Goal: Task Accomplishment & Management: Manage account settings

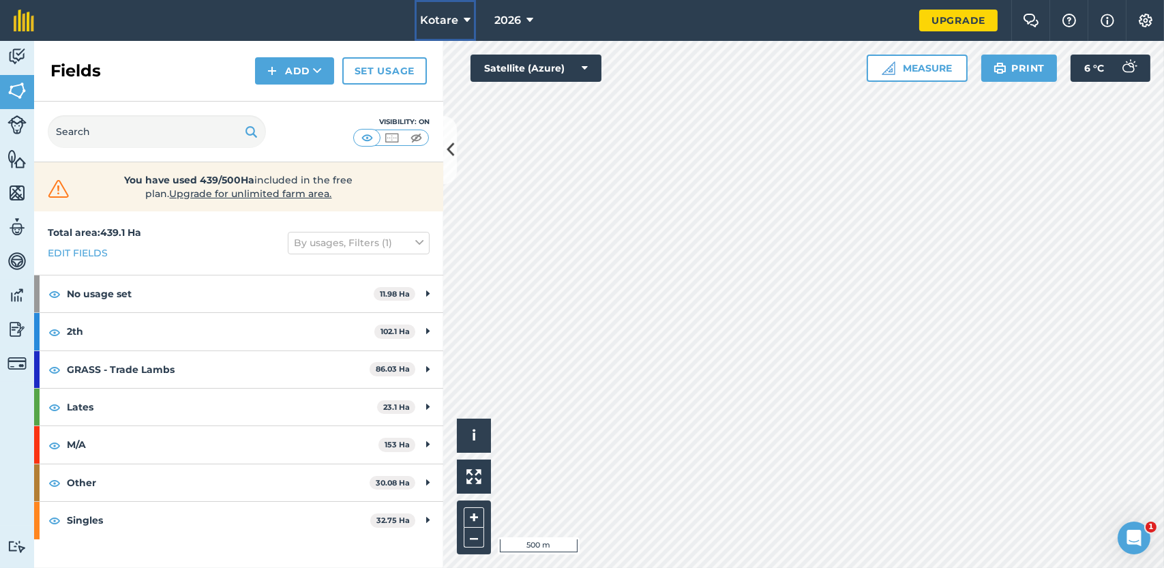
click at [453, 21] on span "Kotare" at bounding box center [439, 20] width 38 height 16
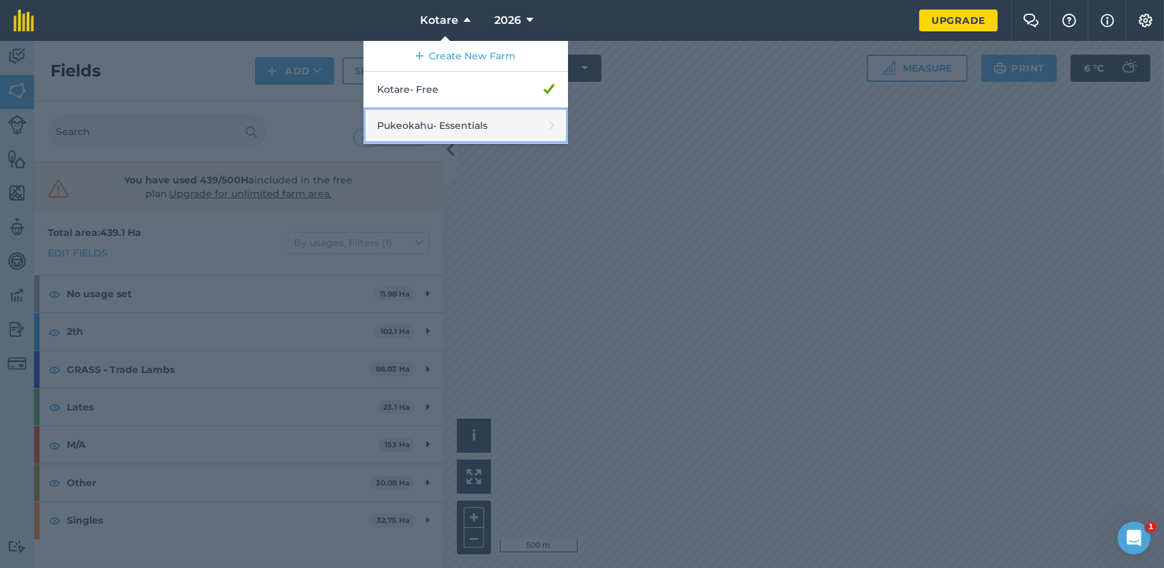
click at [424, 128] on link "Pukeokahu - Essentials" at bounding box center [466, 126] width 205 height 36
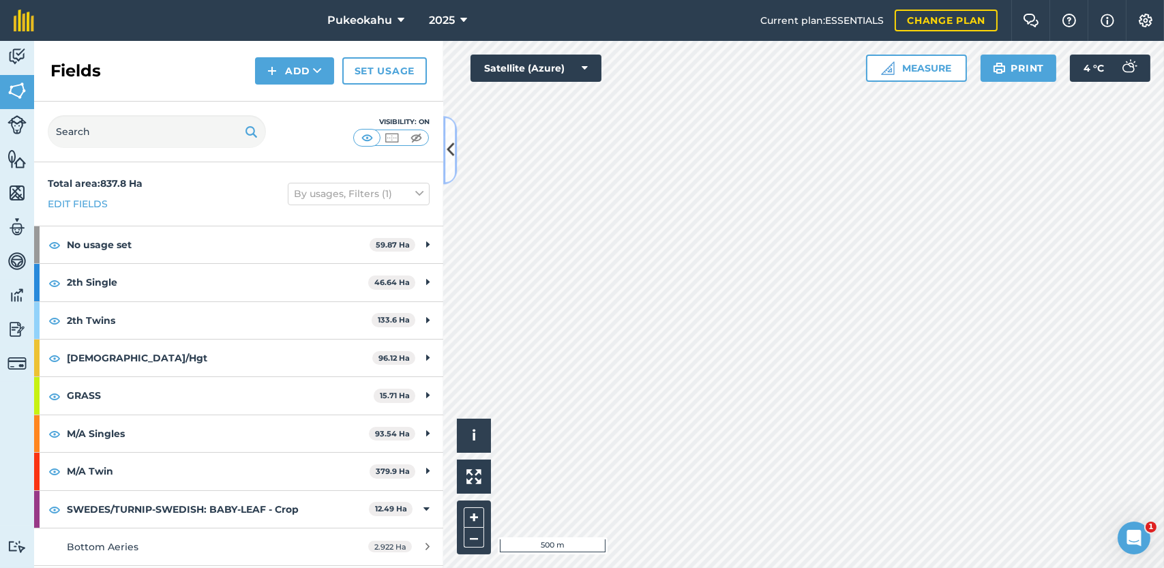
click at [447, 147] on icon at bounding box center [451, 150] width 8 height 24
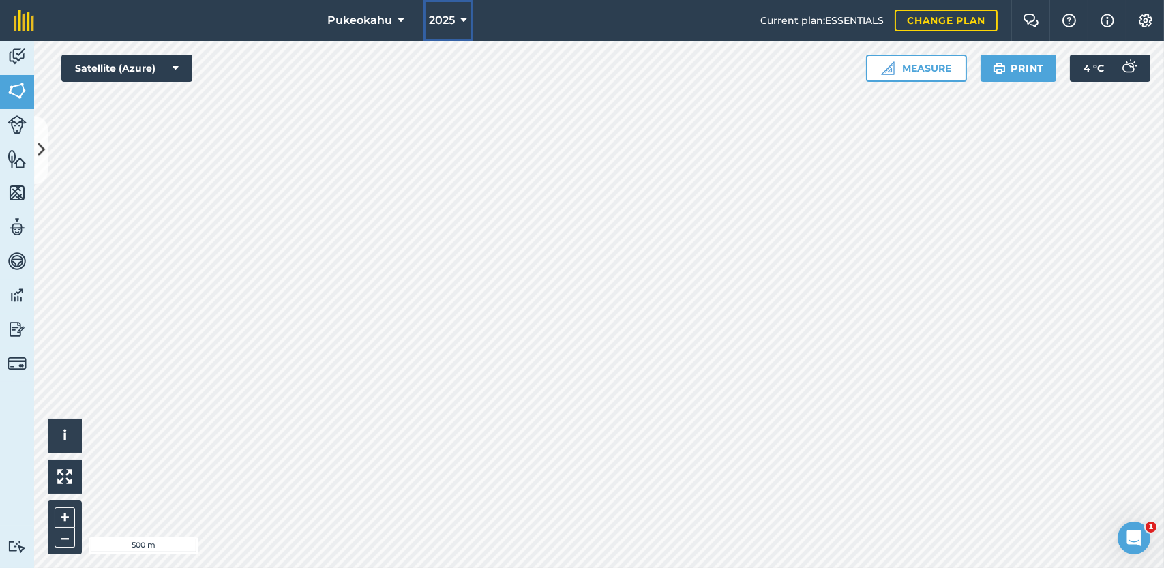
click at [462, 24] on icon at bounding box center [463, 20] width 7 height 16
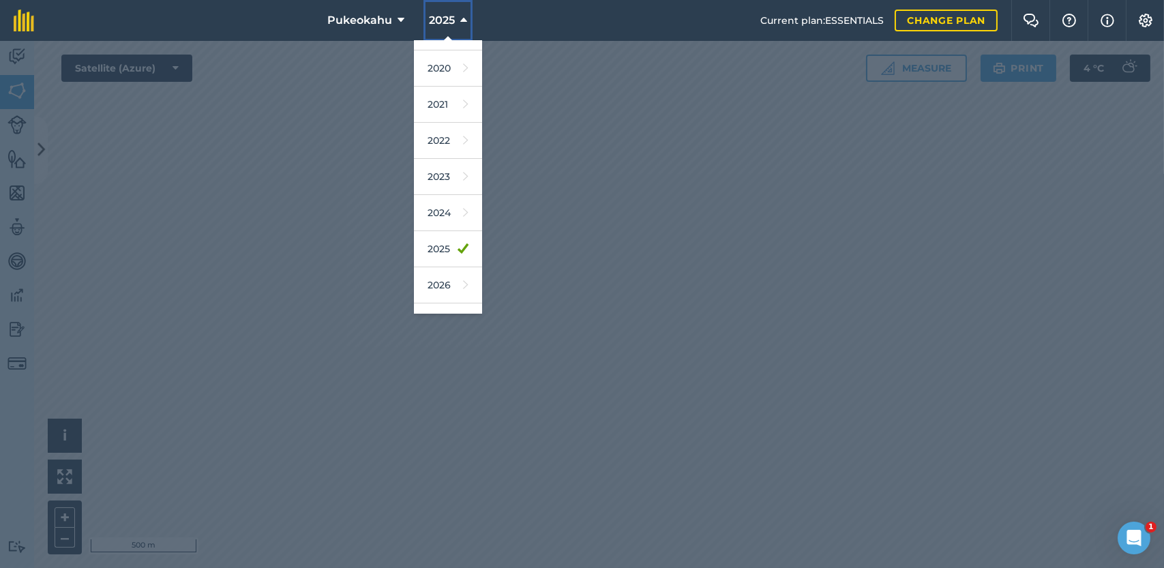
scroll to position [67, 0]
click at [450, 197] on link "2024" at bounding box center [448, 209] width 68 height 36
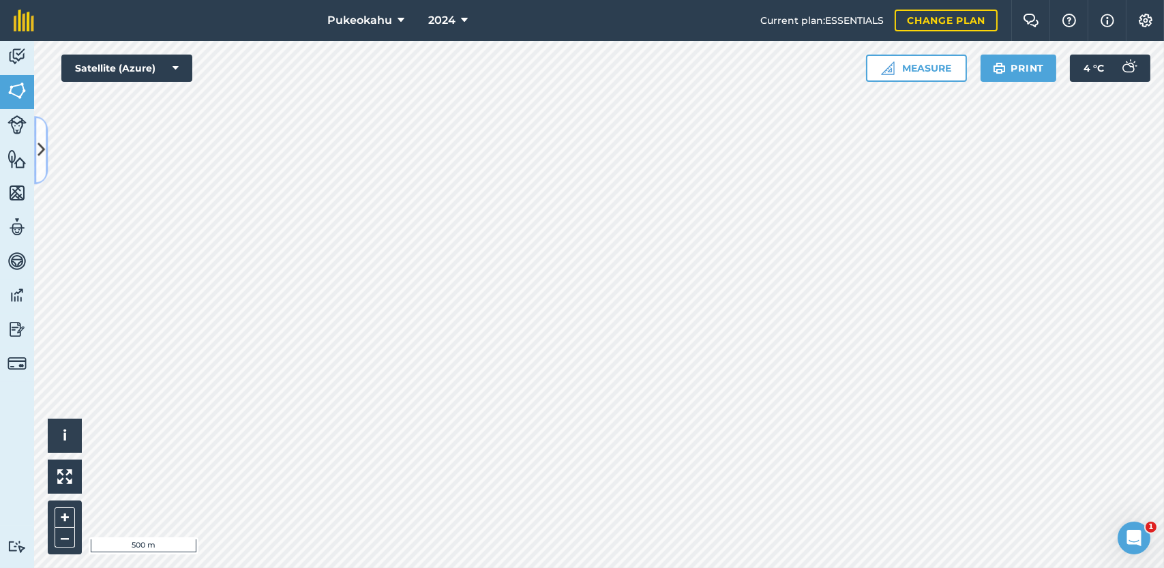
click at [44, 143] on button at bounding box center [41, 150] width 14 height 68
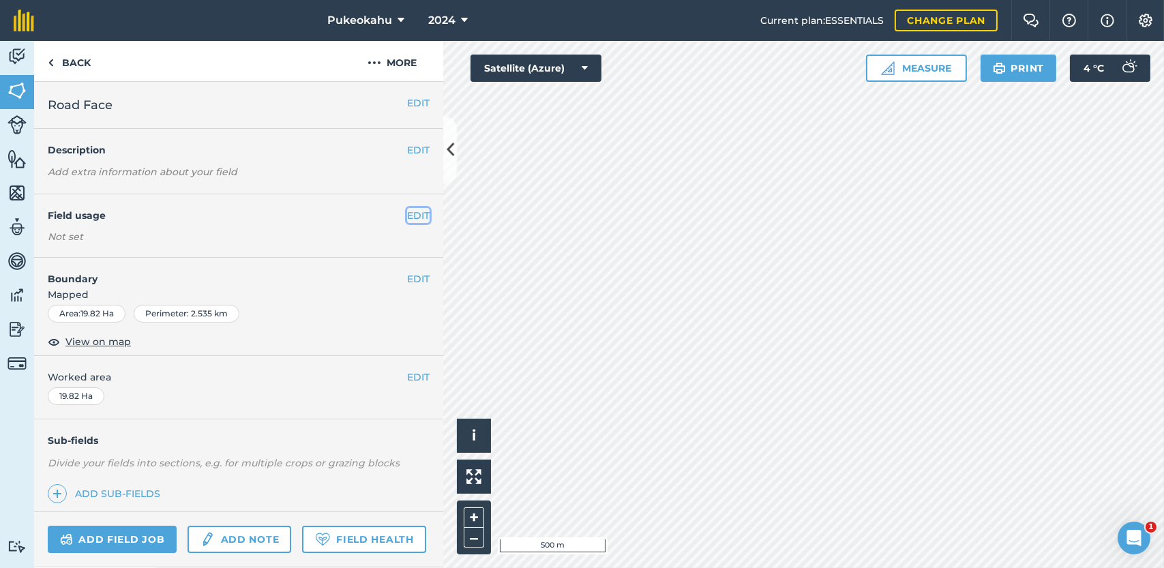
click at [411, 213] on button "EDIT" at bounding box center [418, 215] width 23 height 15
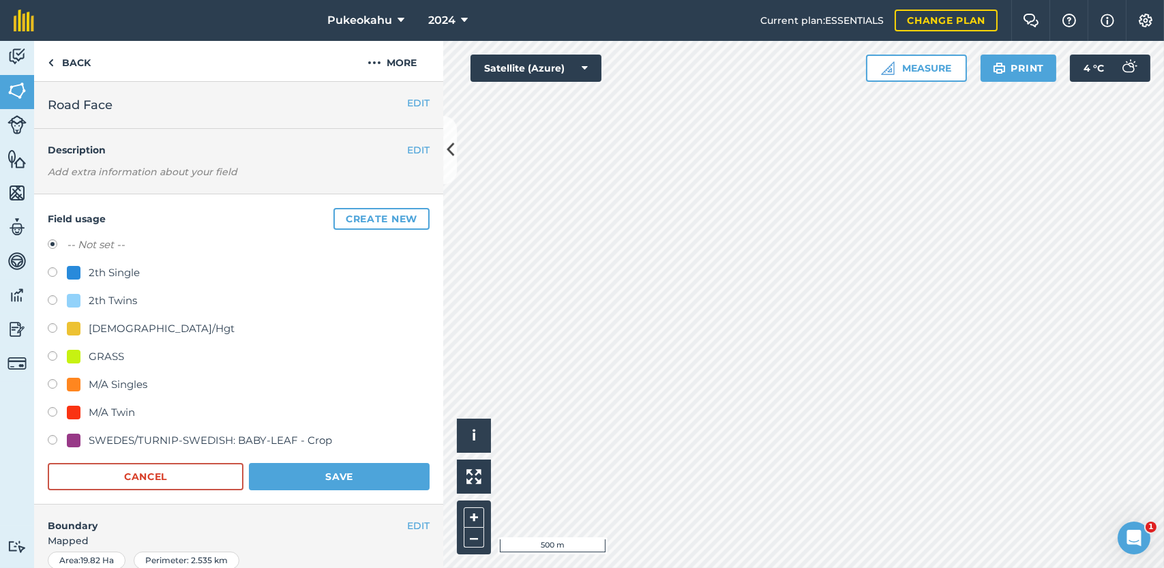
click at [49, 323] on label at bounding box center [57, 330] width 19 height 14
radio input "true"
radio input "false"
click at [360, 467] on button "Save" at bounding box center [339, 476] width 181 height 27
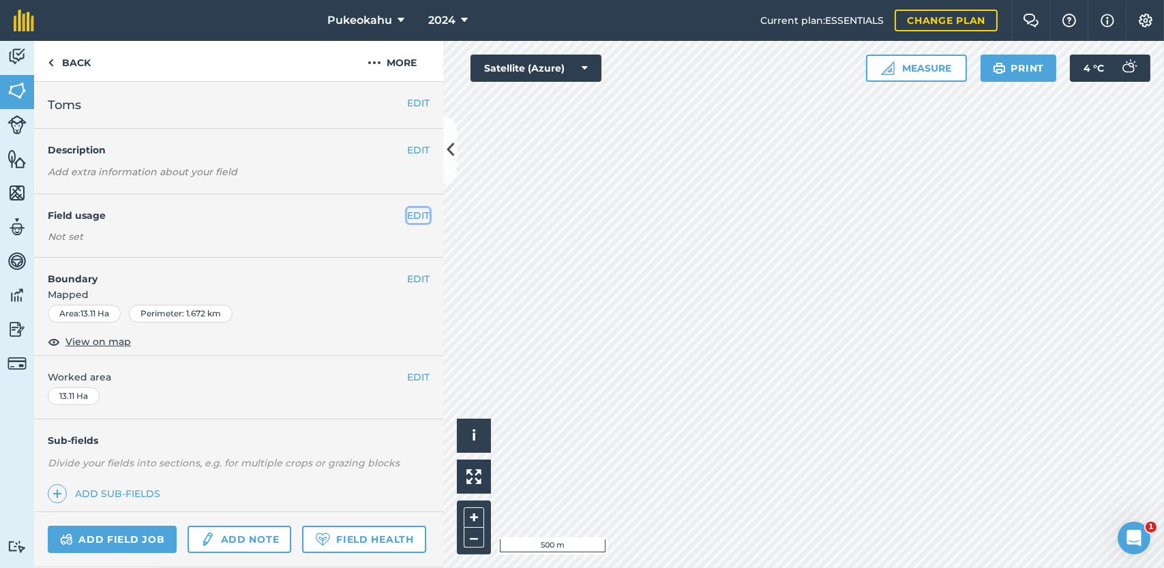
click at [407, 215] on button "EDIT" at bounding box center [418, 215] width 23 height 15
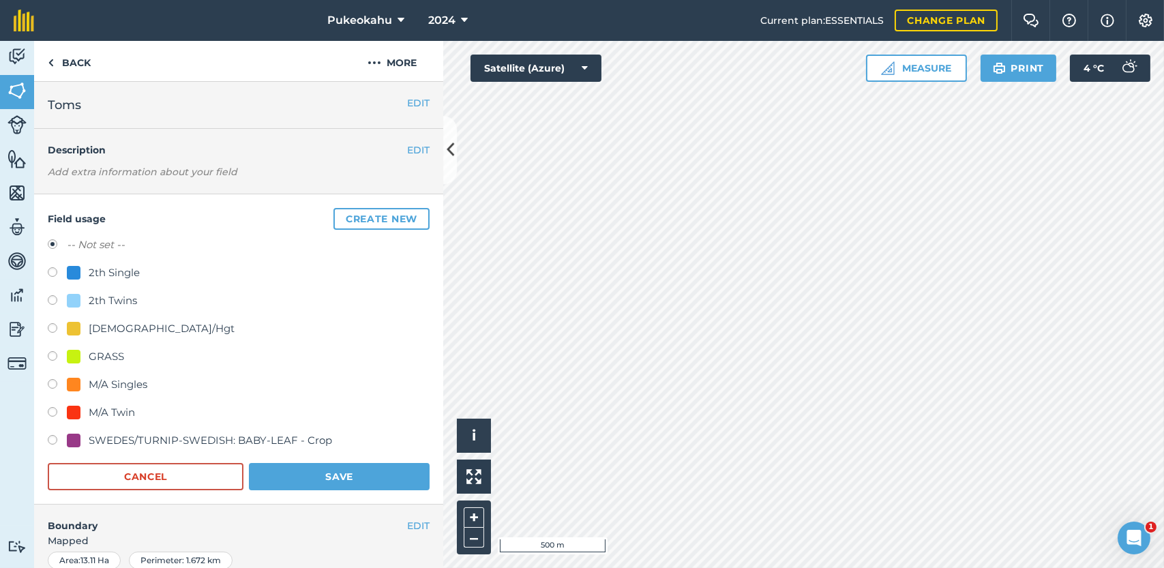
click at [119, 329] on div "[DEMOGRAPHIC_DATA]/Hgt" at bounding box center [162, 329] width 146 height 16
radio input "true"
radio input "false"
click at [298, 474] on button "Save" at bounding box center [339, 476] width 181 height 27
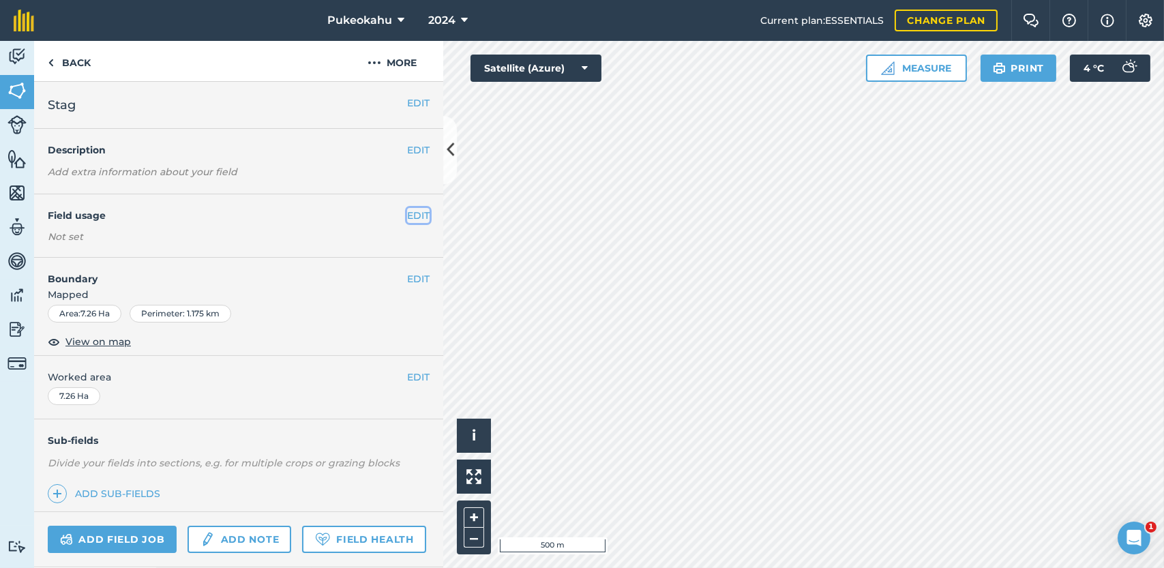
click at [407, 211] on button "EDIT" at bounding box center [418, 215] width 23 height 15
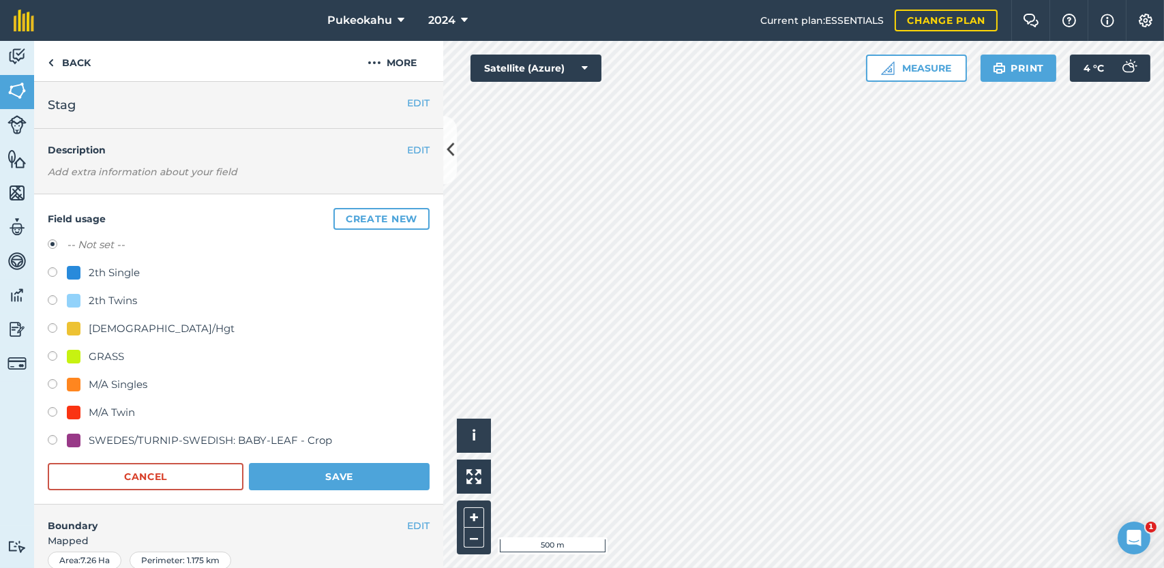
click at [138, 329] on div "[DEMOGRAPHIC_DATA]/Hgt" at bounding box center [162, 329] width 146 height 16
radio input "true"
radio input "false"
click at [324, 477] on button "Save" at bounding box center [339, 476] width 181 height 27
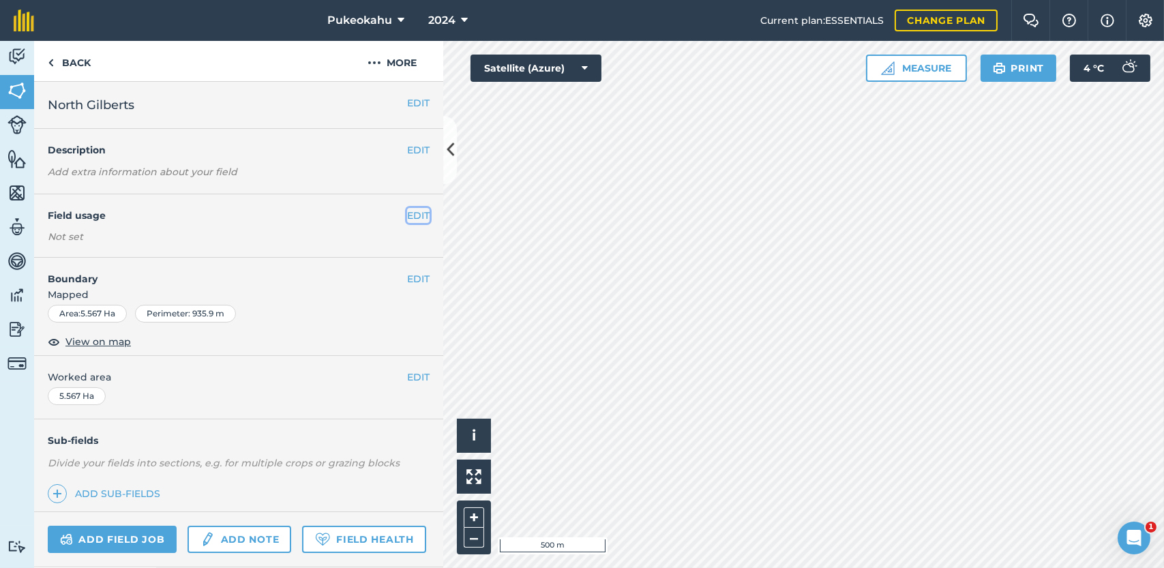
click at [407, 219] on button "EDIT" at bounding box center [418, 215] width 23 height 15
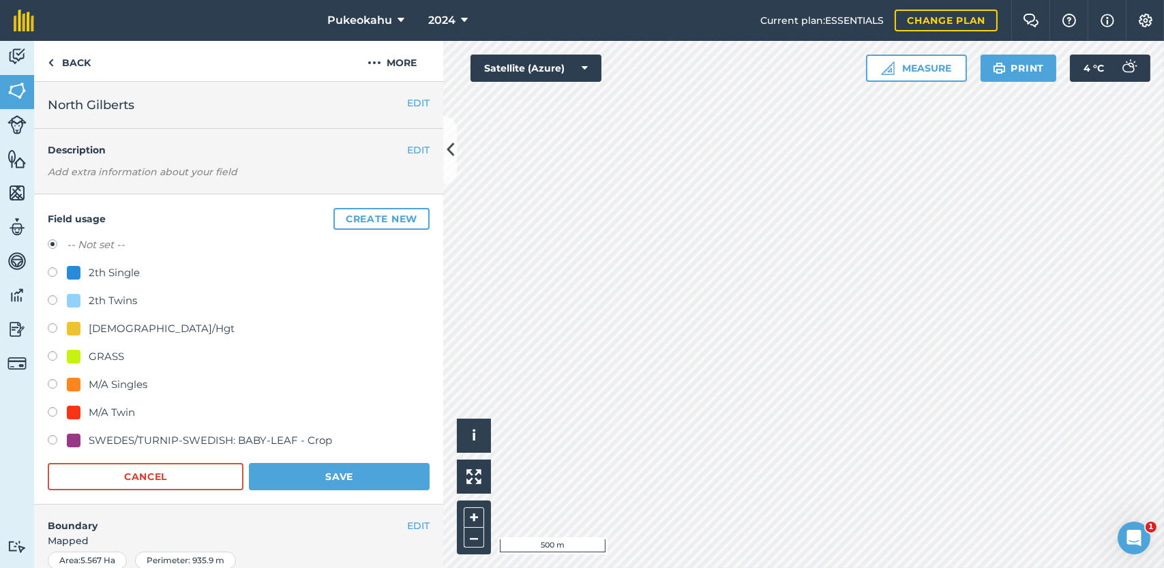
click at [133, 331] on div "[DEMOGRAPHIC_DATA]/Hgt" at bounding box center [162, 329] width 146 height 16
radio input "true"
radio input "false"
click at [344, 476] on button "Save" at bounding box center [339, 476] width 181 height 27
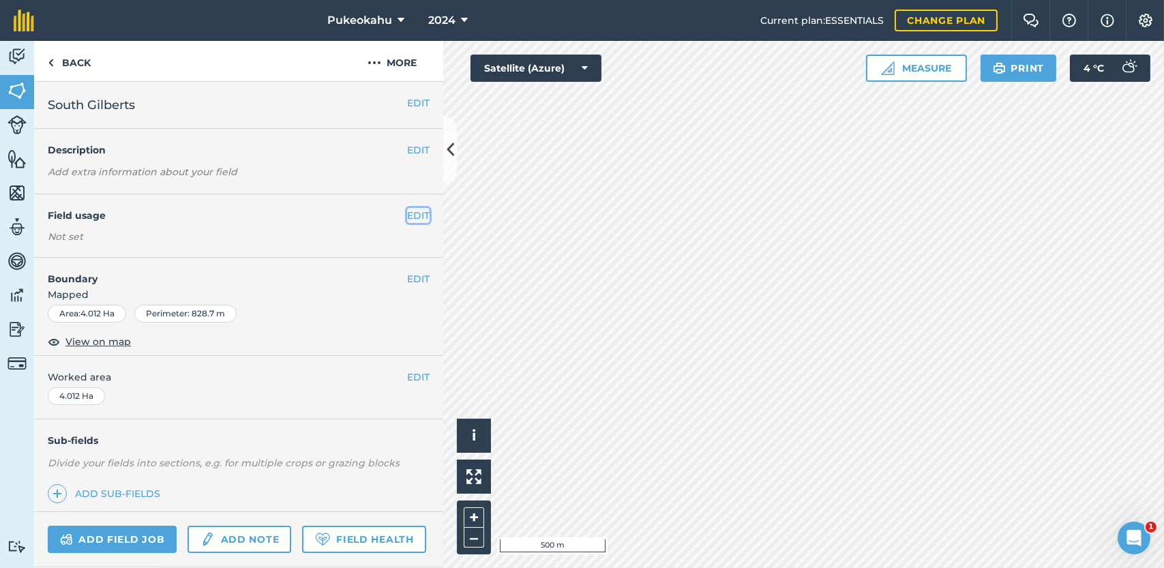
click at [410, 218] on button "EDIT" at bounding box center [418, 215] width 23 height 15
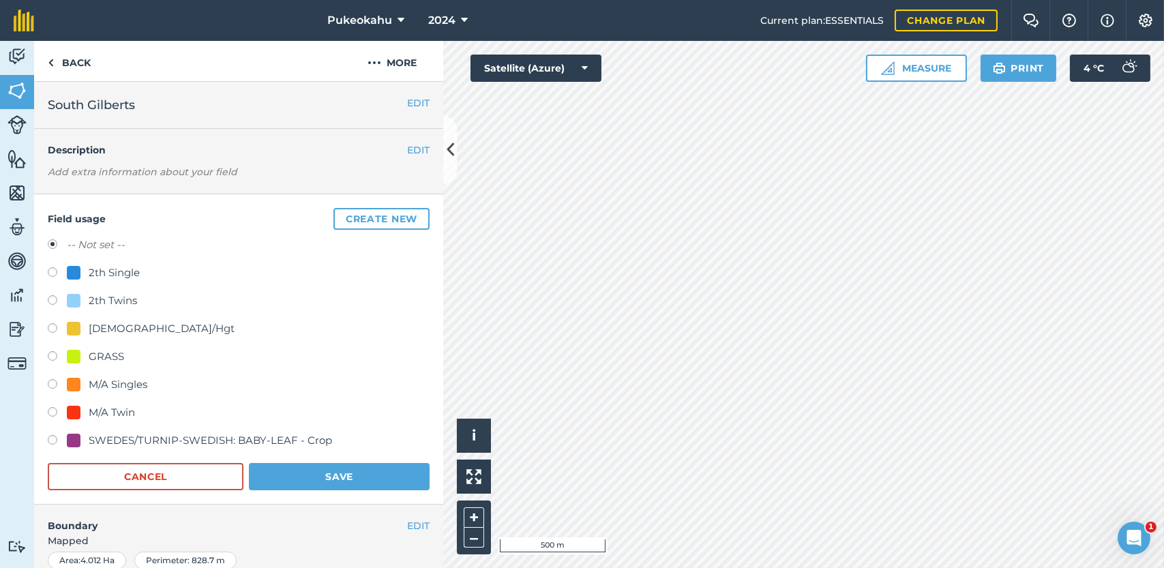
click at [99, 328] on div "[DEMOGRAPHIC_DATA]/Hgt" at bounding box center [162, 329] width 146 height 16
radio input "true"
radio input "false"
click at [332, 475] on button "Save" at bounding box center [339, 476] width 181 height 27
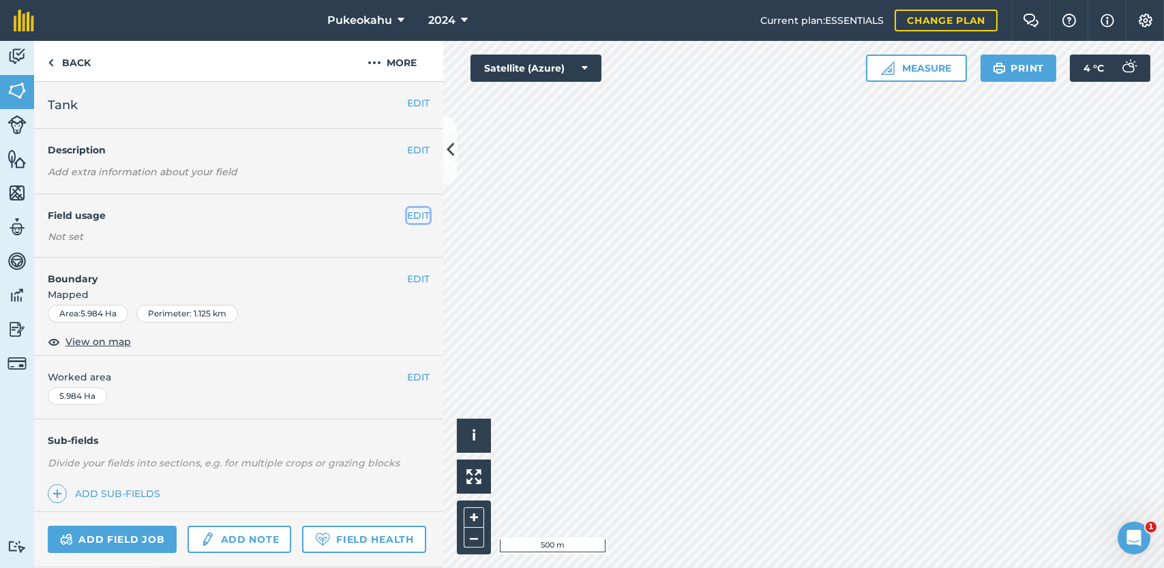
click at [415, 217] on button "EDIT" at bounding box center [418, 215] width 23 height 15
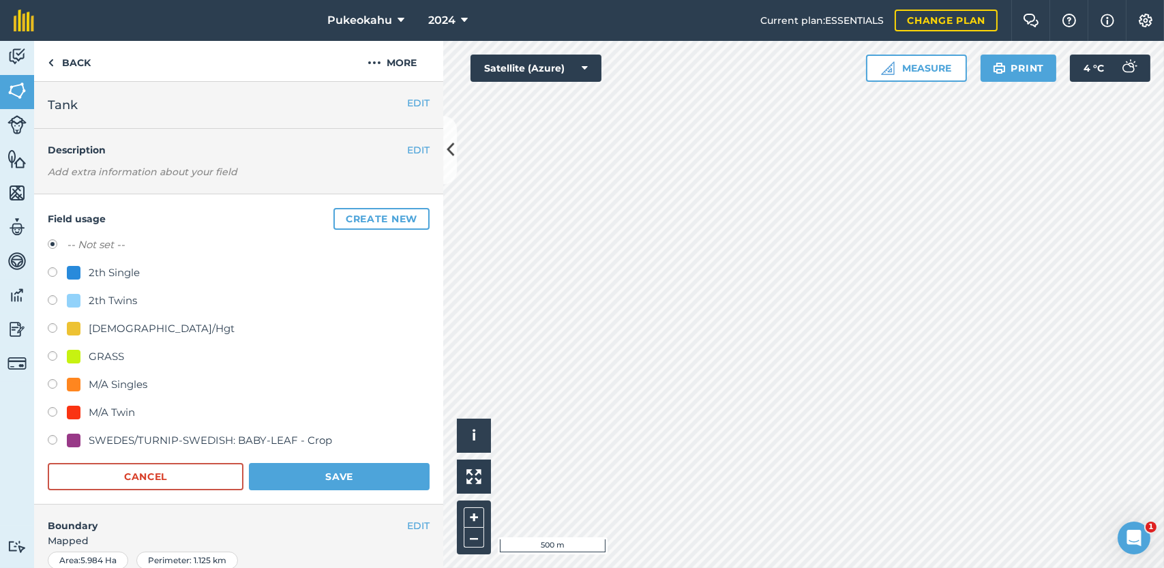
click at [121, 330] on div "[DEMOGRAPHIC_DATA]/Hgt" at bounding box center [162, 329] width 146 height 16
radio input "true"
radio input "false"
click at [341, 473] on button "Save" at bounding box center [339, 476] width 181 height 27
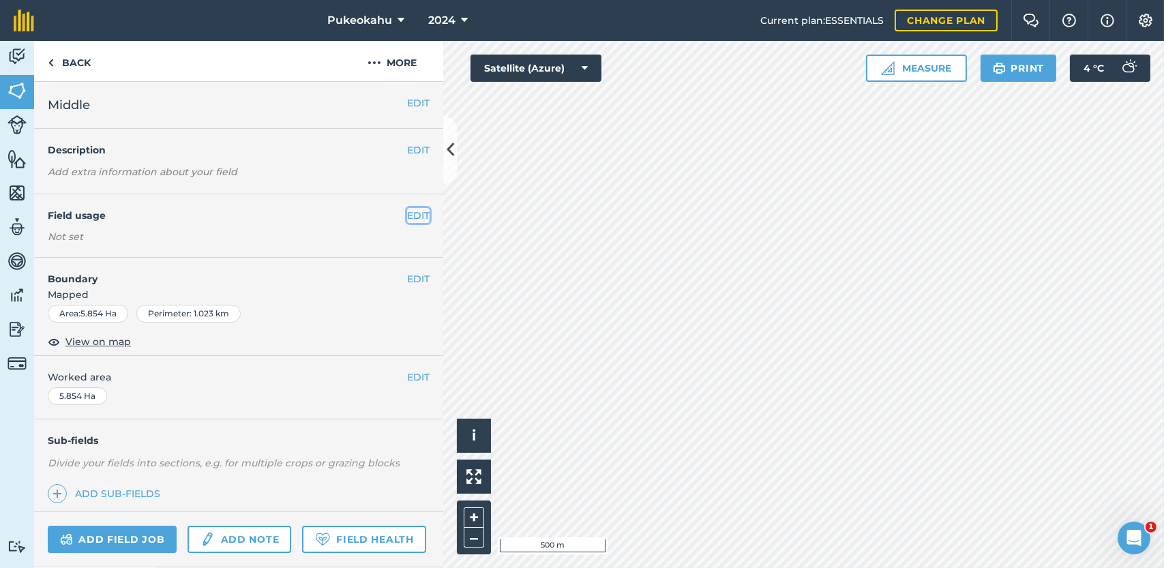
click at [418, 210] on button "EDIT" at bounding box center [418, 215] width 23 height 15
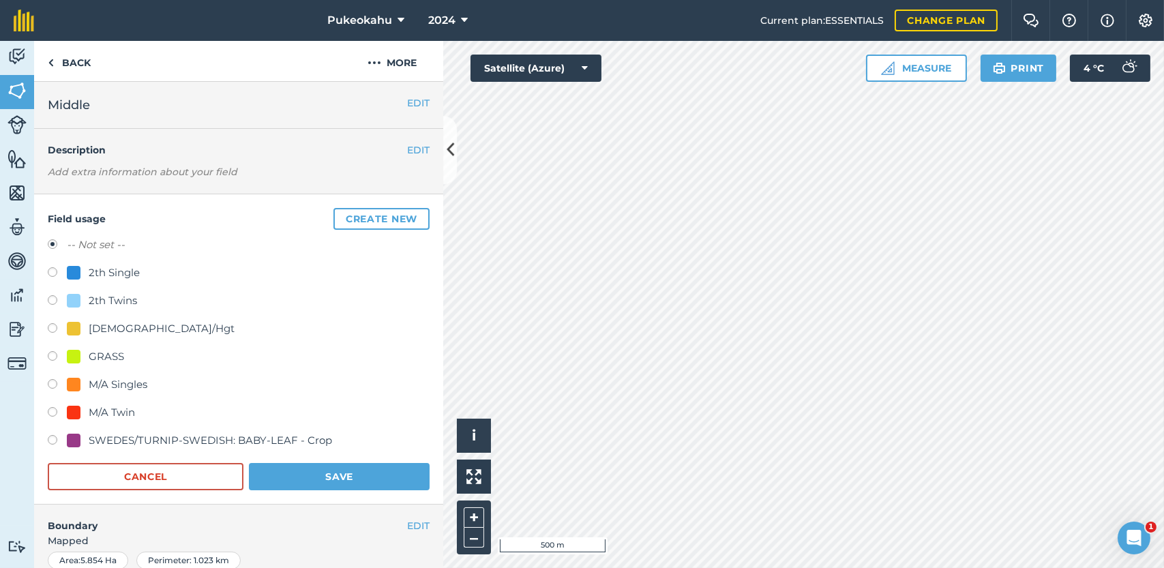
click at [132, 333] on div "[DEMOGRAPHIC_DATA]/Hgt" at bounding box center [162, 329] width 146 height 16
radio input "true"
radio input "false"
click at [329, 476] on button "Save" at bounding box center [339, 476] width 181 height 27
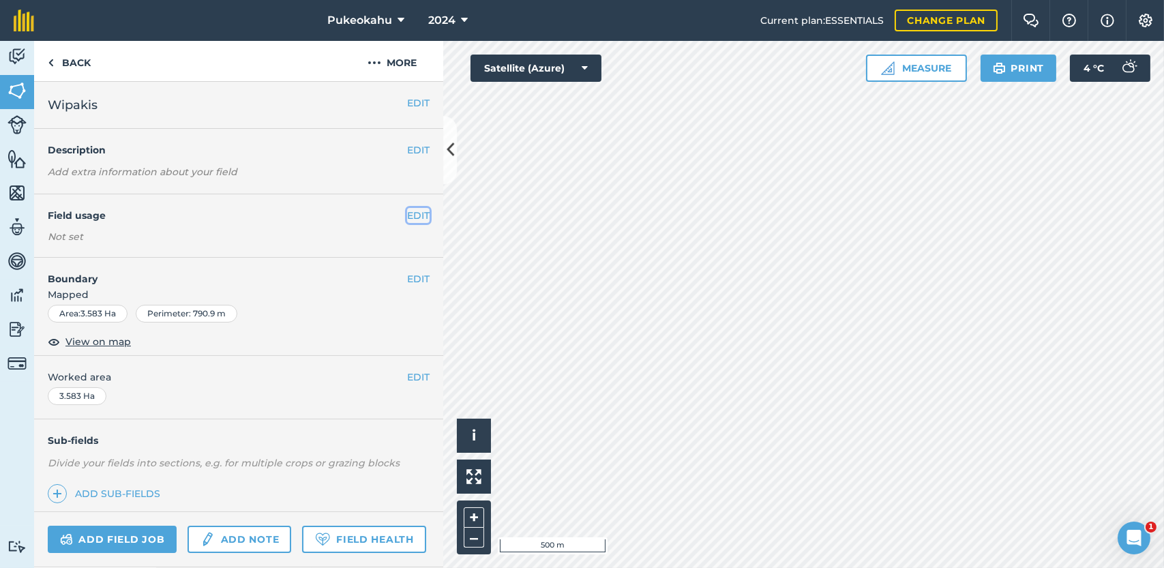
click at [407, 213] on button "EDIT" at bounding box center [418, 215] width 23 height 15
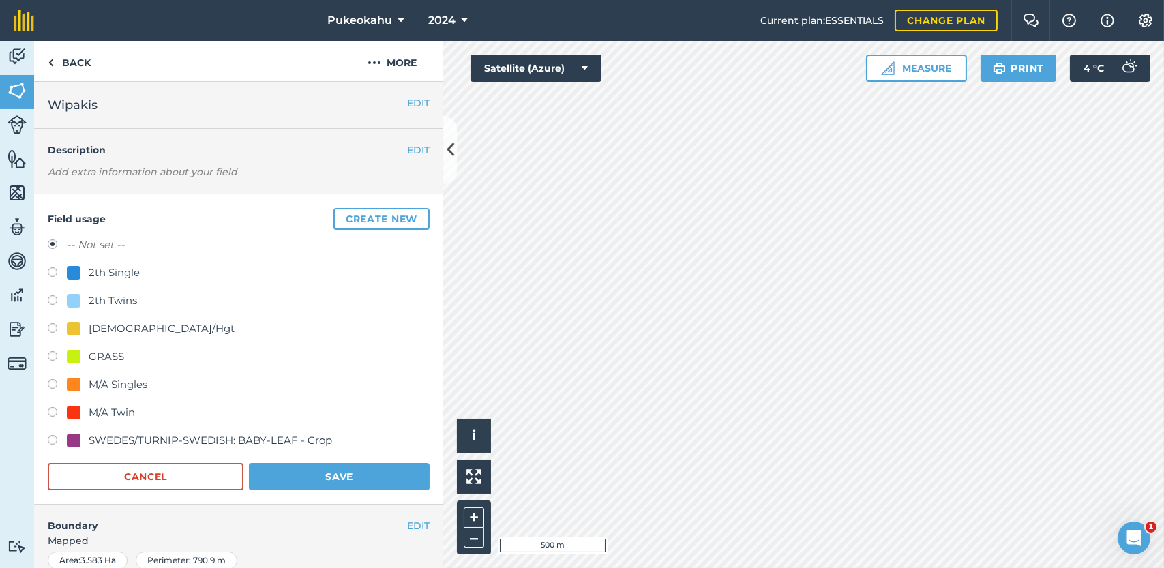
click at [130, 326] on div "[DEMOGRAPHIC_DATA]/Hgt" at bounding box center [162, 329] width 146 height 16
radio input "true"
radio input "false"
click at [330, 473] on button "Save" at bounding box center [339, 476] width 181 height 27
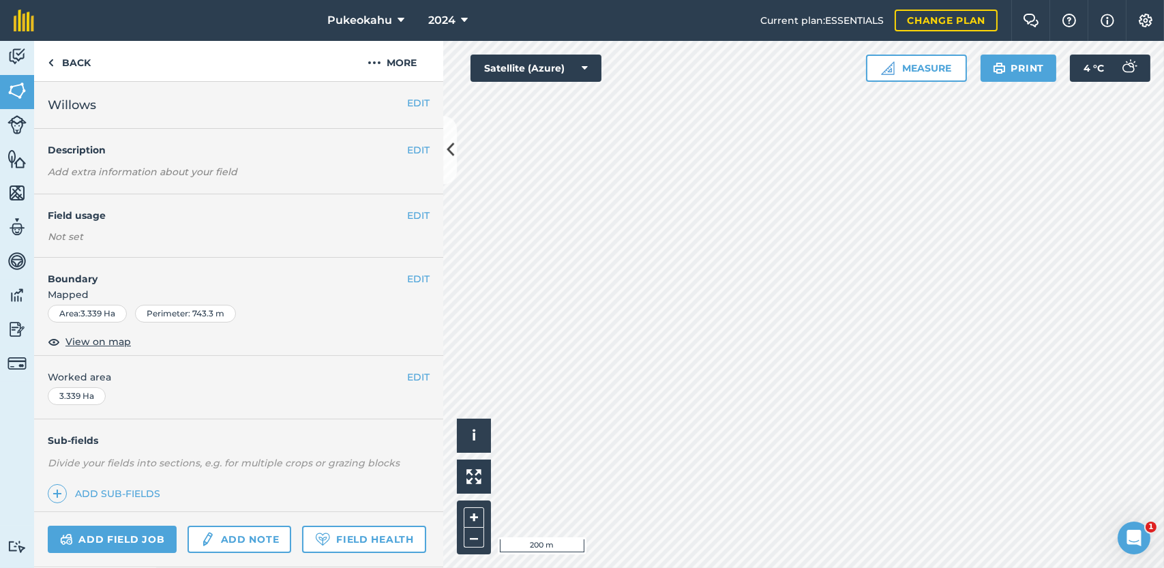
click at [409, 223] on div "EDIT Field usage Not set" at bounding box center [238, 225] width 409 height 63
click at [407, 221] on button "EDIT" at bounding box center [418, 215] width 23 height 15
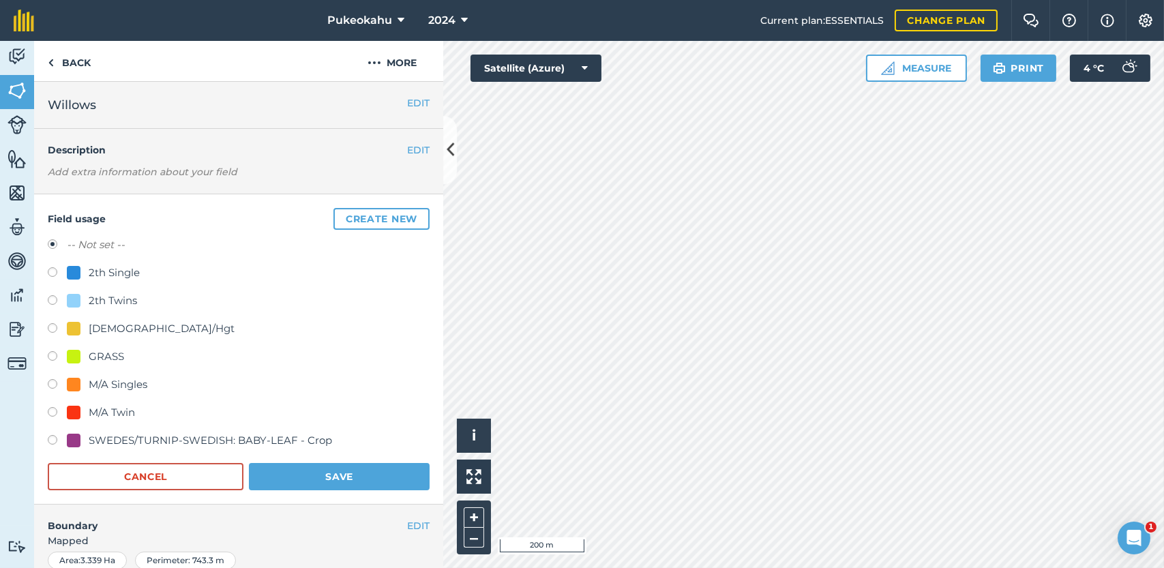
click at [85, 330] on div "[DEMOGRAPHIC_DATA]/Hgt" at bounding box center [151, 329] width 168 height 16
radio input "true"
radio input "false"
click at [331, 476] on button "Save" at bounding box center [339, 476] width 181 height 27
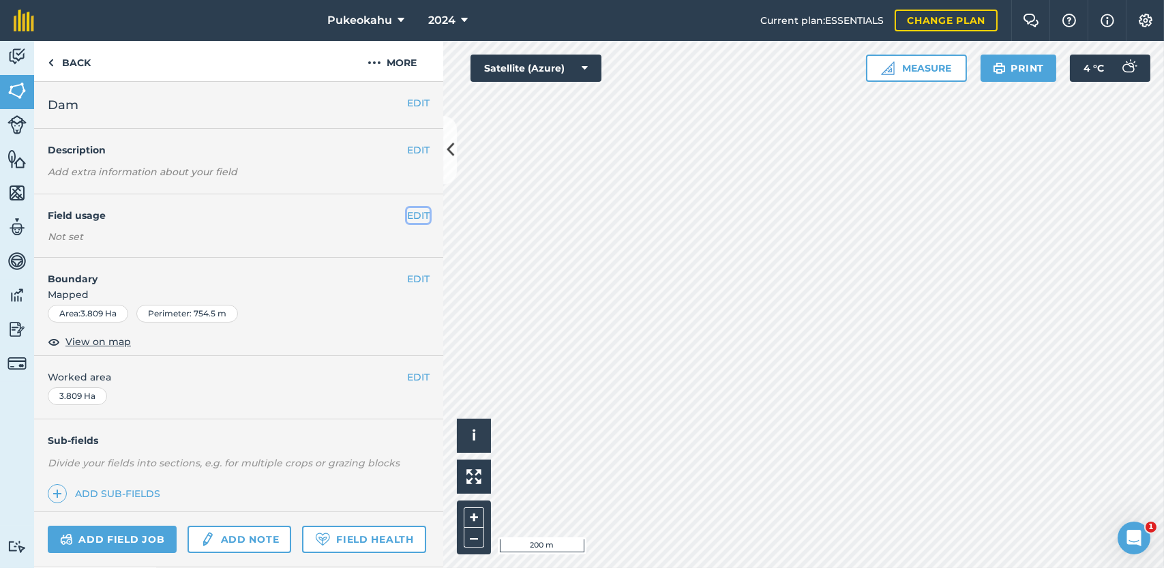
click at [412, 209] on button "EDIT" at bounding box center [418, 215] width 23 height 15
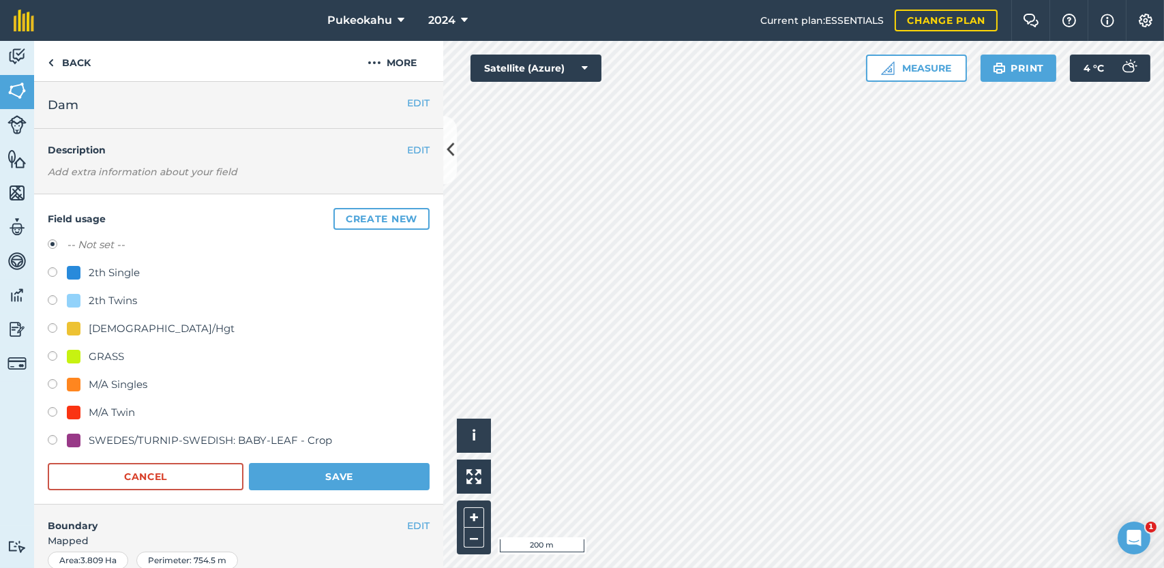
click at [106, 325] on div "[DEMOGRAPHIC_DATA]/Hgt" at bounding box center [162, 329] width 146 height 16
radio input "true"
radio input "false"
click at [292, 482] on button "Save" at bounding box center [339, 476] width 181 height 27
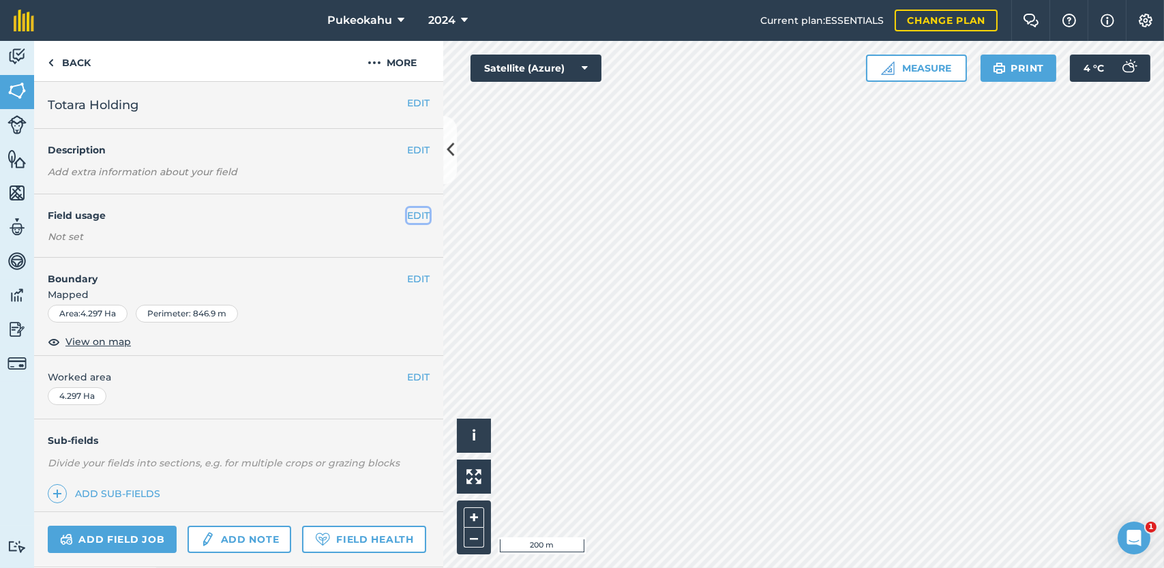
click at [409, 213] on button "EDIT" at bounding box center [418, 215] width 23 height 15
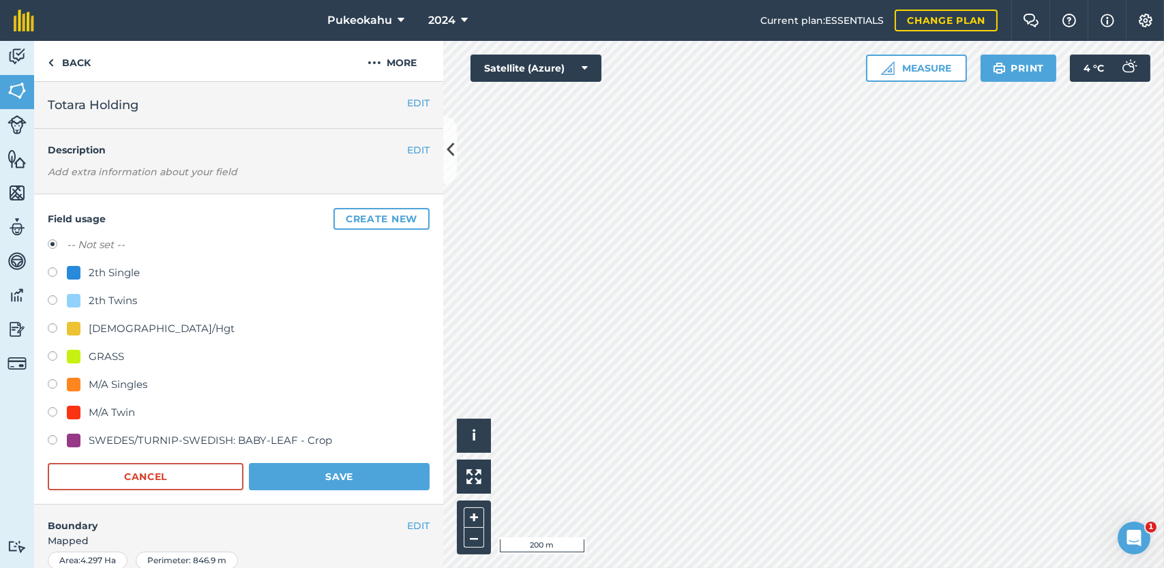
click at [99, 331] on div "[DEMOGRAPHIC_DATA]/Hgt" at bounding box center [162, 329] width 146 height 16
radio input "true"
radio input "false"
click at [335, 473] on button "Save" at bounding box center [339, 476] width 181 height 27
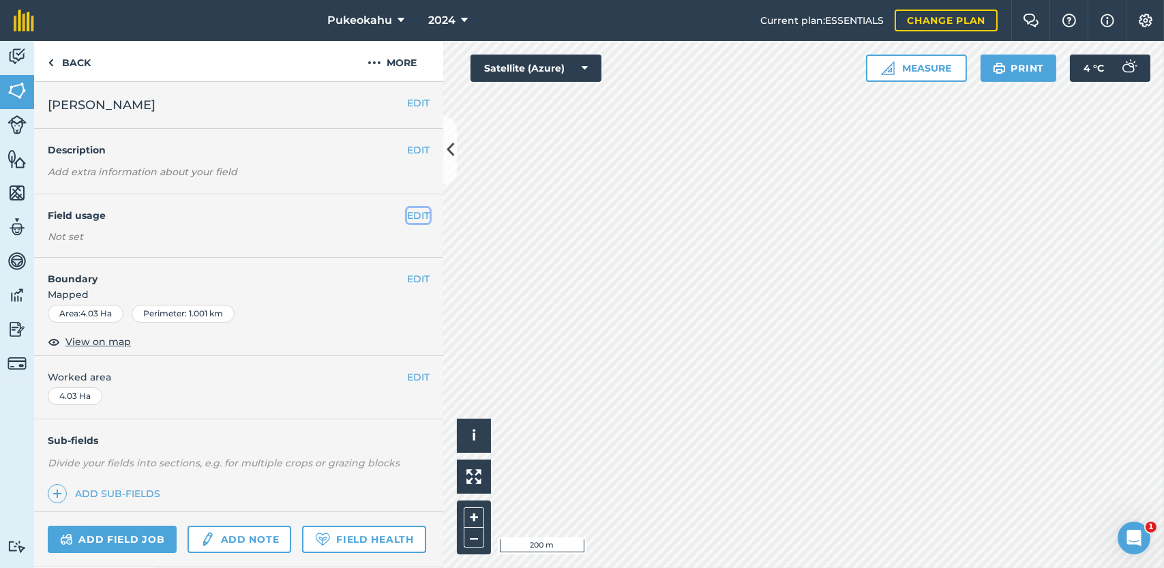
click at [412, 213] on button "EDIT" at bounding box center [418, 215] width 23 height 15
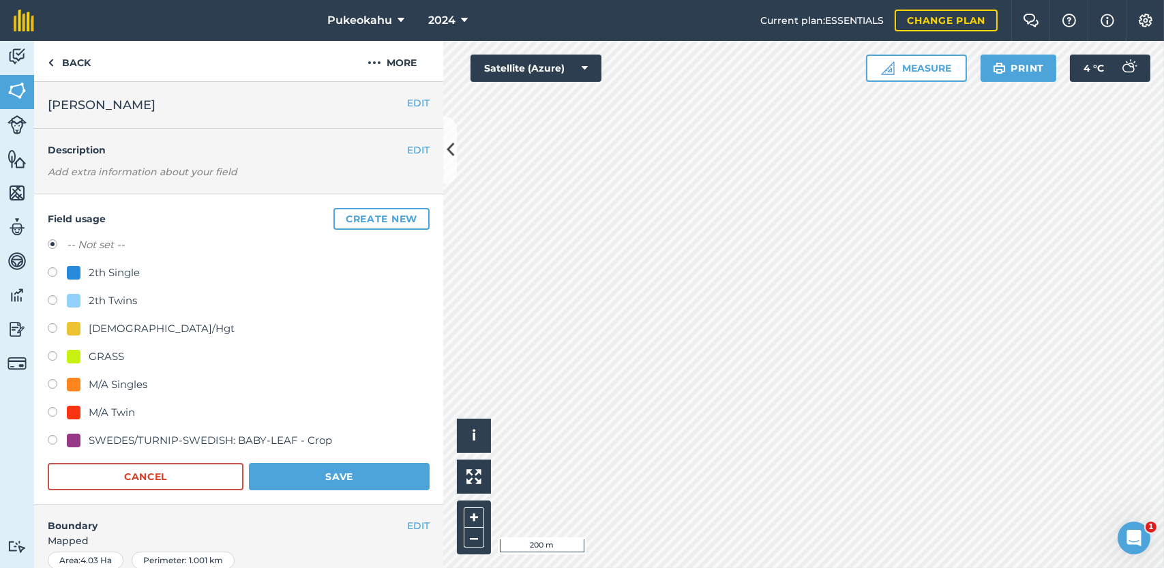
click at [93, 326] on div "[DEMOGRAPHIC_DATA]/Hgt" at bounding box center [162, 329] width 146 height 16
radio input "true"
radio input "false"
click at [407, 487] on button "Save" at bounding box center [339, 476] width 181 height 27
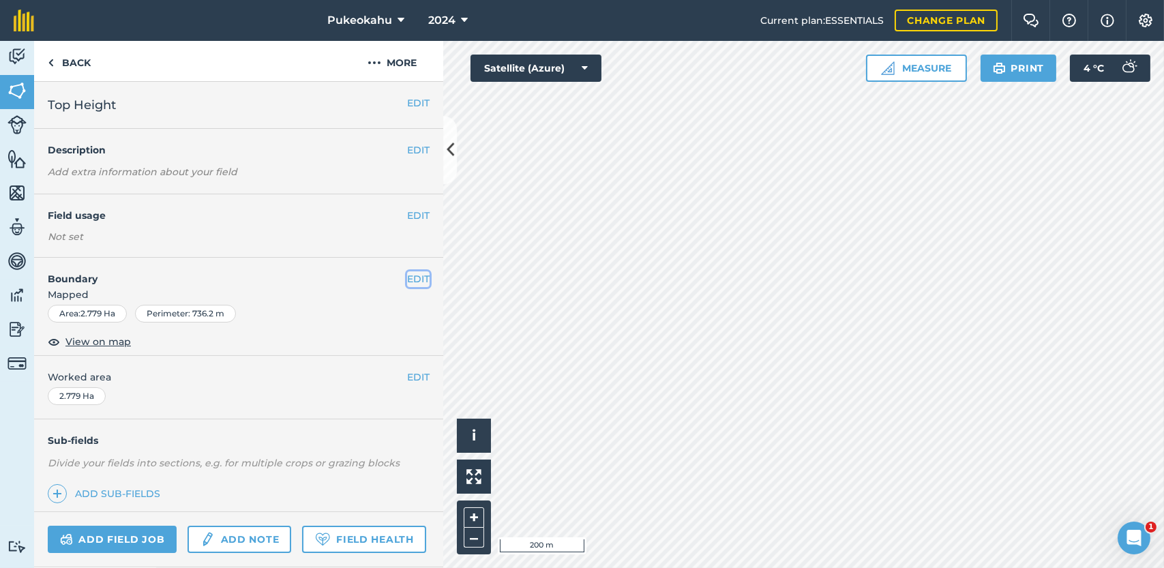
click at [407, 281] on button "EDIT" at bounding box center [418, 278] width 23 height 15
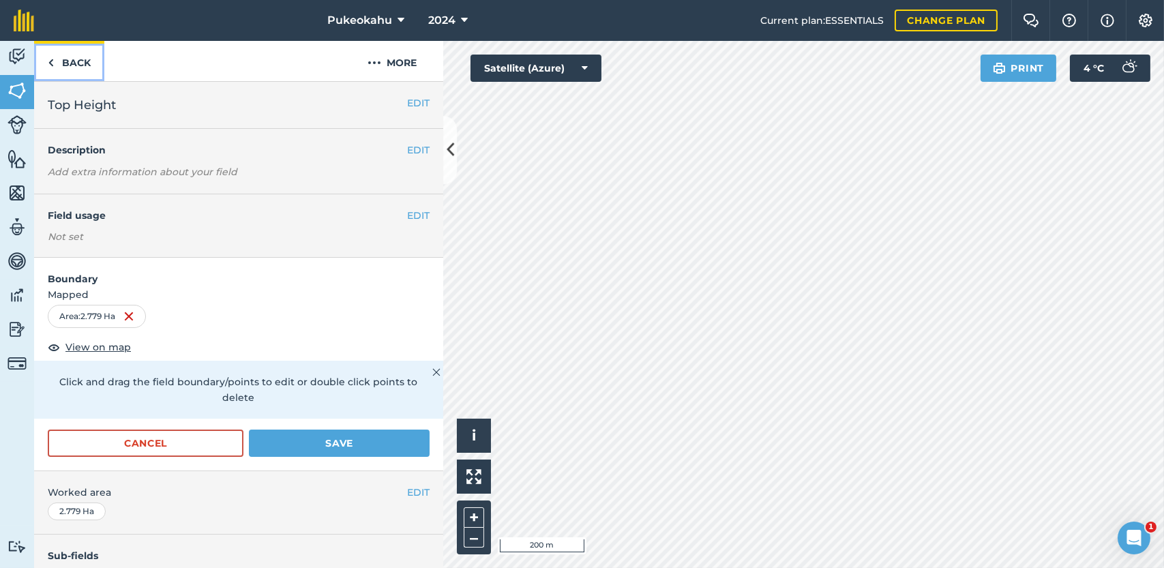
click at [79, 56] on link "Back" at bounding box center [69, 61] width 70 height 40
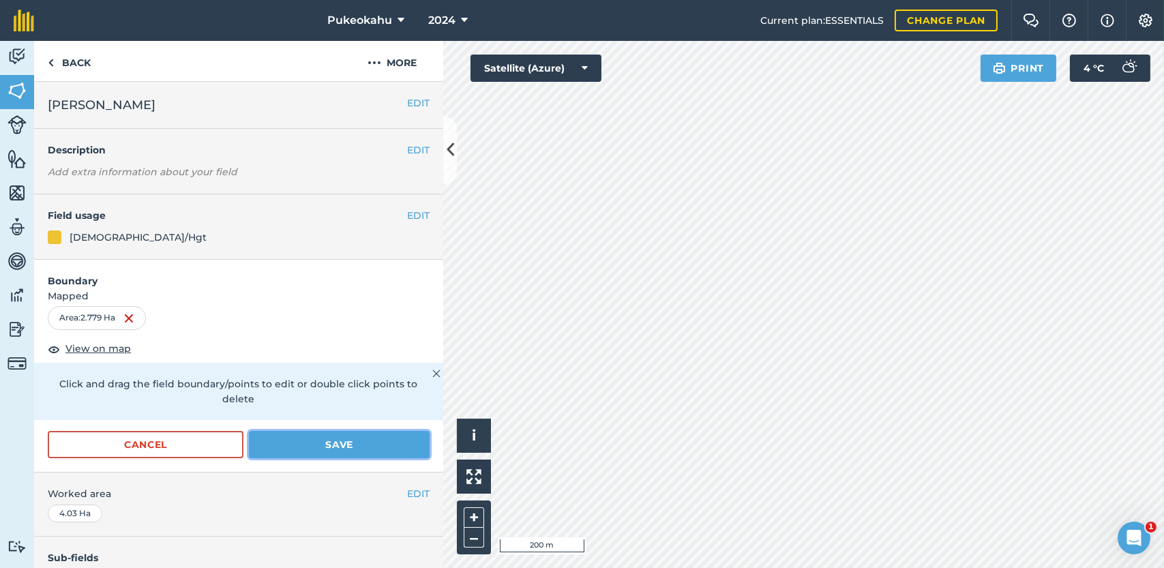
click at [295, 445] on button "Save" at bounding box center [339, 444] width 181 height 27
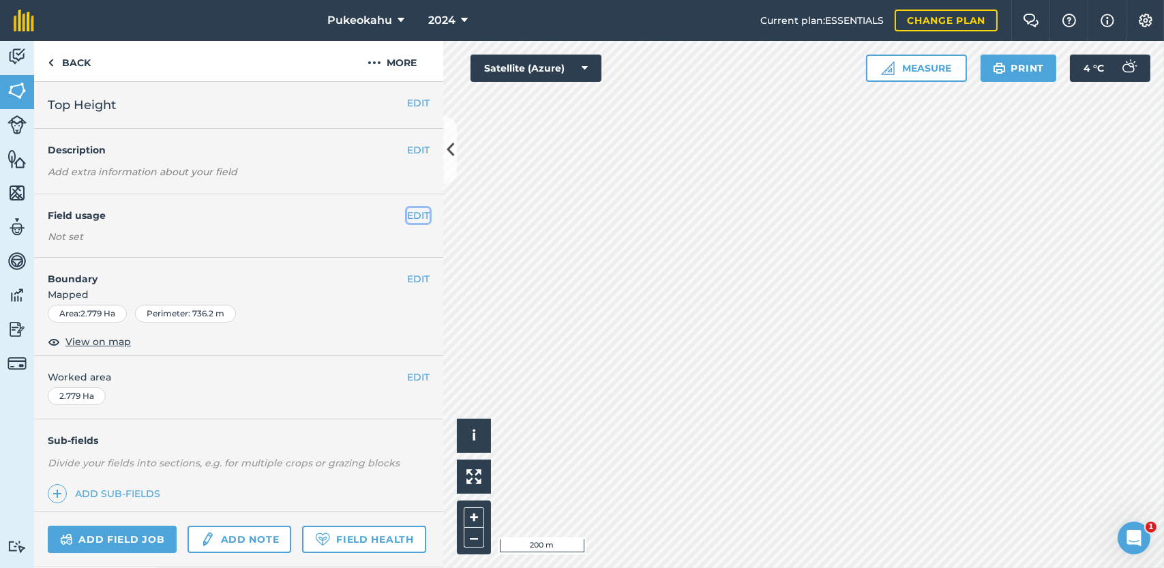
click at [407, 212] on button "EDIT" at bounding box center [418, 215] width 23 height 15
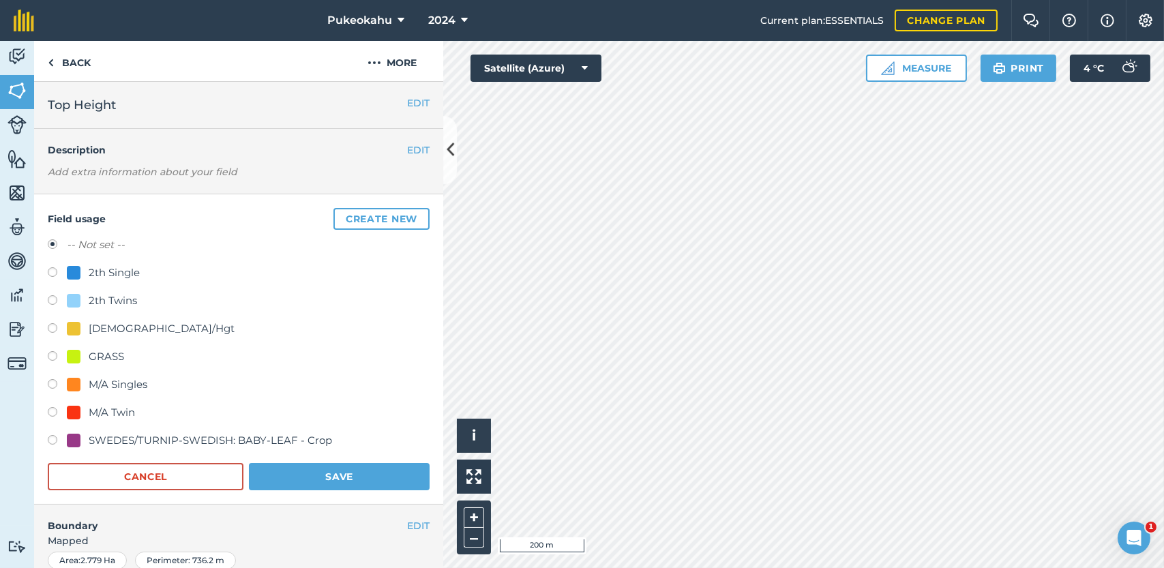
click at [55, 246] on label at bounding box center [57, 246] width 19 height 14
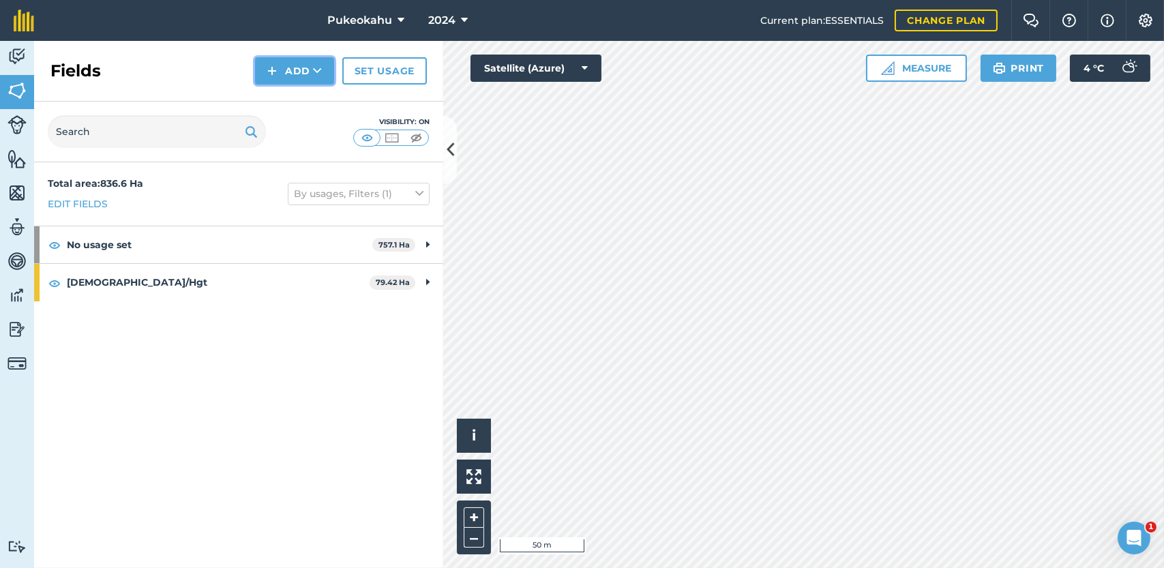
click at [312, 66] on button "Add" at bounding box center [294, 70] width 79 height 27
click at [306, 93] on link "Draw" at bounding box center [294, 102] width 75 height 30
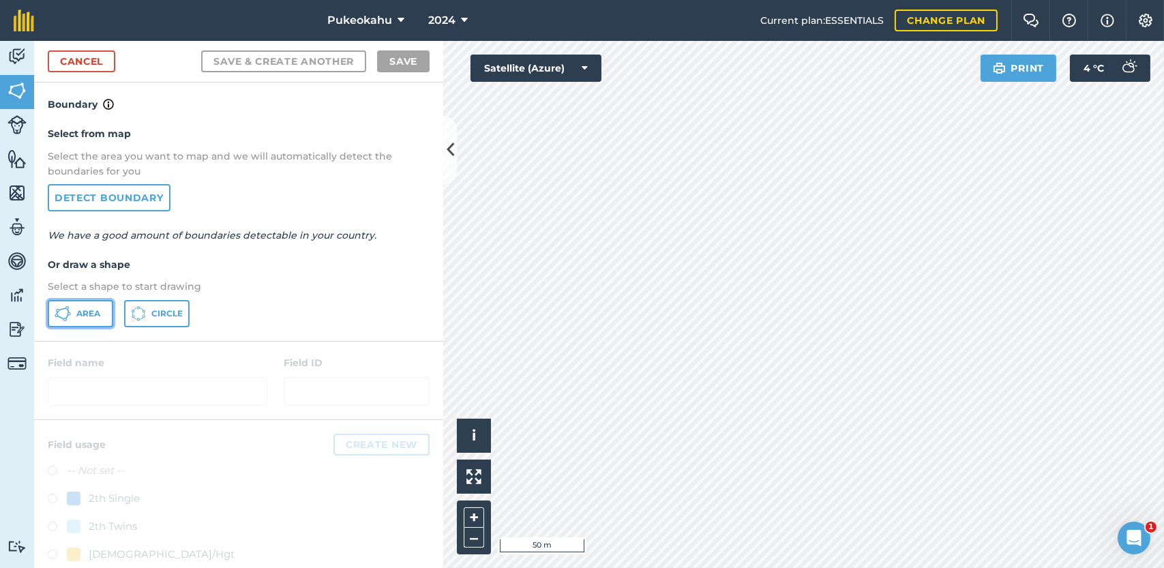
click at [104, 308] on button "Area" at bounding box center [80, 313] width 65 height 27
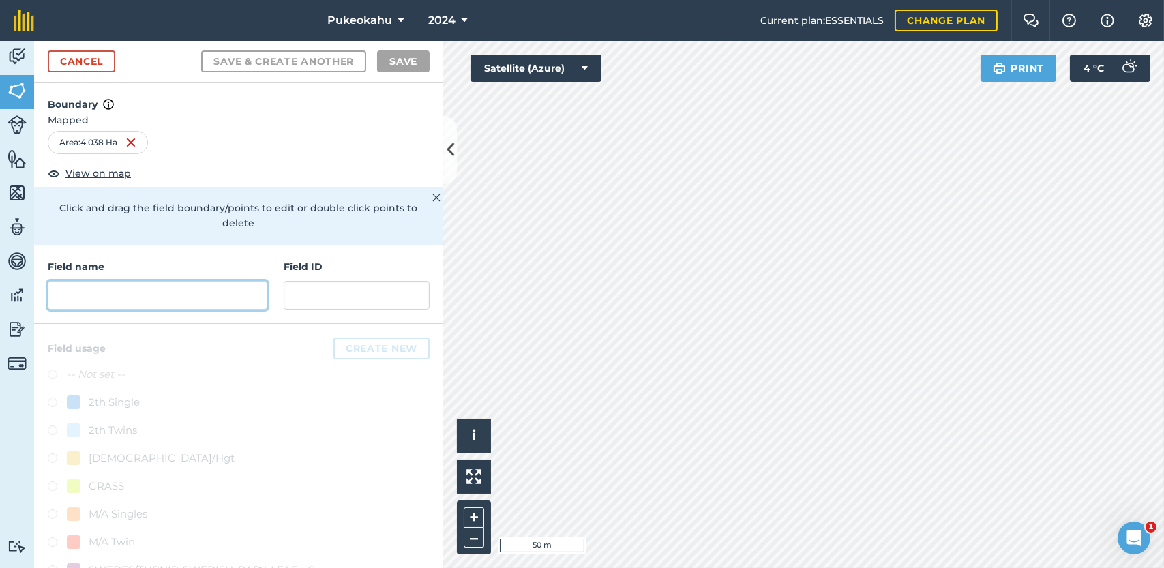
click at [143, 293] on input "text" at bounding box center [158, 295] width 220 height 29
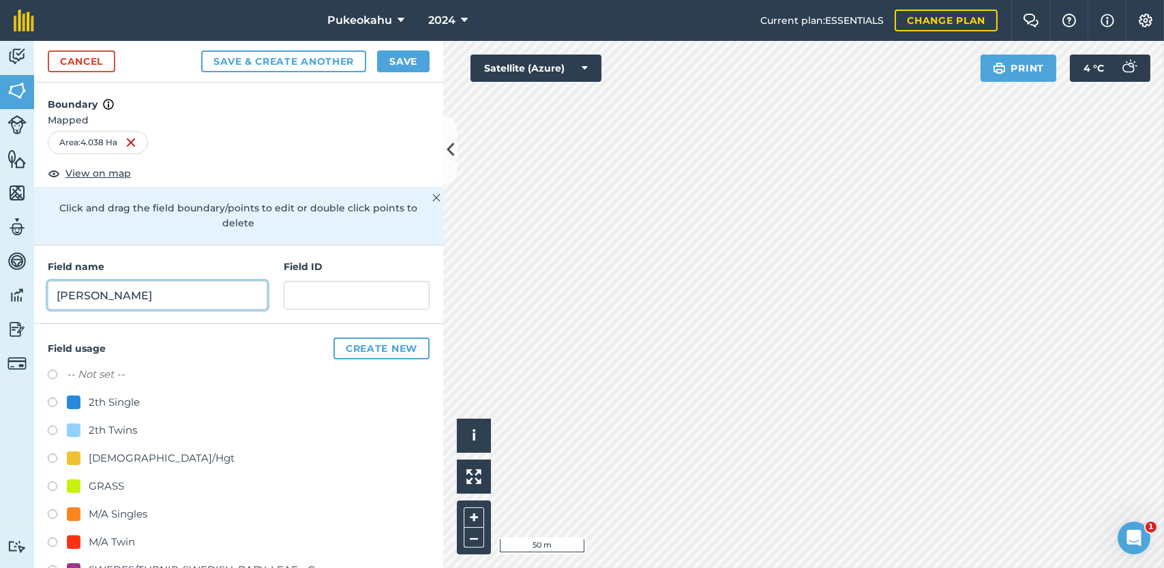
type input "[PERSON_NAME]"
click at [54, 430] on label at bounding box center [57, 433] width 19 height 14
radio input "true"
click at [405, 63] on button "Save" at bounding box center [403, 61] width 53 height 22
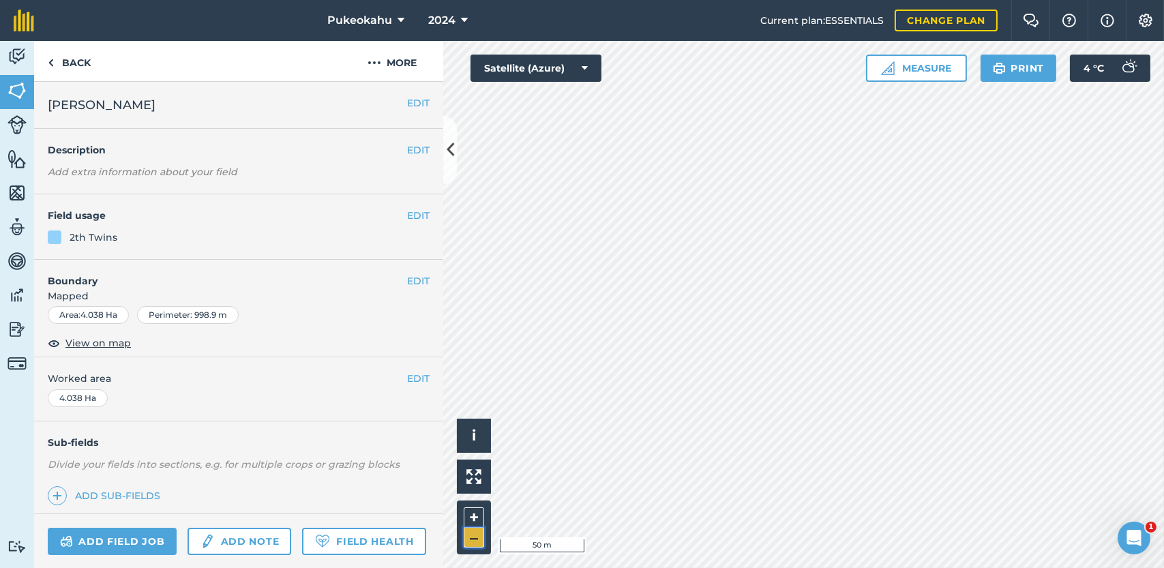
click at [473, 538] on button "–" at bounding box center [474, 538] width 20 height 20
click at [476, 546] on button "–" at bounding box center [474, 538] width 20 height 20
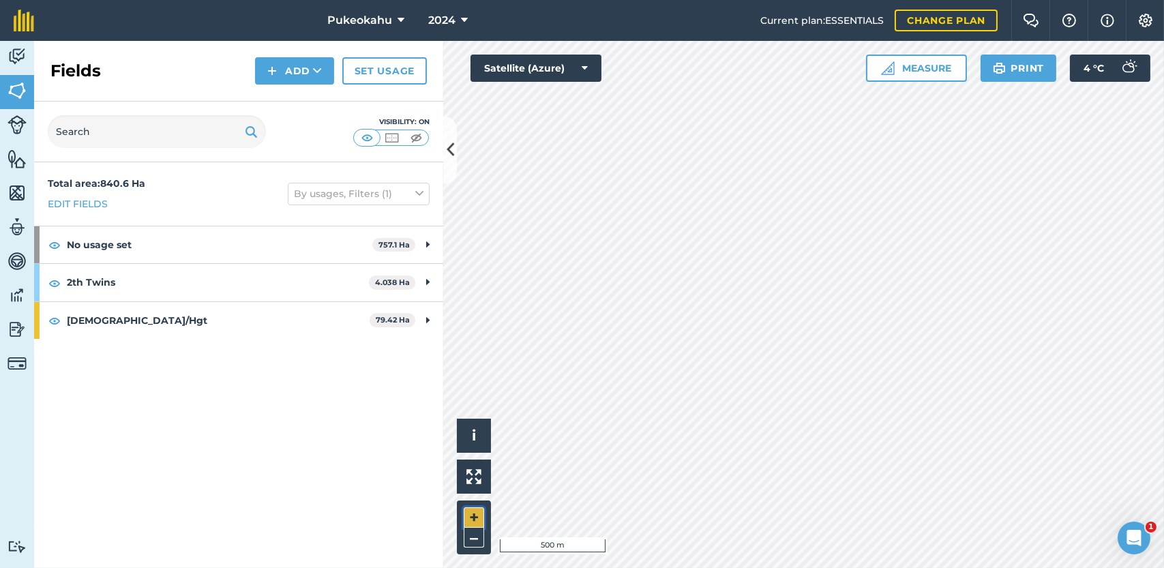
click at [475, 522] on button "+" at bounding box center [474, 517] width 20 height 20
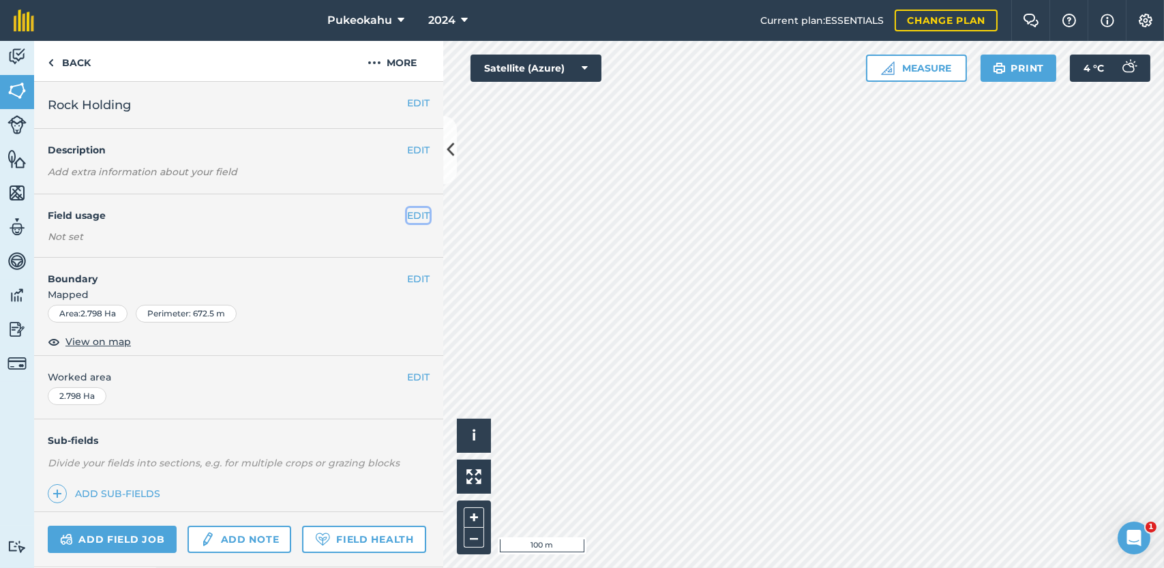
click at [409, 216] on button "EDIT" at bounding box center [418, 215] width 23 height 15
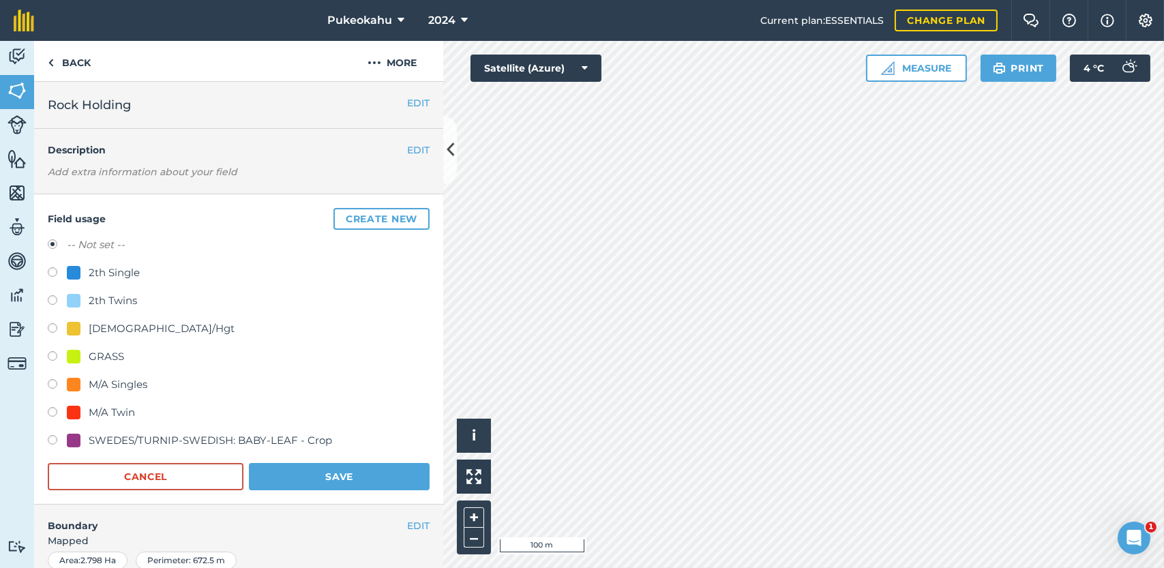
click at [125, 330] on div "[DEMOGRAPHIC_DATA]/Hgt" at bounding box center [162, 329] width 146 height 16
radio input "true"
radio input "false"
click at [306, 472] on button "Save" at bounding box center [339, 476] width 181 height 27
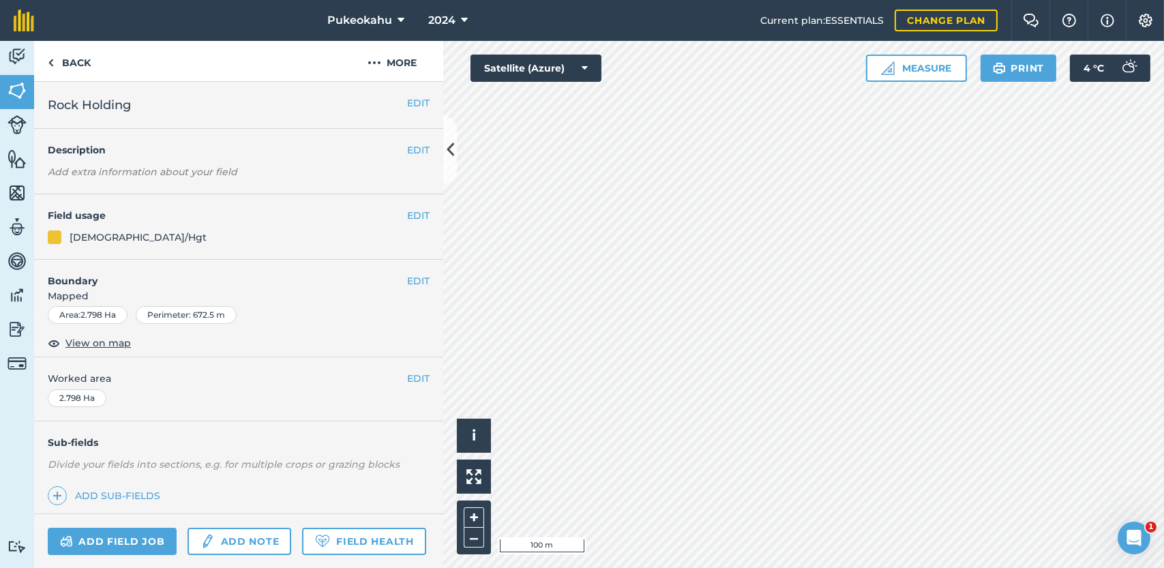
click at [471, 550] on div "+ –" at bounding box center [474, 528] width 34 height 54
click at [476, 538] on button "–" at bounding box center [474, 538] width 20 height 20
click at [407, 272] on button "EDIT" at bounding box center [418, 278] width 23 height 15
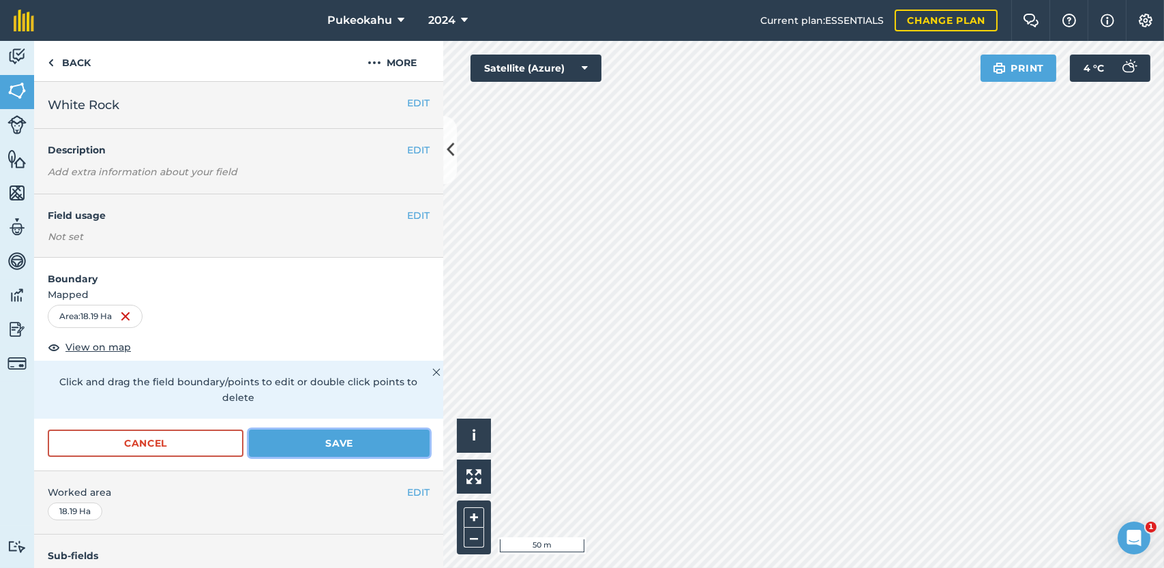
click at [374, 435] on button "Save" at bounding box center [339, 443] width 181 height 27
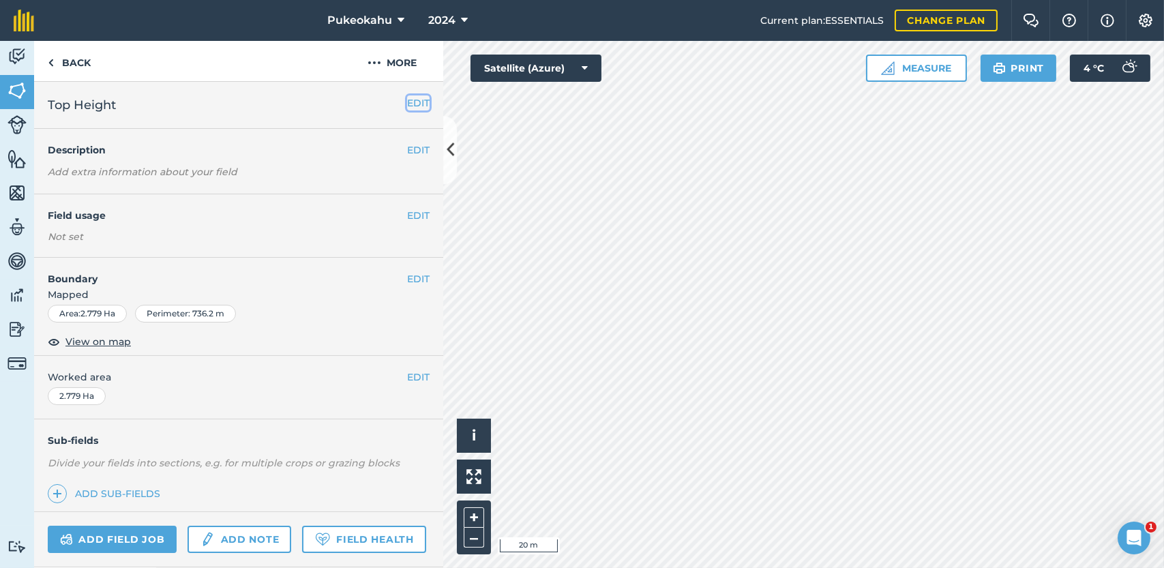
click at [407, 99] on button "EDIT" at bounding box center [418, 102] width 23 height 15
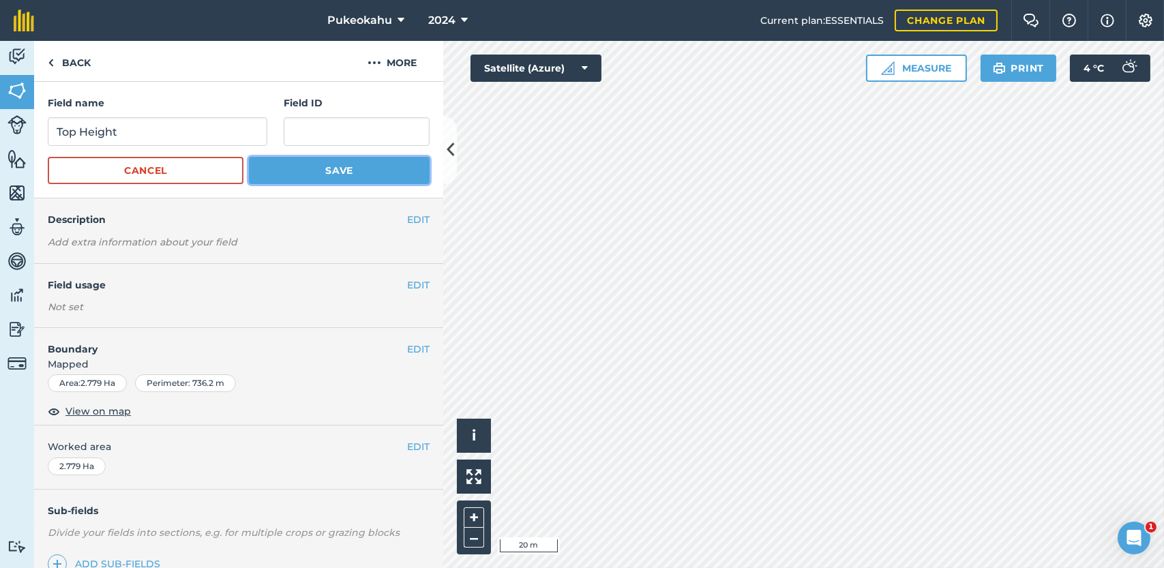
click at [334, 174] on button "Save" at bounding box center [339, 170] width 181 height 27
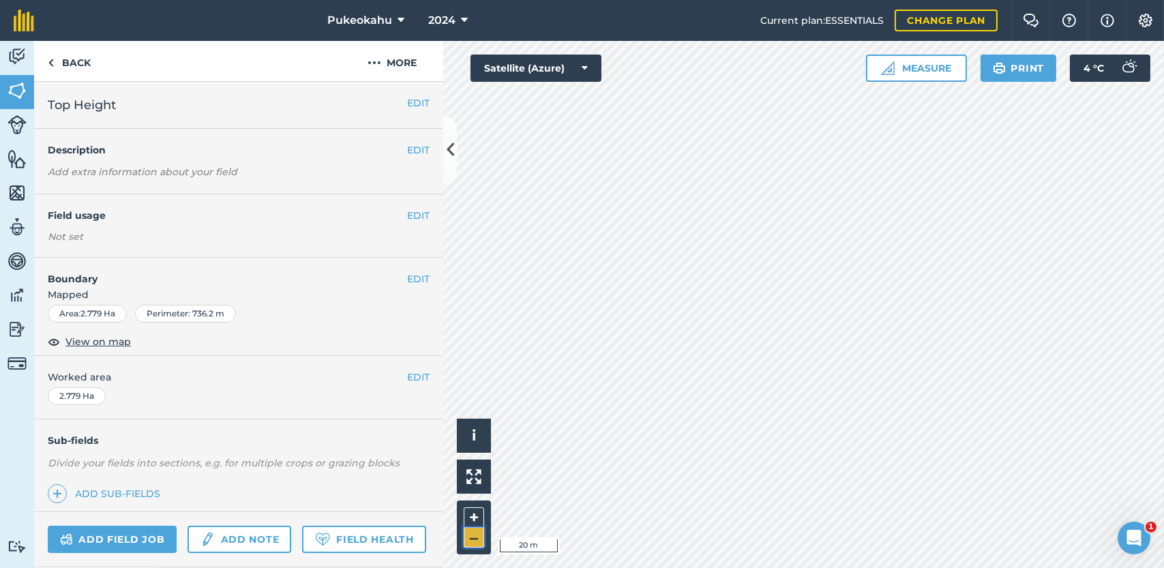
click at [481, 535] on button "–" at bounding box center [474, 538] width 20 height 20
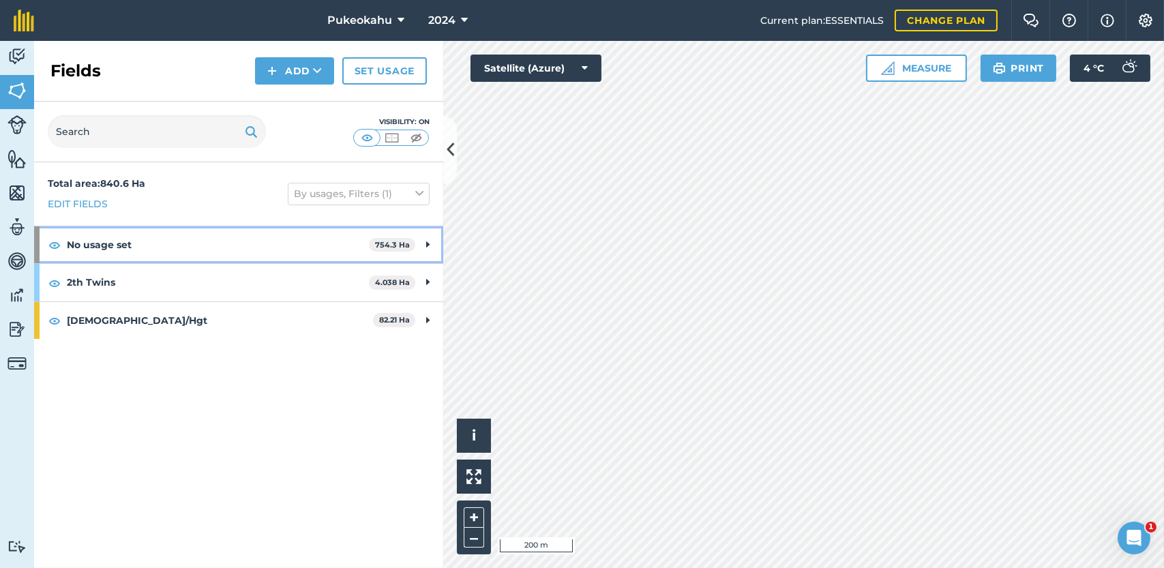
click at [431, 239] on div "No usage set 754.3 Ha" at bounding box center [238, 244] width 409 height 37
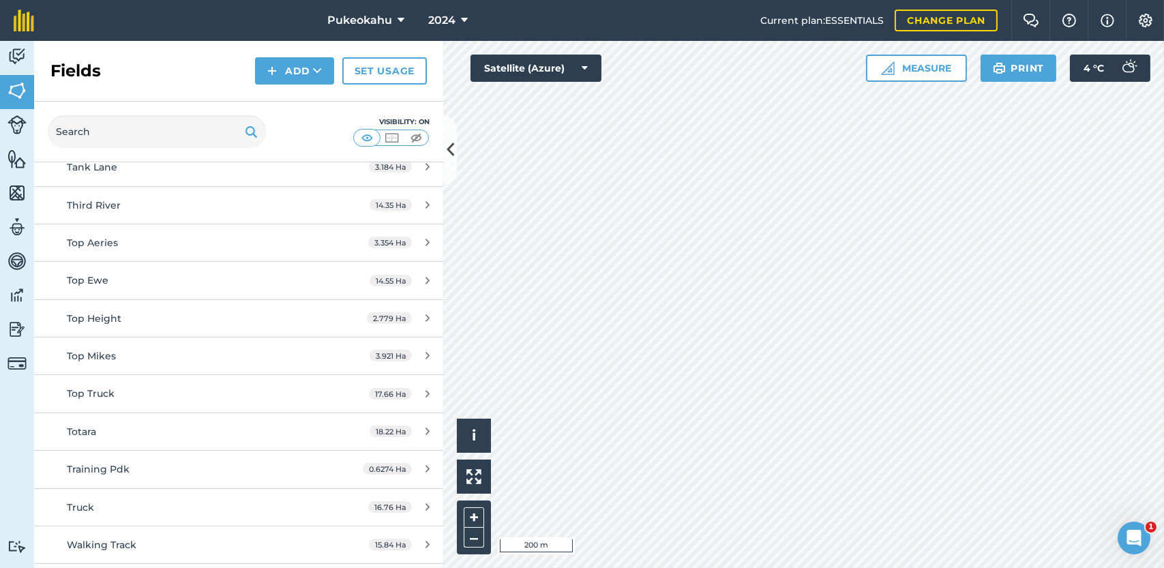
scroll to position [2070, 0]
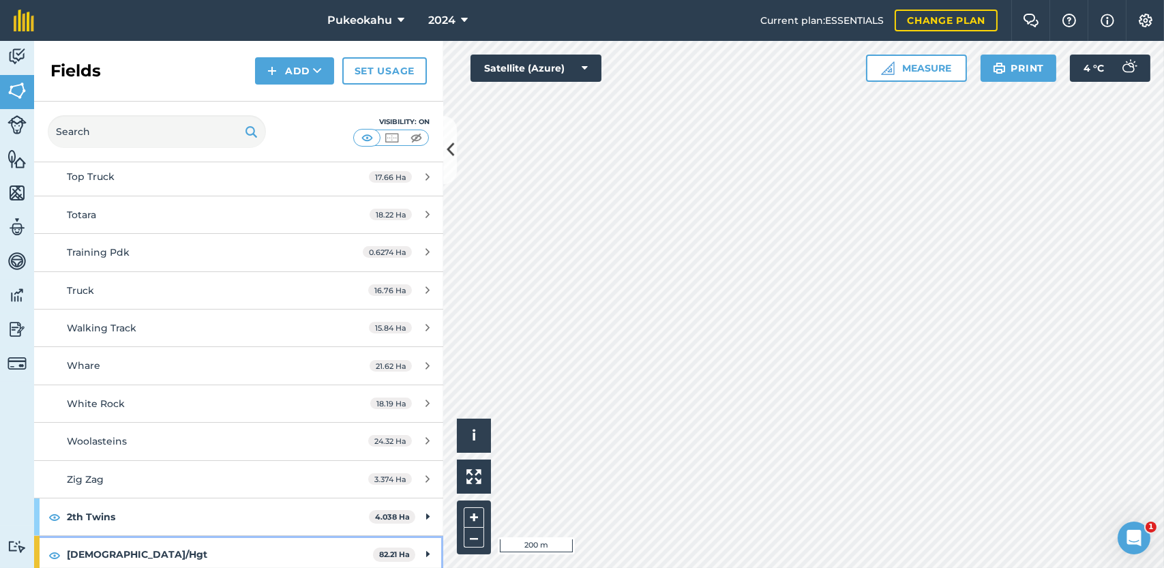
click at [426, 548] on icon at bounding box center [427, 554] width 3 height 15
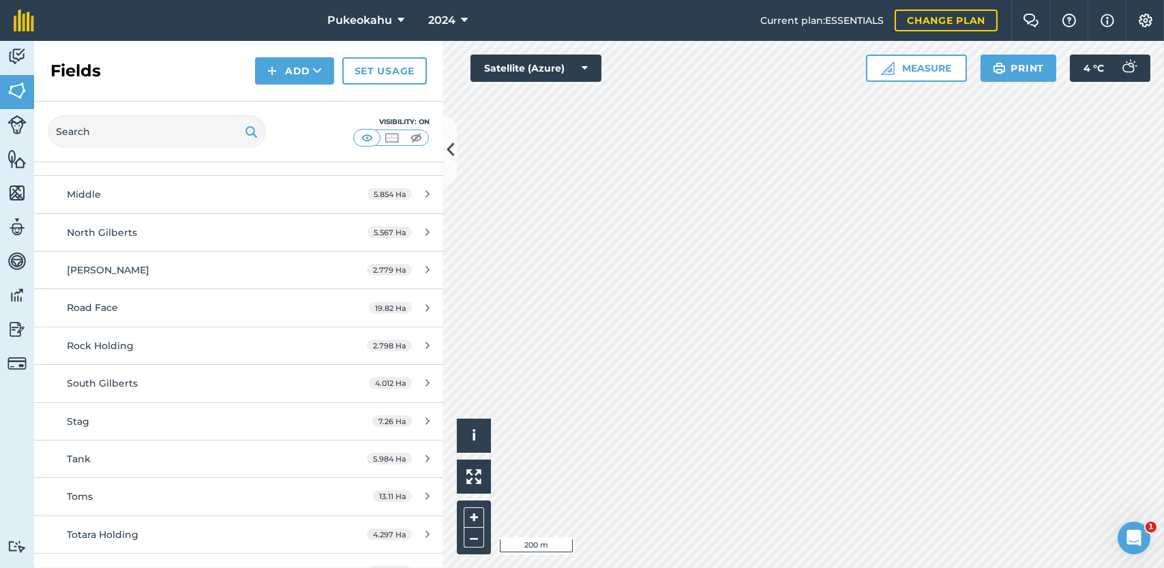
scroll to position [2529, 0]
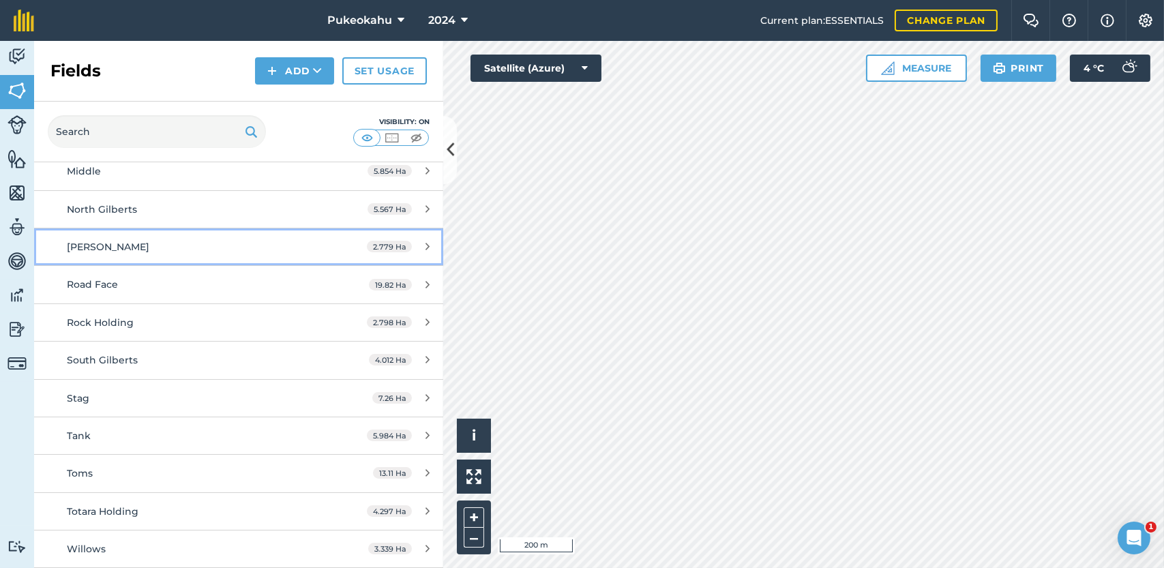
click at [426, 241] on icon at bounding box center [428, 246] width 4 height 10
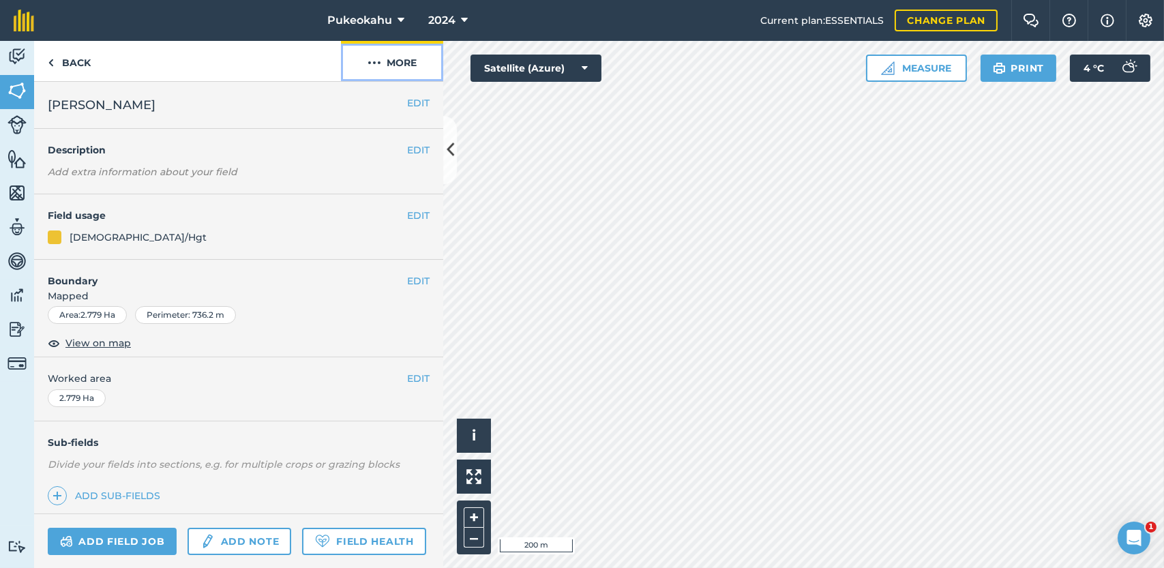
click at [387, 63] on button "More" at bounding box center [392, 61] width 102 height 40
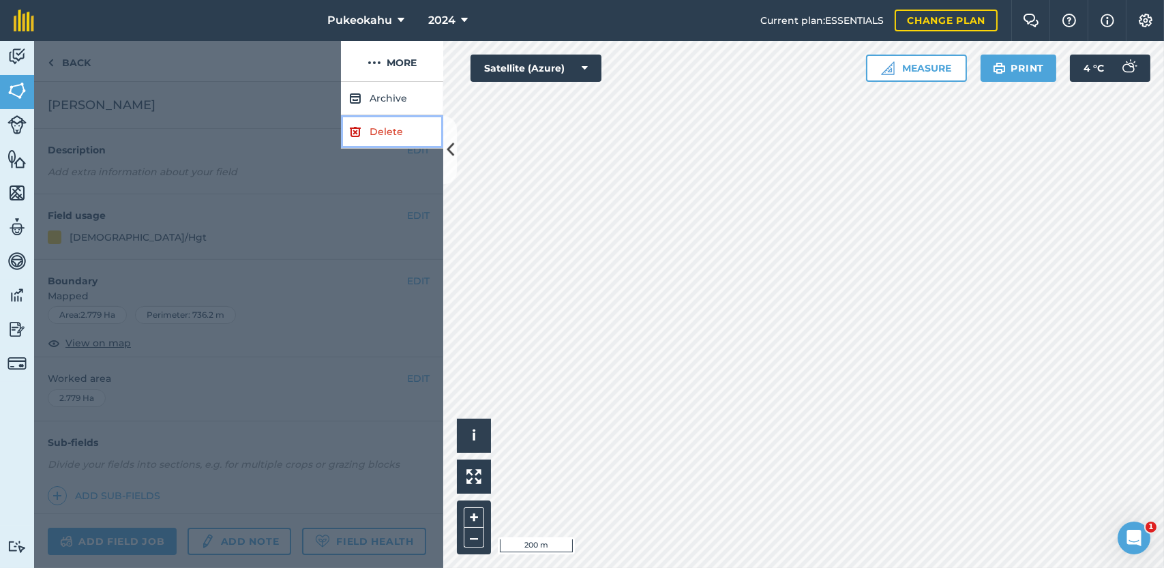
click at [374, 125] on link "Delete" at bounding box center [392, 131] width 102 height 33
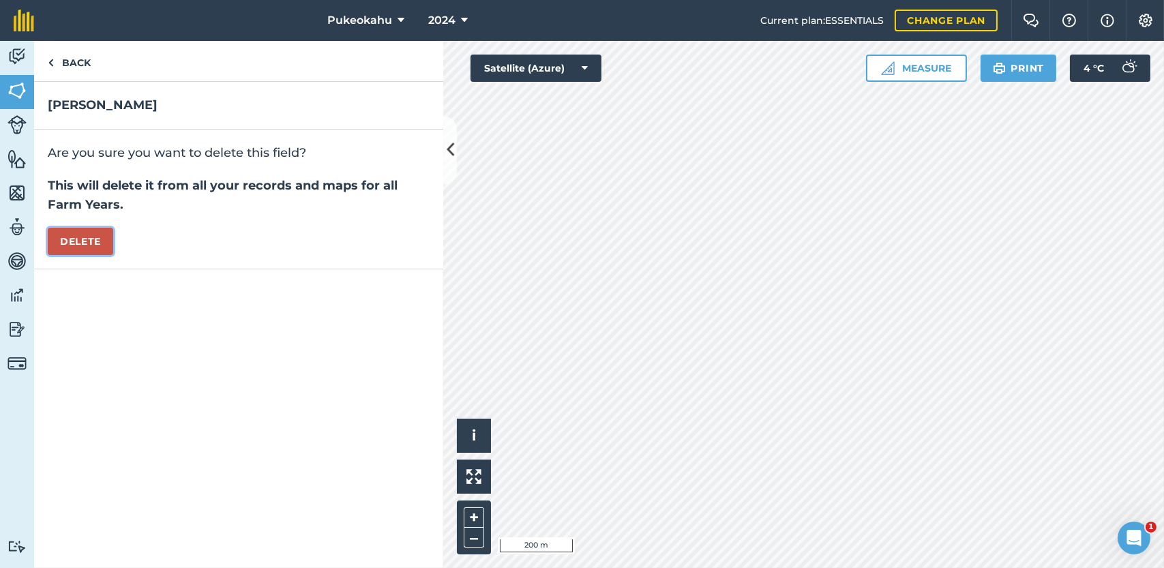
click at [91, 239] on button "Delete" at bounding box center [80, 241] width 65 height 27
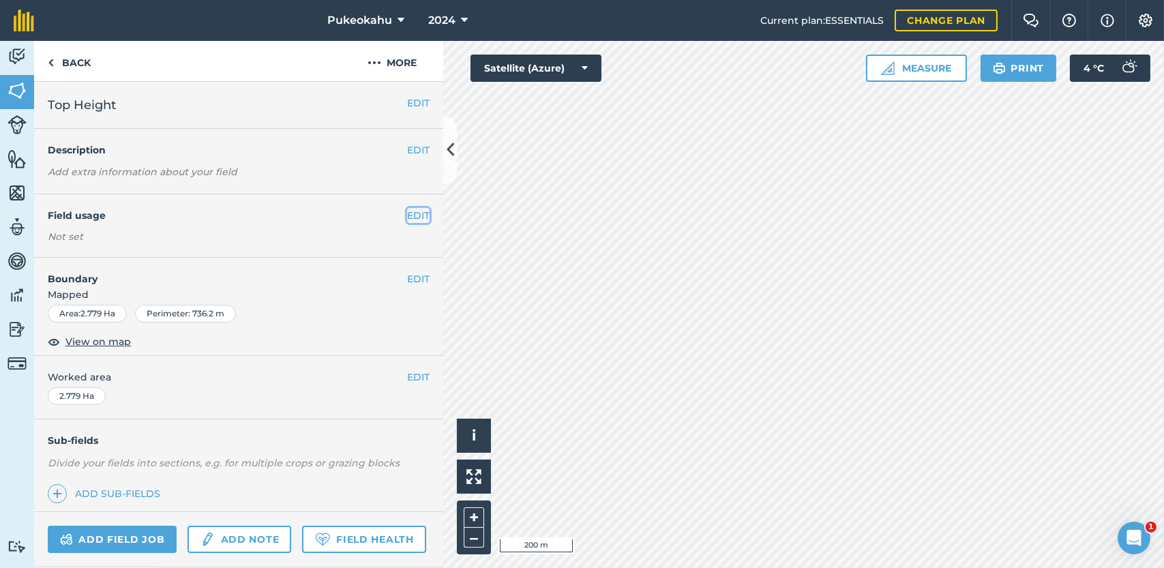
click at [407, 212] on button "EDIT" at bounding box center [418, 215] width 23 height 15
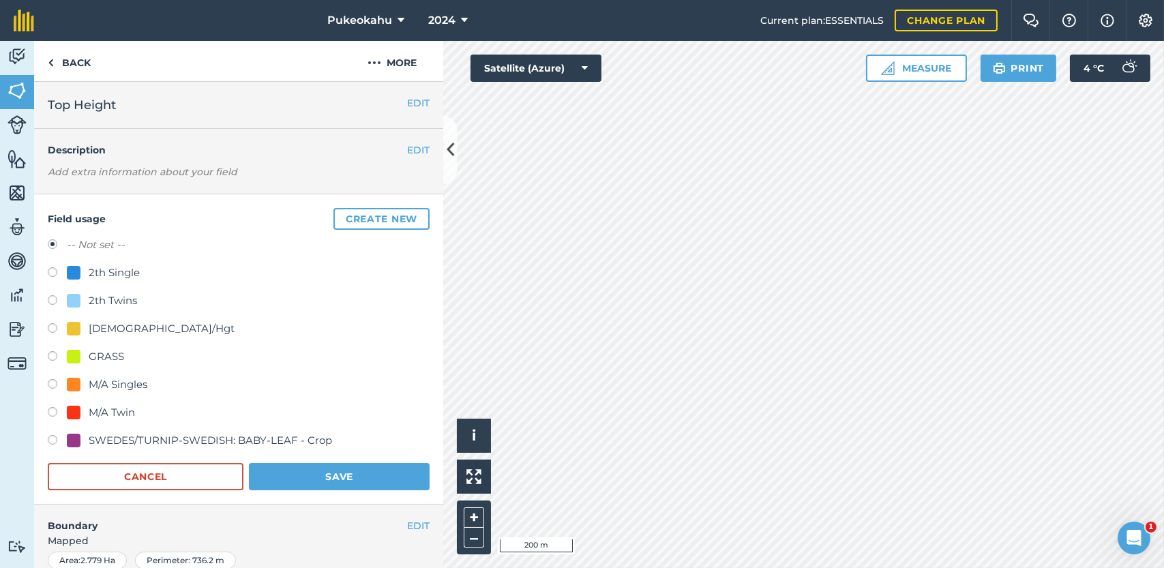
click at [56, 331] on label at bounding box center [57, 330] width 19 height 14
radio input "true"
radio input "false"
click at [319, 486] on button "Save" at bounding box center [339, 476] width 181 height 27
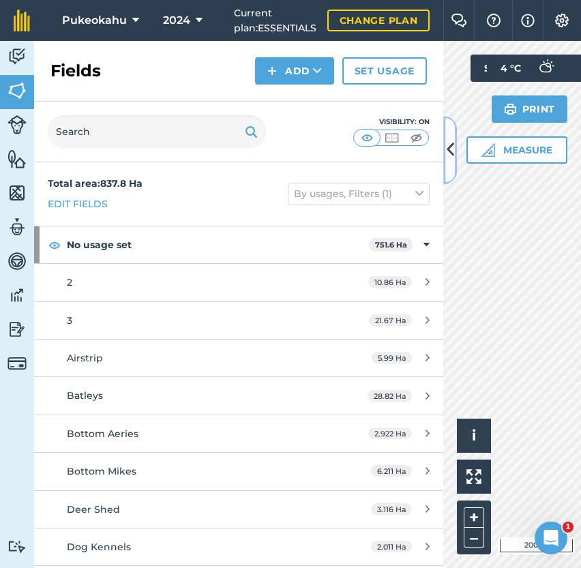
click at [445, 160] on button at bounding box center [450, 150] width 14 height 68
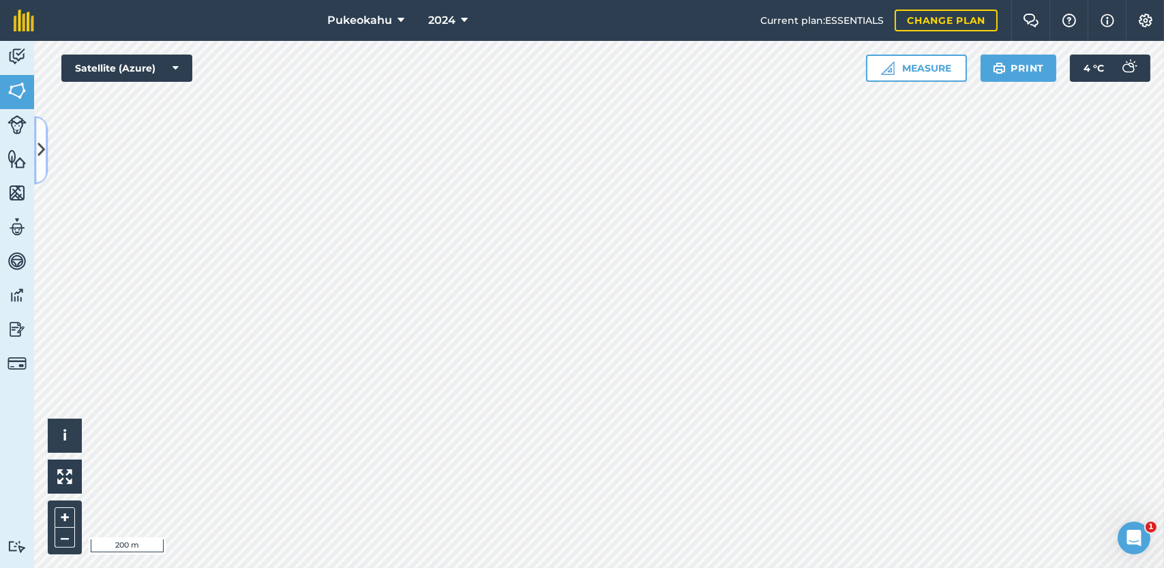
click at [38, 153] on icon at bounding box center [42, 150] width 8 height 24
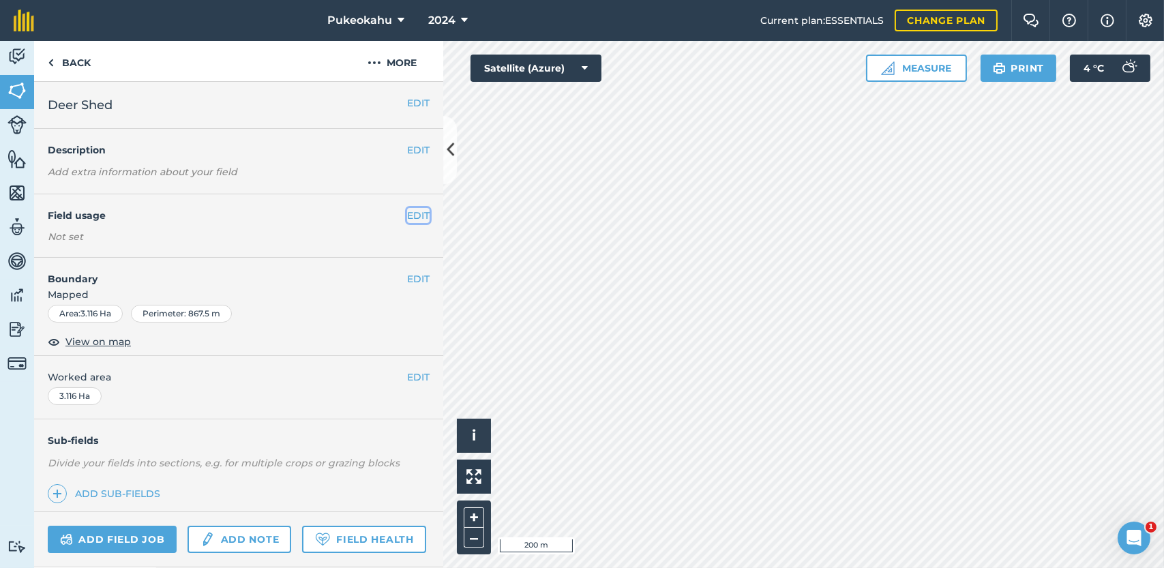
click at [408, 216] on button "EDIT" at bounding box center [418, 215] width 23 height 15
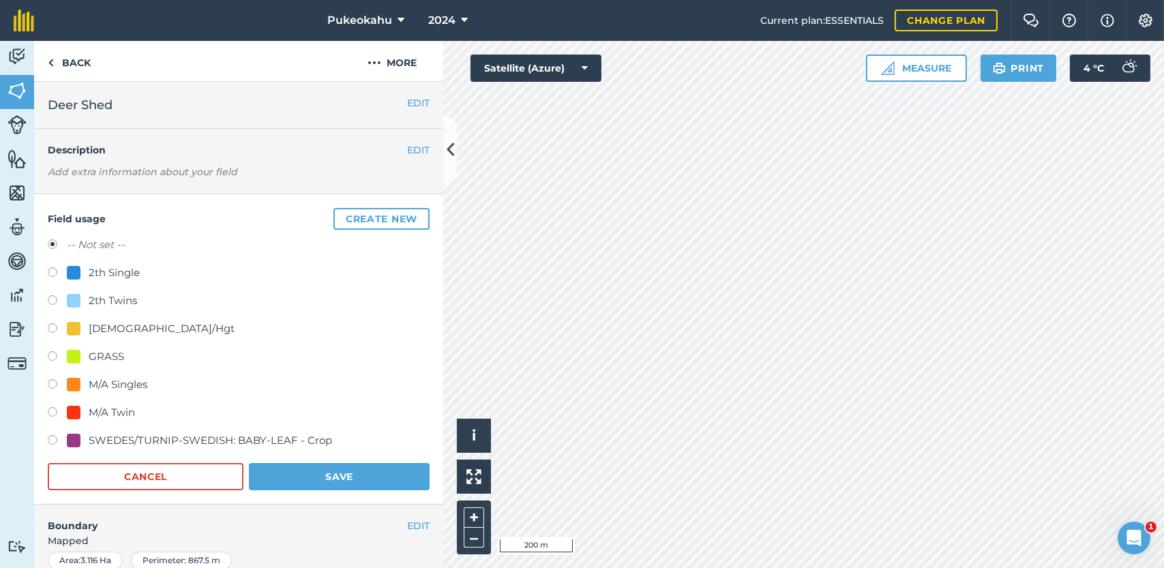
click at [104, 328] on div "[DEMOGRAPHIC_DATA]/Hgt" at bounding box center [162, 329] width 146 height 16
radio input "true"
radio input "false"
click at [308, 468] on button "Save" at bounding box center [339, 476] width 181 height 27
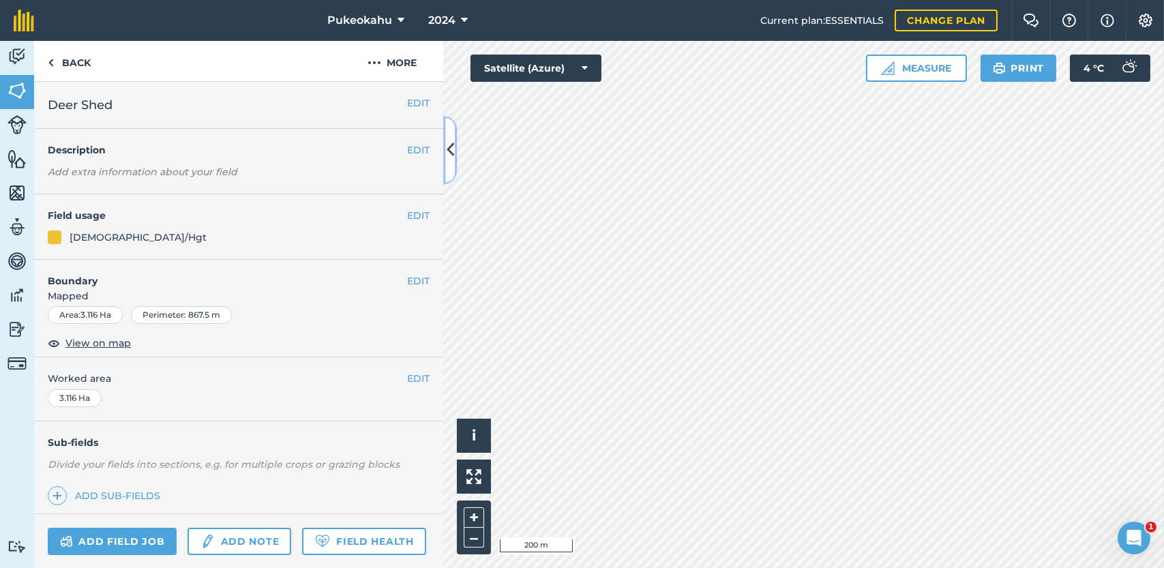
click at [449, 156] on icon at bounding box center [451, 150] width 8 height 24
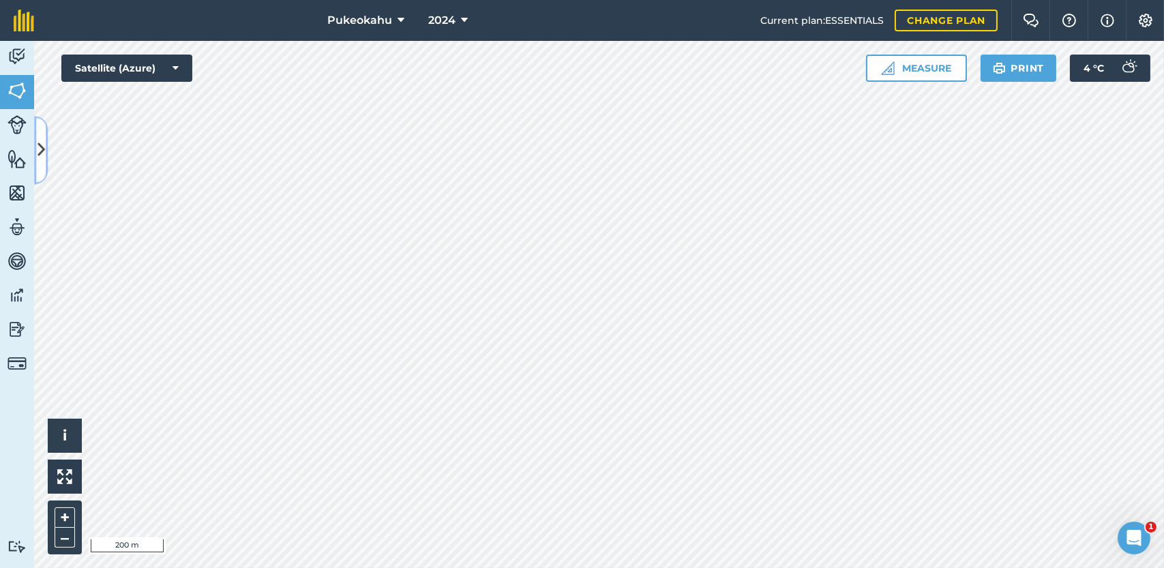
click at [44, 141] on icon at bounding box center [42, 150] width 8 height 24
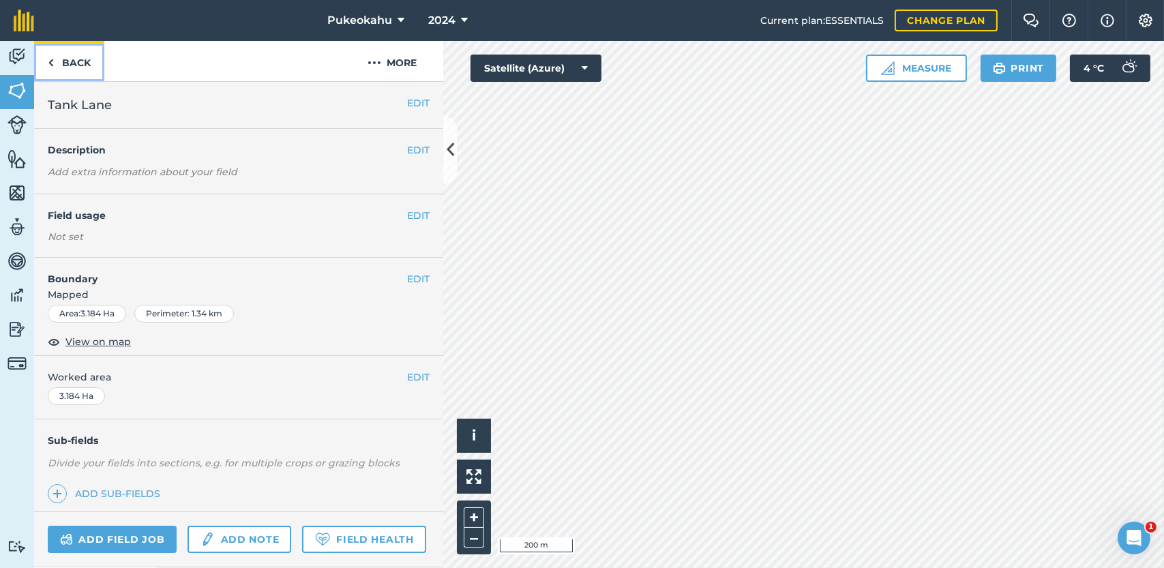
click at [63, 58] on link "Back" at bounding box center [69, 61] width 70 height 40
click at [407, 211] on button "EDIT" at bounding box center [418, 215] width 23 height 15
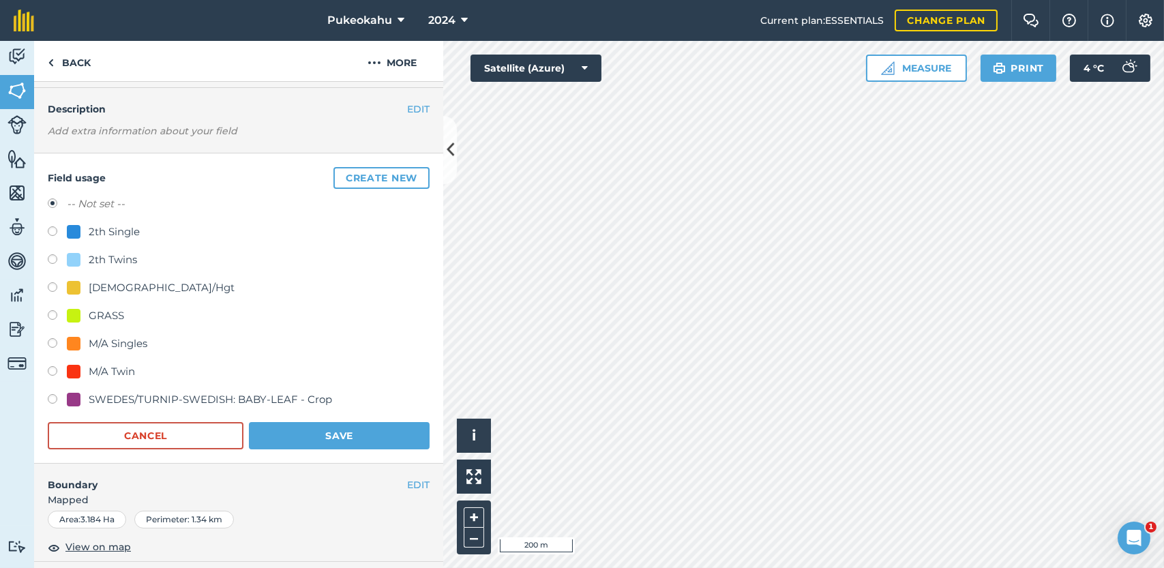
scroll to position [46, 0]
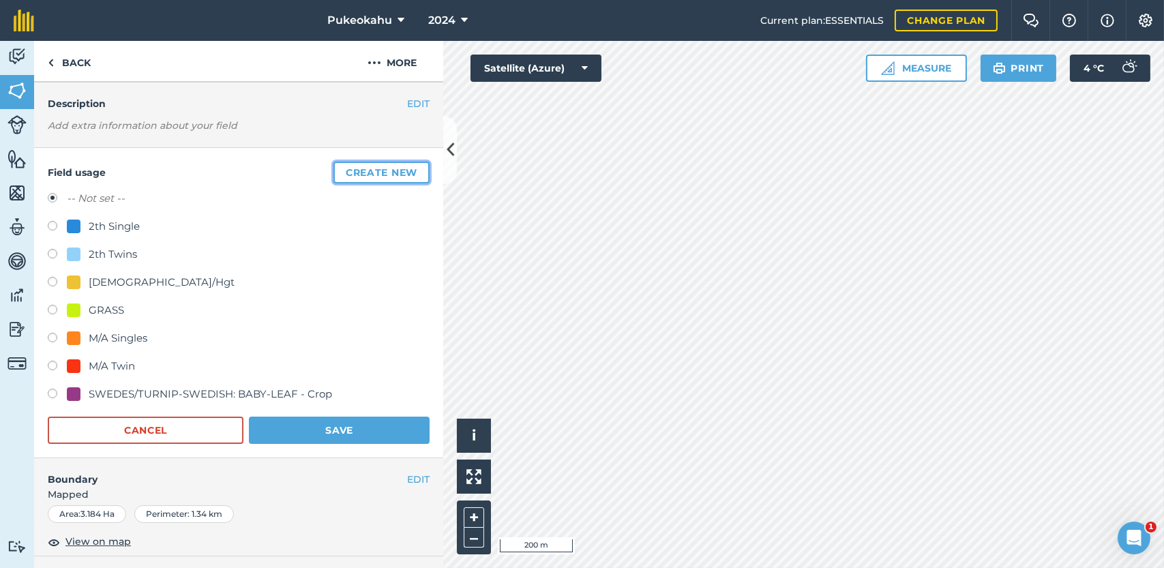
click at [351, 173] on button "Create new" at bounding box center [382, 173] width 96 height 22
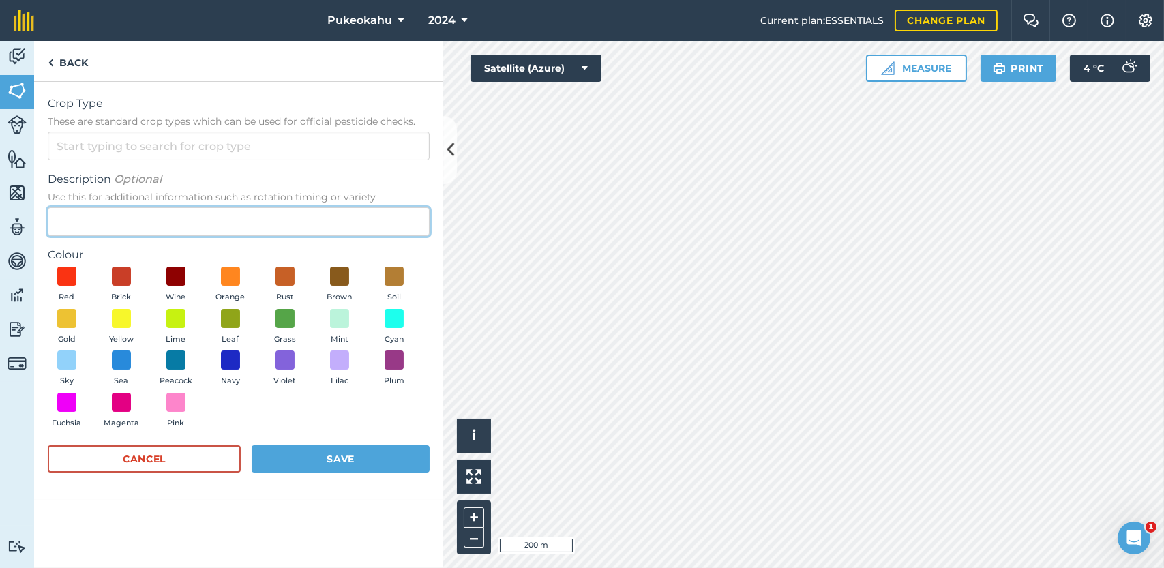
click at [188, 224] on input "Description Optional Use this for additional information such as rotation timin…" at bounding box center [239, 221] width 382 height 29
type input "Heifers"
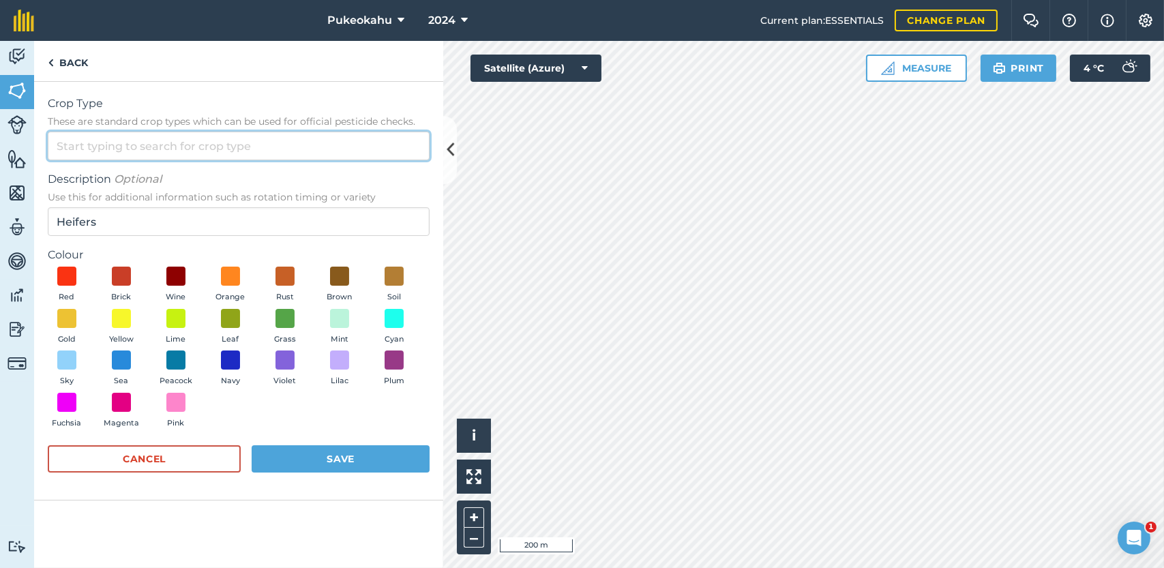
click at [148, 144] on input "Crop Type These are standard crop types which can be used for official pesticid…" at bounding box center [239, 146] width 382 height 29
type input "g"
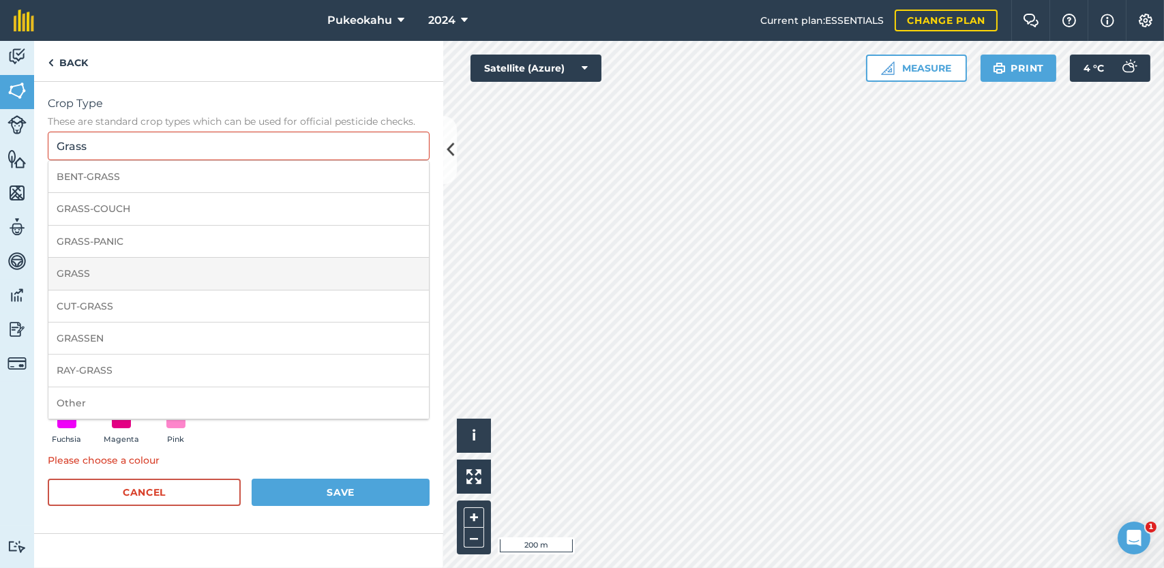
click at [113, 270] on li "GRASS" at bounding box center [238, 274] width 381 height 32
type input "GRASS"
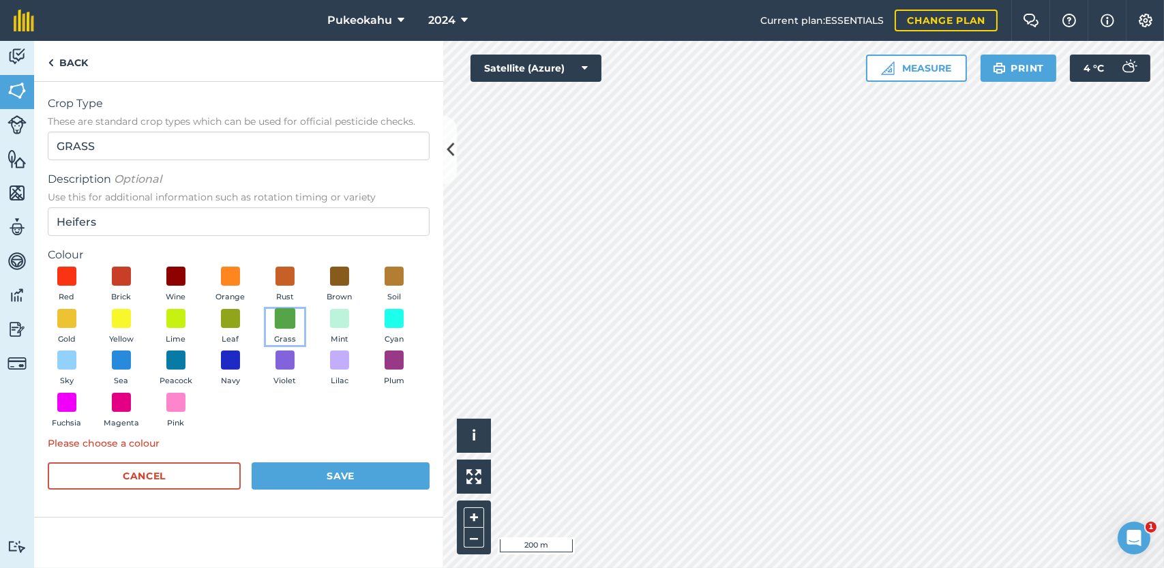
click at [287, 311] on span at bounding box center [285, 318] width 21 height 21
click at [325, 478] on button "Save" at bounding box center [341, 475] width 178 height 27
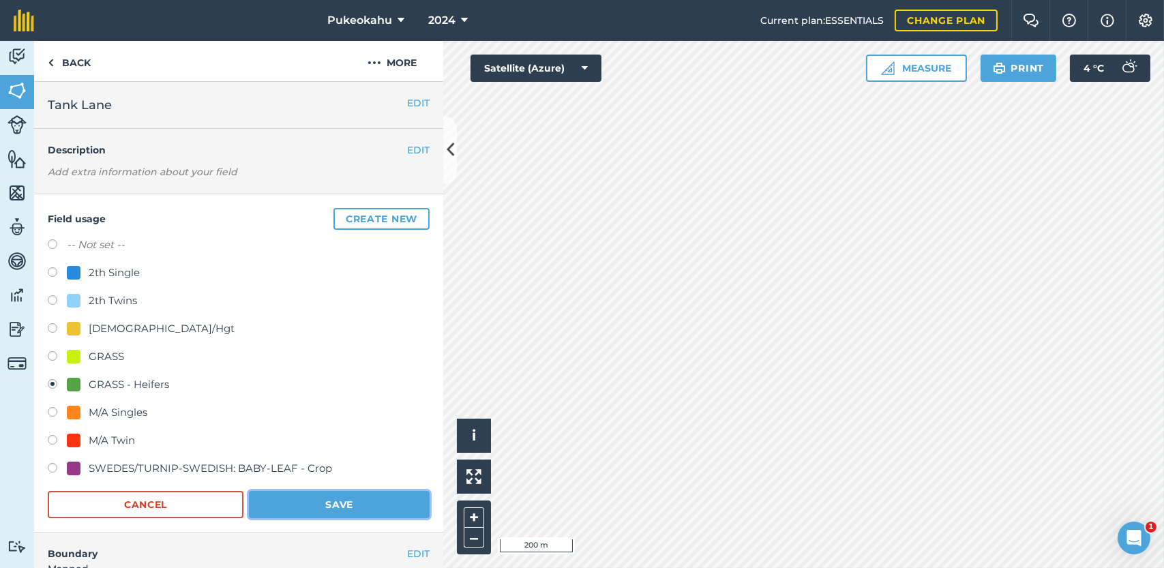
click at [336, 503] on button "Save" at bounding box center [339, 504] width 181 height 27
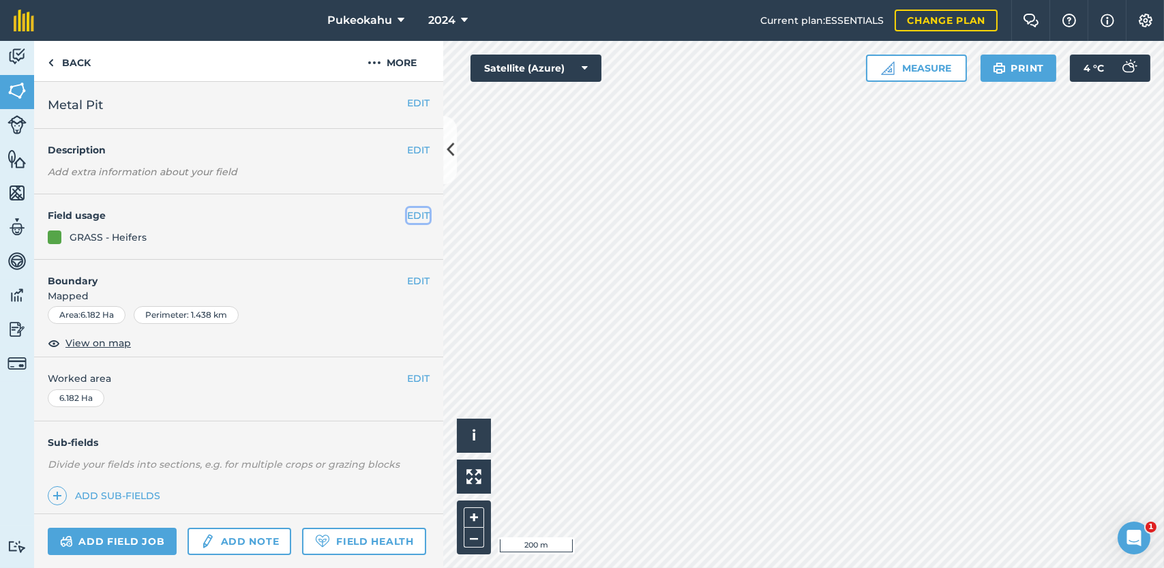
click at [409, 216] on button "EDIT" at bounding box center [418, 215] width 23 height 15
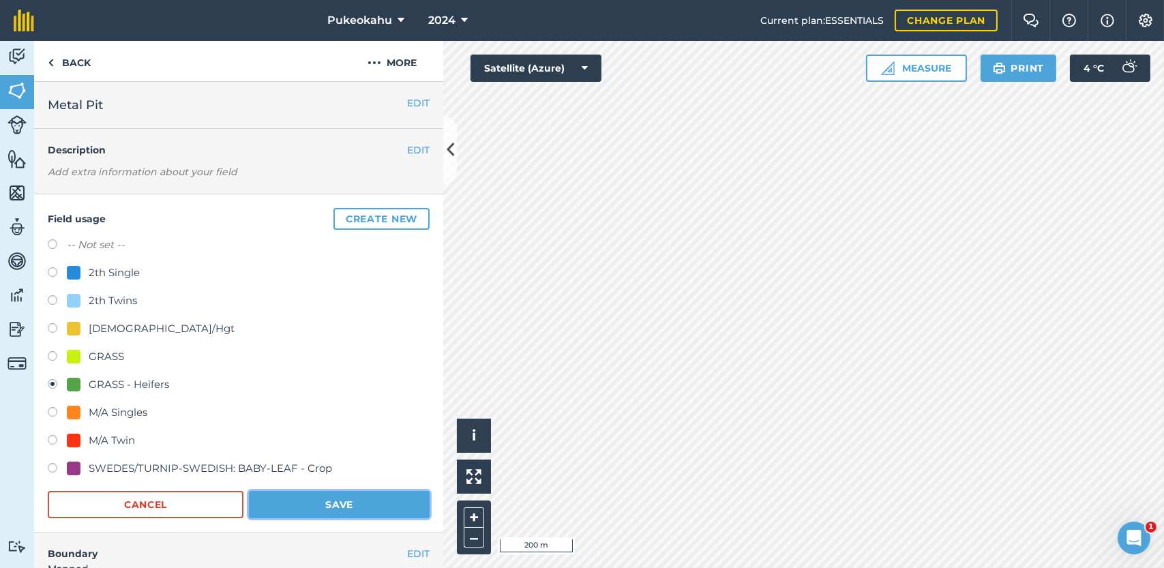
click at [333, 509] on button "Save" at bounding box center [339, 504] width 181 height 27
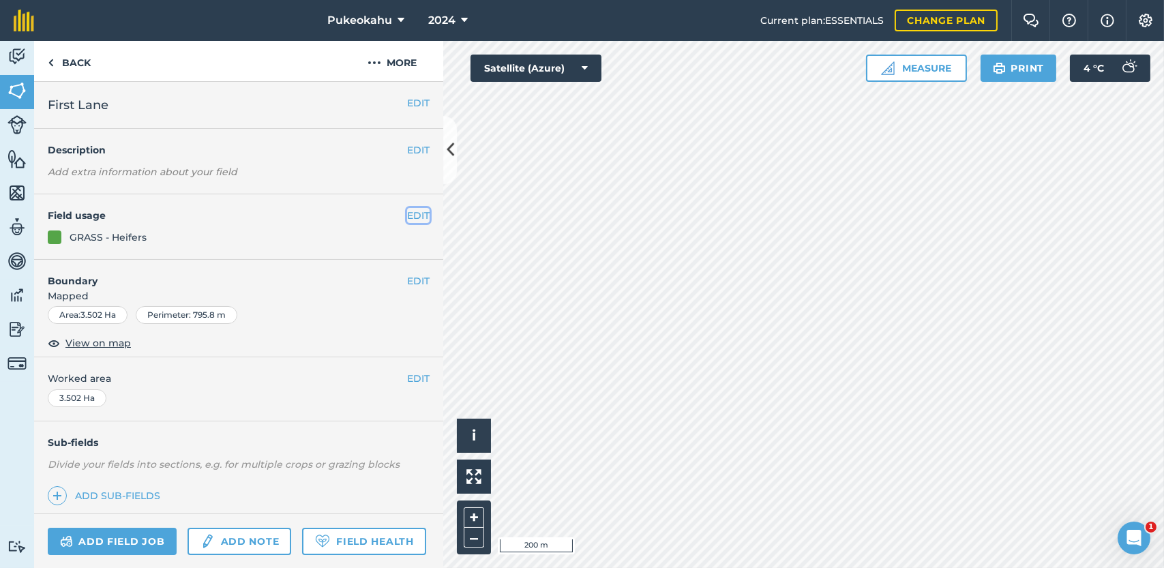
click at [407, 212] on button "EDIT" at bounding box center [418, 215] width 23 height 15
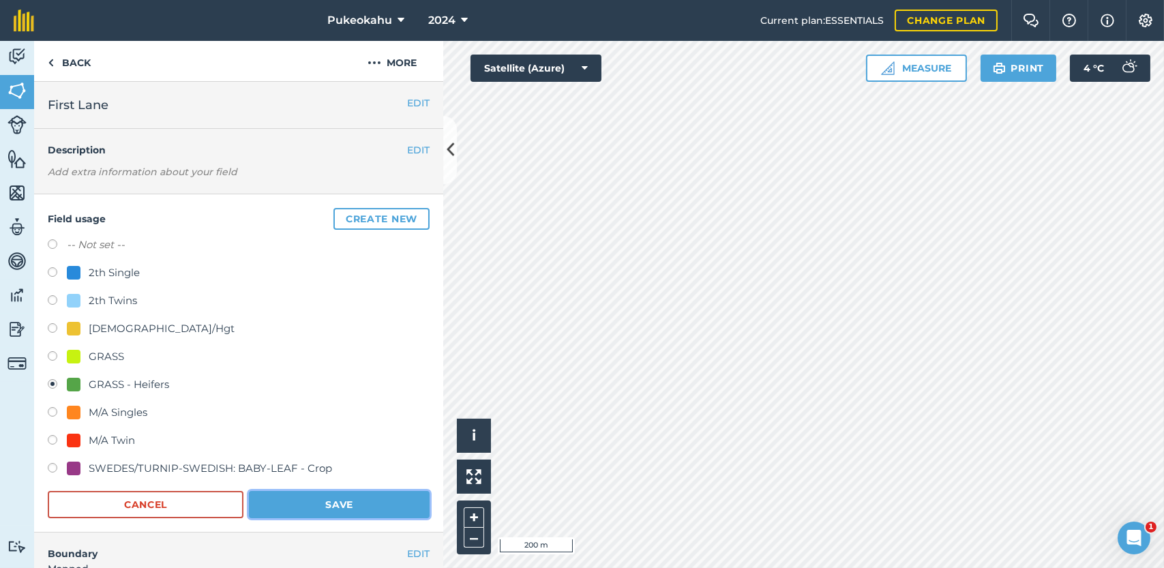
click at [327, 501] on button "Save" at bounding box center [339, 504] width 181 height 27
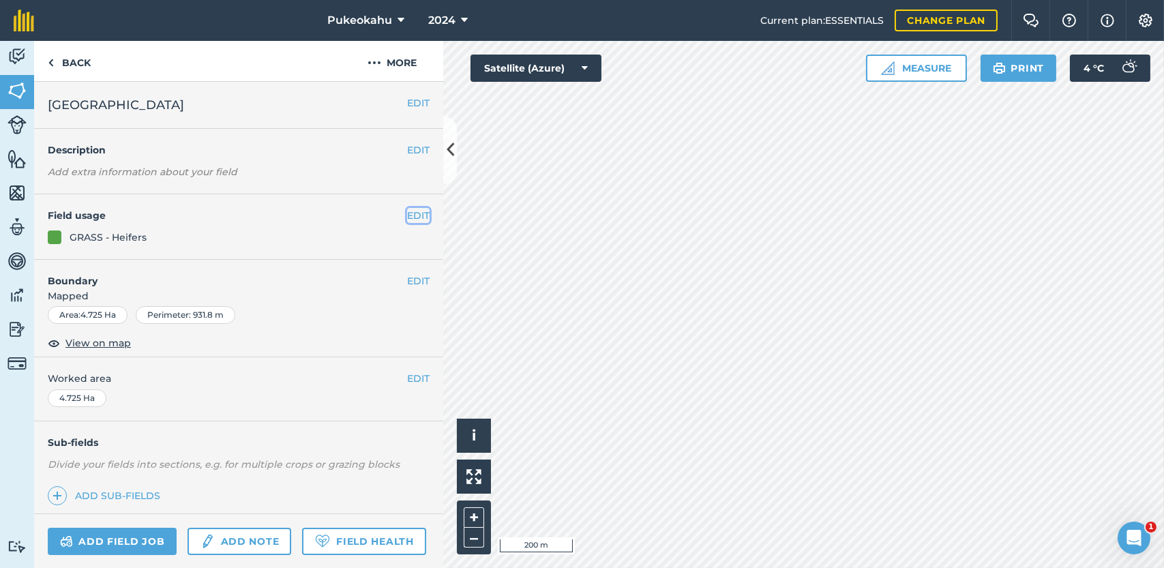
click at [407, 211] on button "EDIT" at bounding box center [418, 215] width 23 height 15
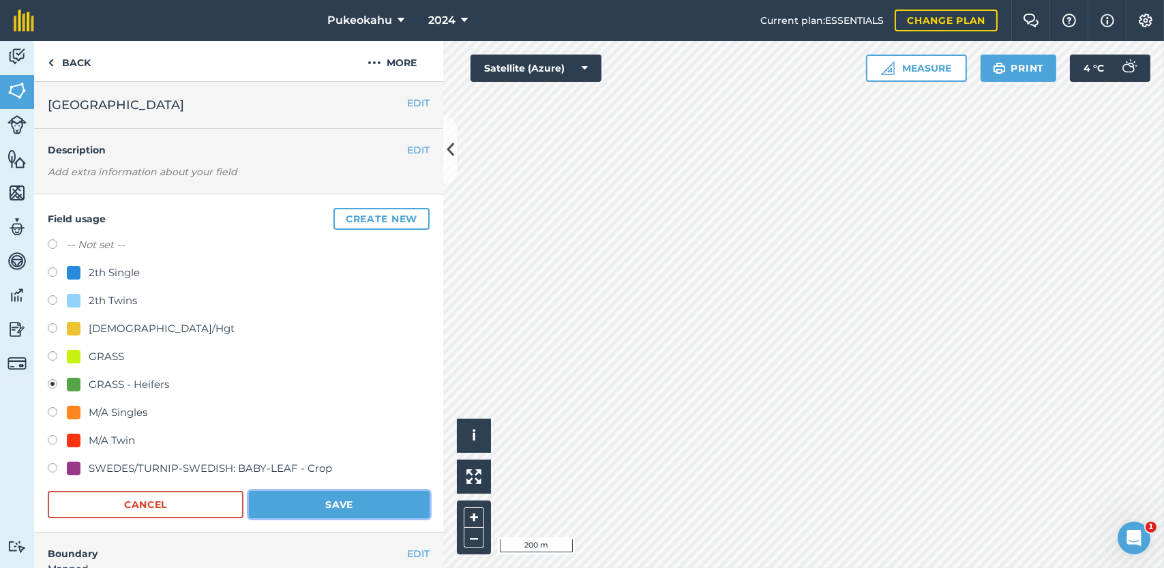
click at [335, 503] on button "Save" at bounding box center [339, 504] width 181 height 27
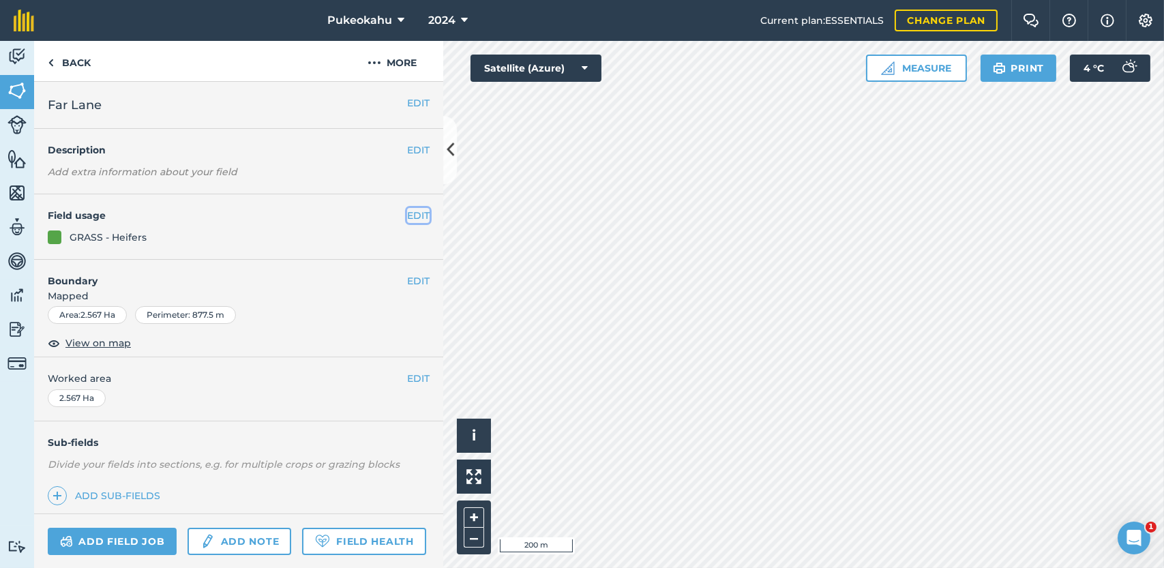
click at [407, 220] on button "EDIT" at bounding box center [418, 215] width 23 height 15
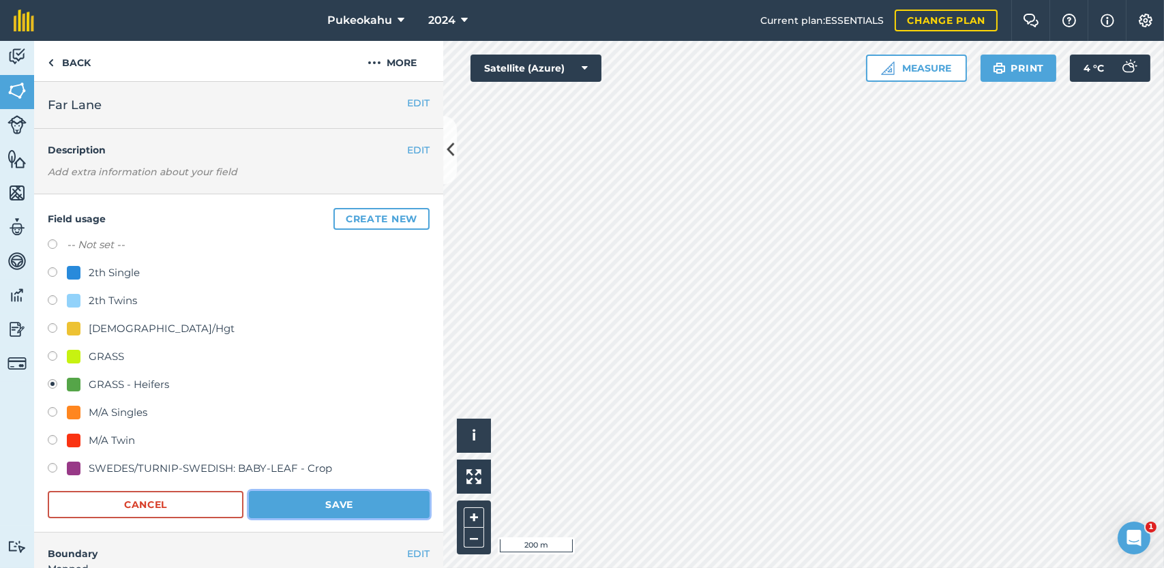
click at [312, 507] on button "Save" at bounding box center [339, 504] width 181 height 27
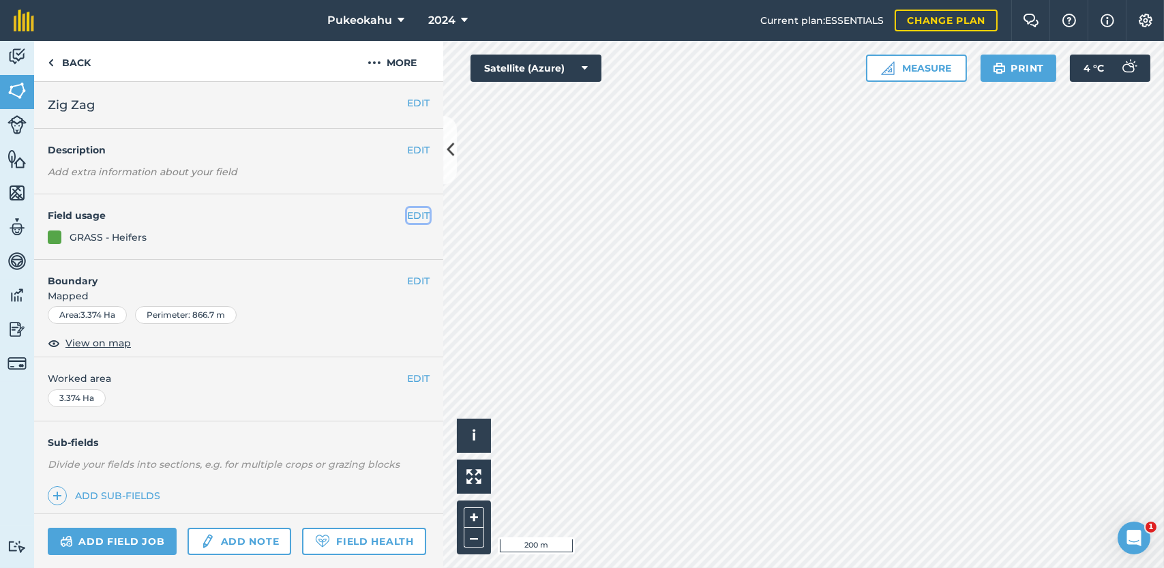
click at [411, 219] on button "EDIT" at bounding box center [418, 215] width 23 height 15
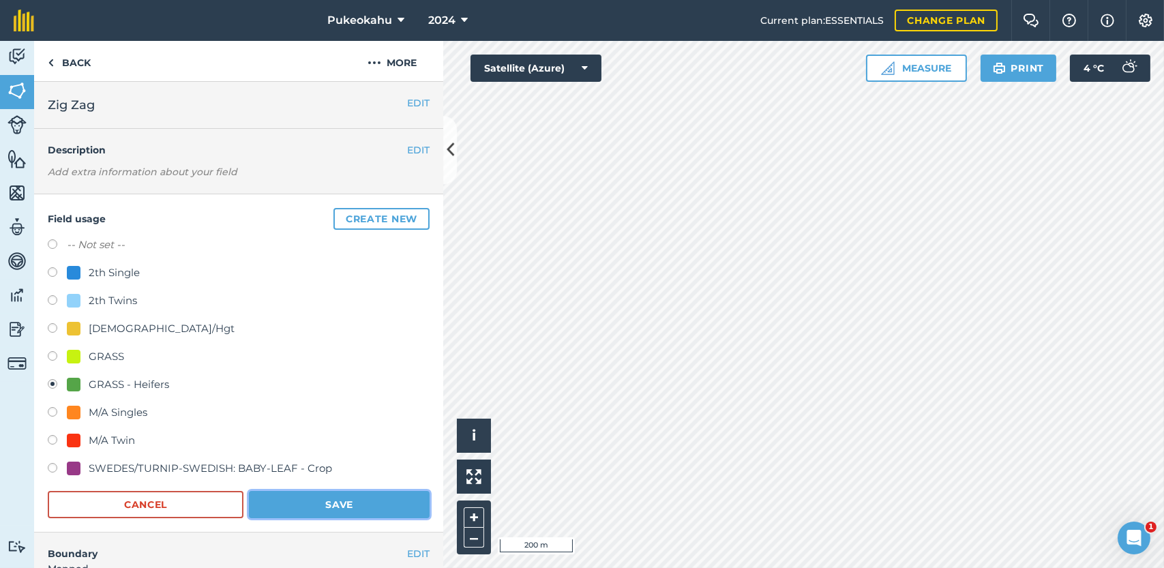
click at [329, 494] on button "Save" at bounding box center [339, 504] width 181 height 27
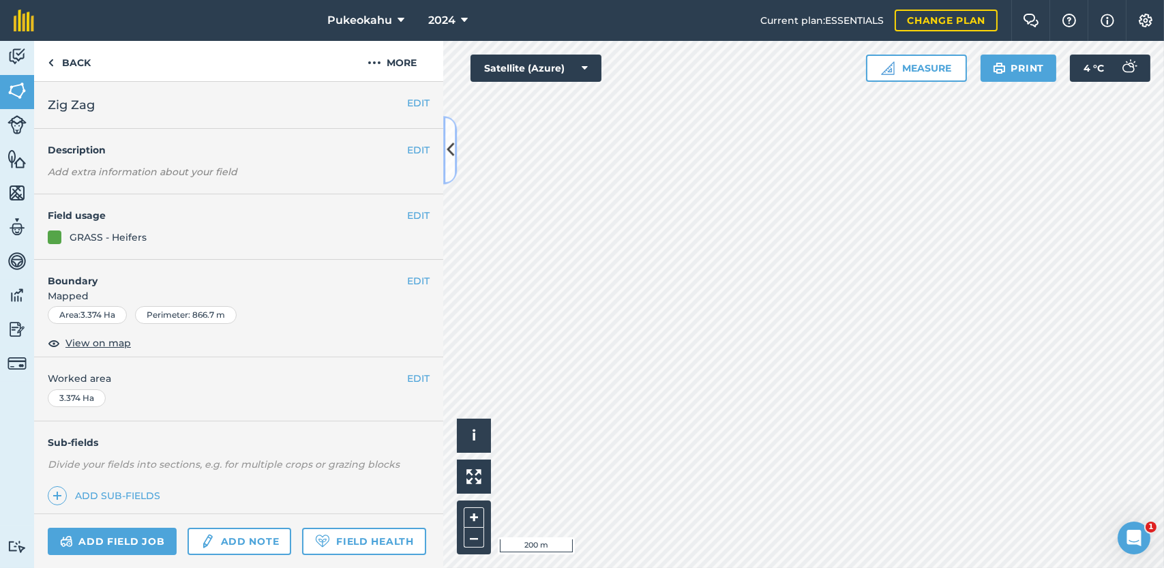
click at [451, 161] on icon at bounding box center [451, 150] width 8 height 24
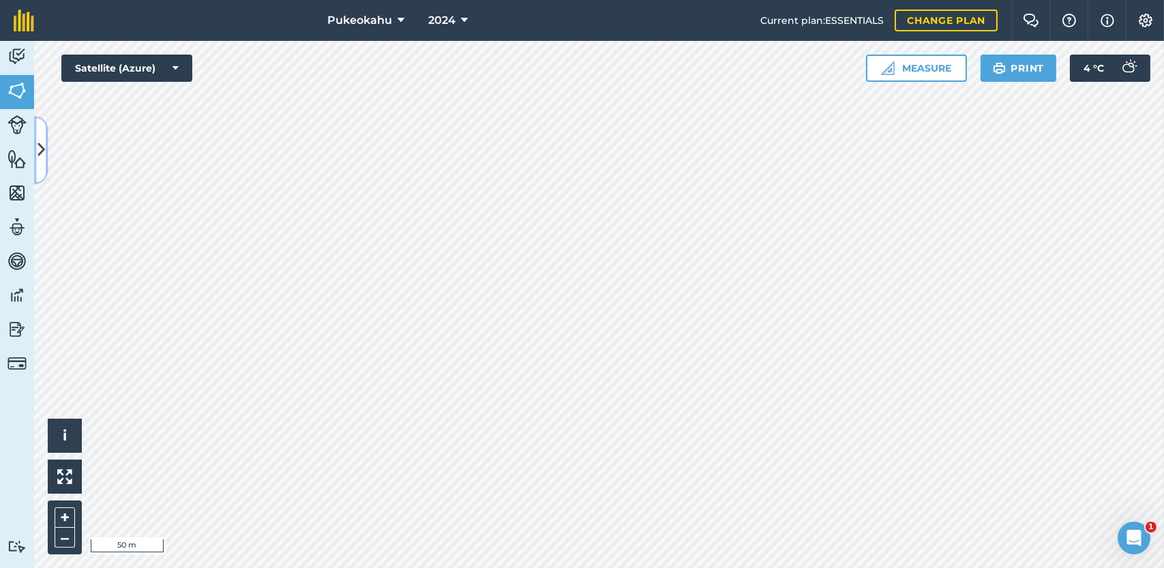
click at [42, 143] on icon at bounding box center [42, 150] width 8 height 24
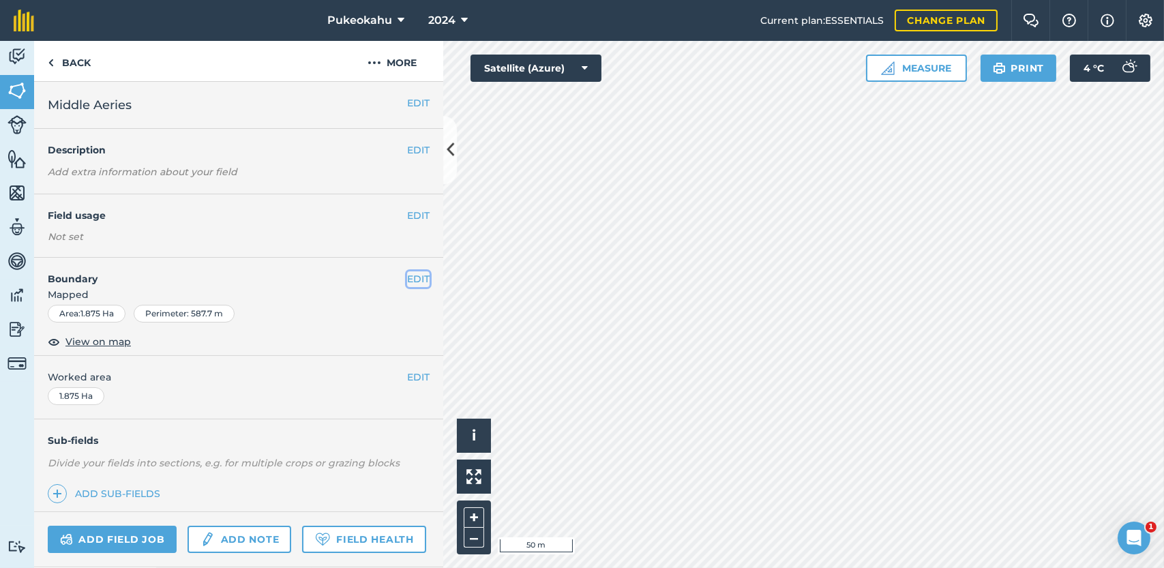
click at [407, 273] on button "EDIT" at bounding box center [418, 278] width 23 height 15
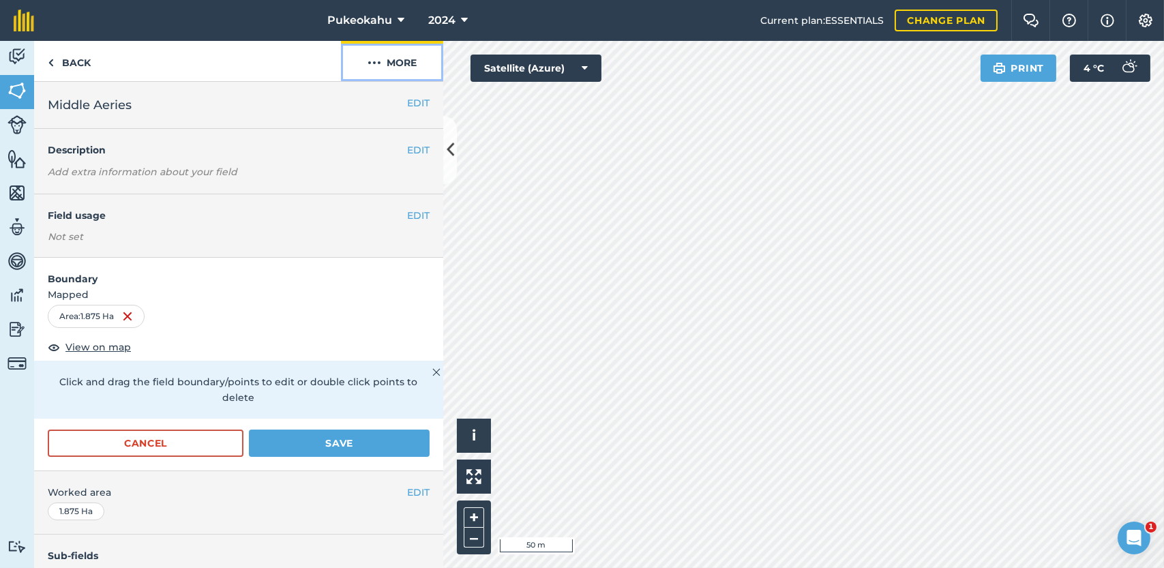
click at [392, 65] on button "More" at bounding box center [392, 61] width 102 height 40
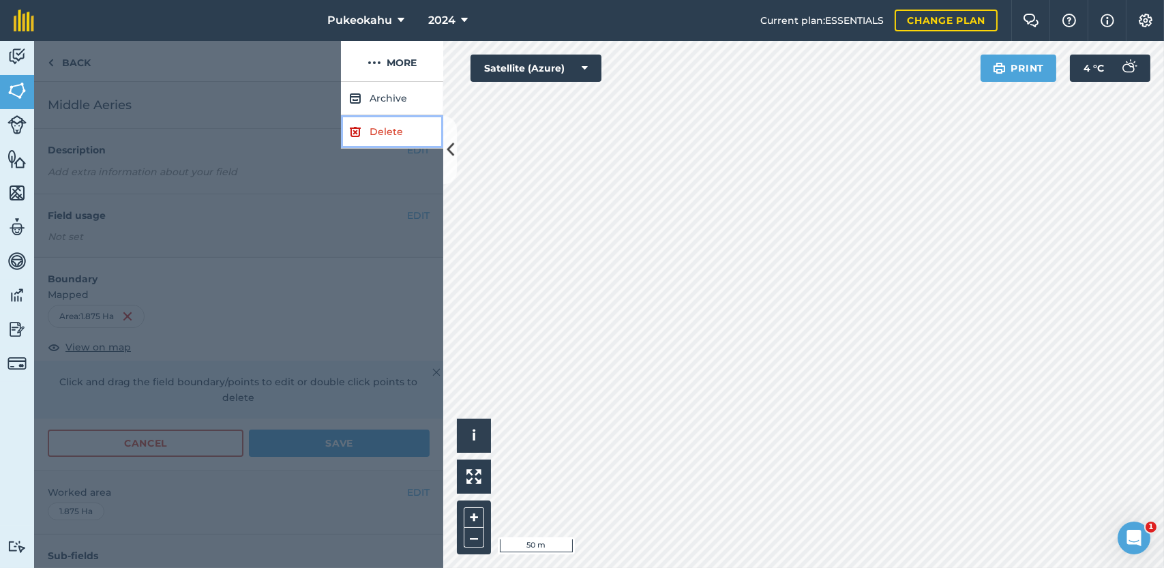
click at [380, 123] on link "Delete" at bounding box center [392, 131] width 102 height 33
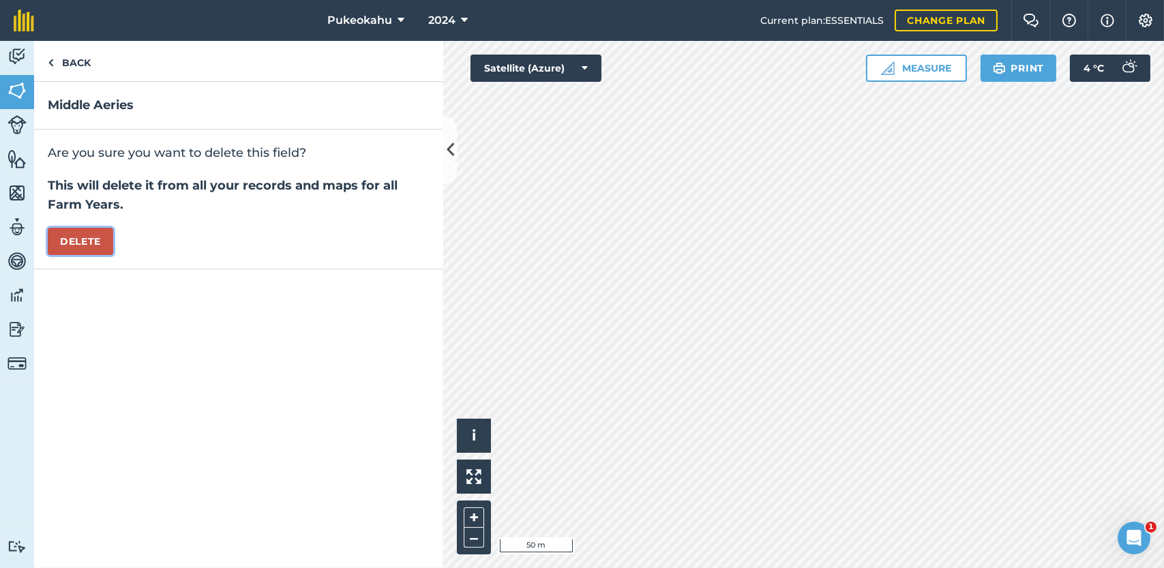
click at [89, 237] on button "Delete" at bounding box center [80, 241] width 65 height 27
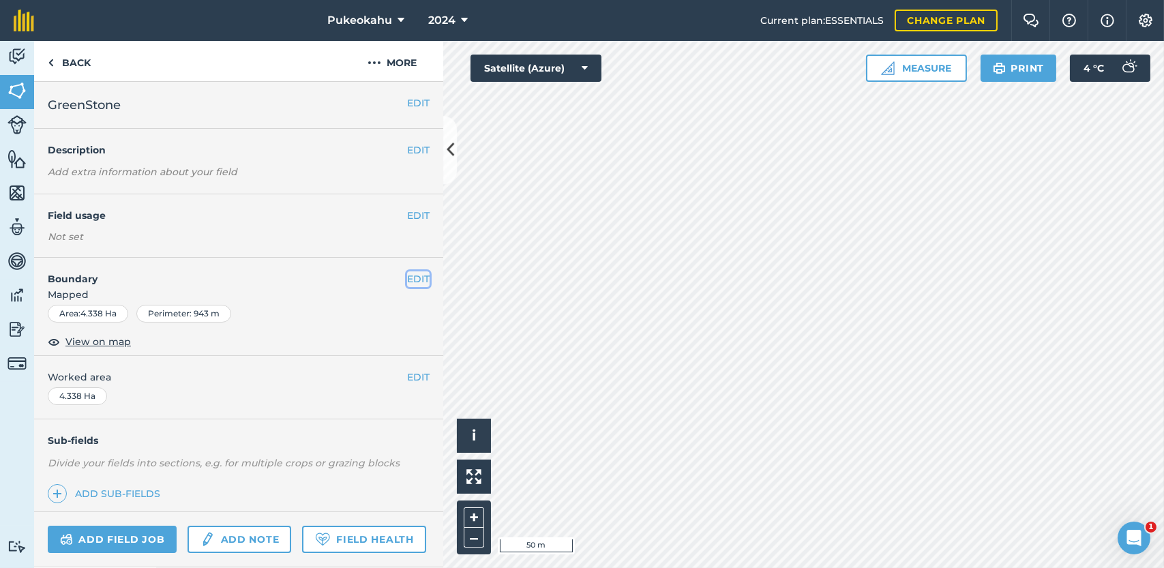
click at [407, 276] on button "EDIT" at bounding box center [418, 278] width 23 height 15
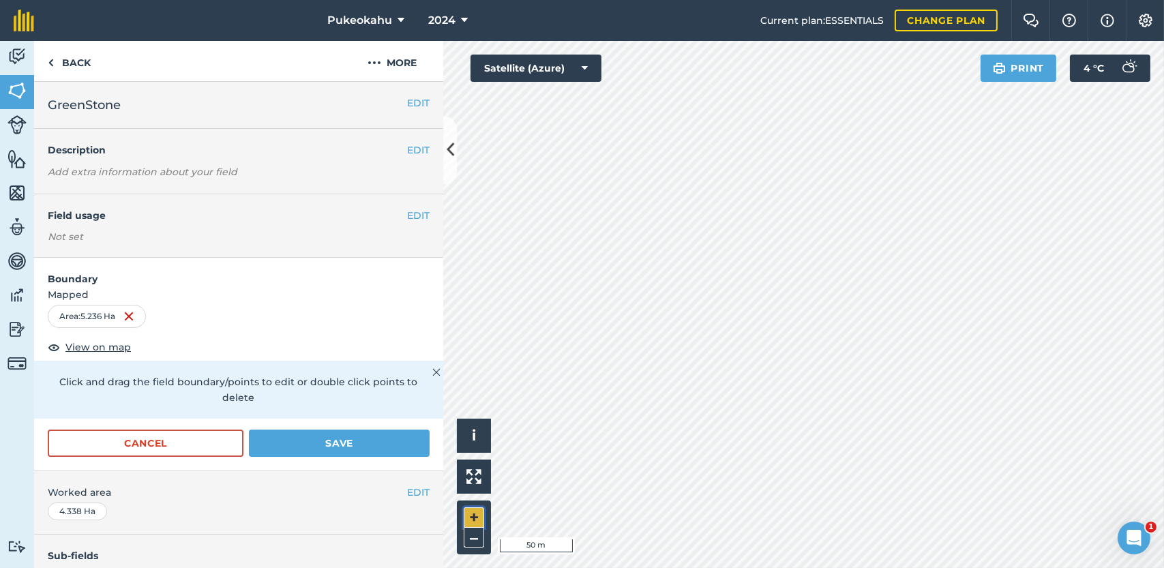
click at [467, 513] on button "+" at bounding box center [474, 517] width 20 height 20
click at [338, 438] on button "Save" at bounding box center [339, 443] width 181 height 27
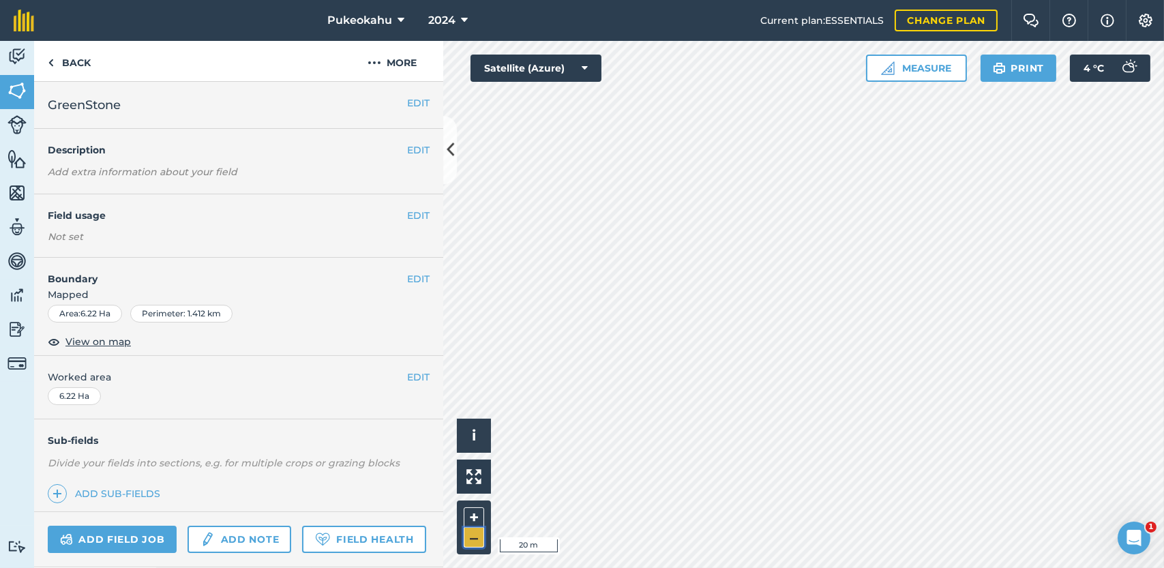
click at [473, 539] on button "–" at bounding box center [474, 538] width 20 height 20
click at [472, 538] on button "–" at bounding box center [474, 538] width 20 height 20
click at [477, 542] on button "–" at bounding box center [474, 538] width 20 height 20
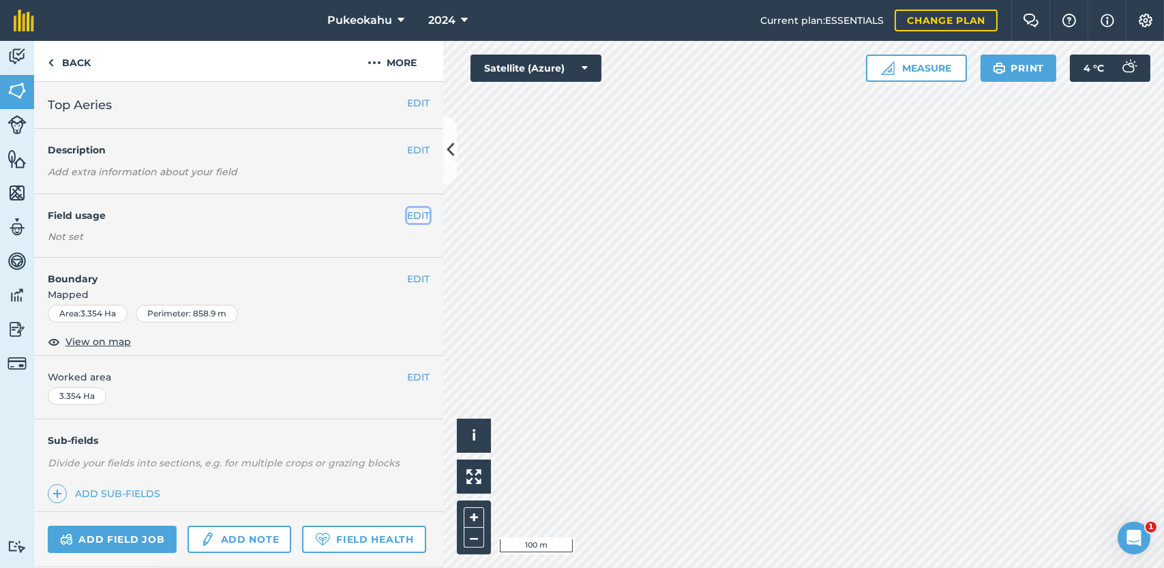
click at [407, 216] on button "EDIT" at bounding box center [418, 215] width 23 height 15
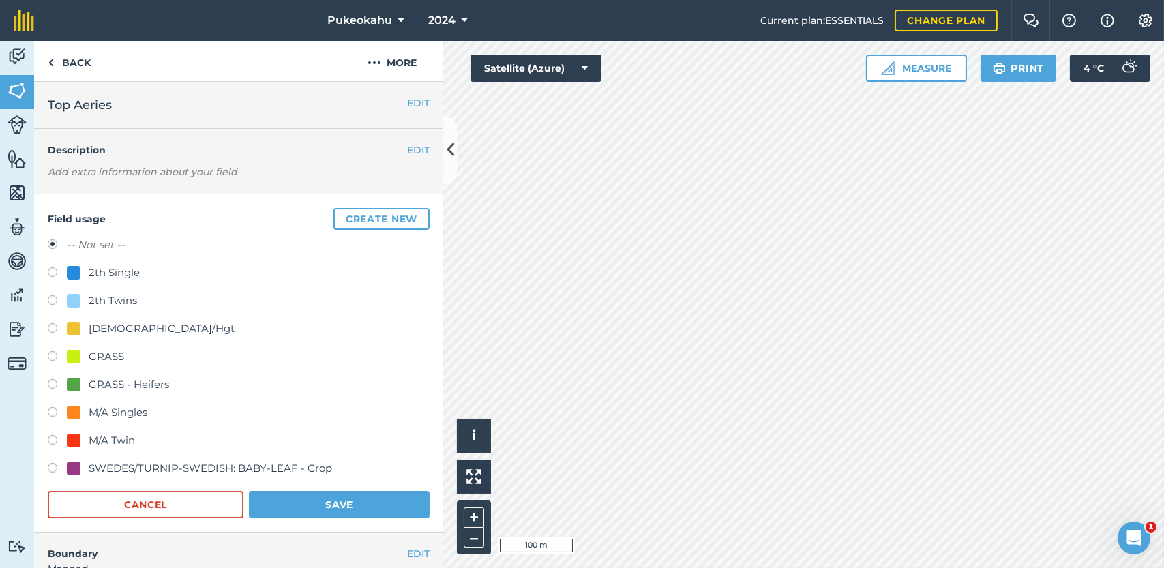
click at [110, 466] on div "SWEDES/TURNIP-SWEDISH: BABY-LEAF - Crop" at bounding box center [210, 468] width 243 height 16
radio input "true"
radio input "false"
click at [334, 503] on button "Save" at bounding box center [339, 504] width 181 height 27
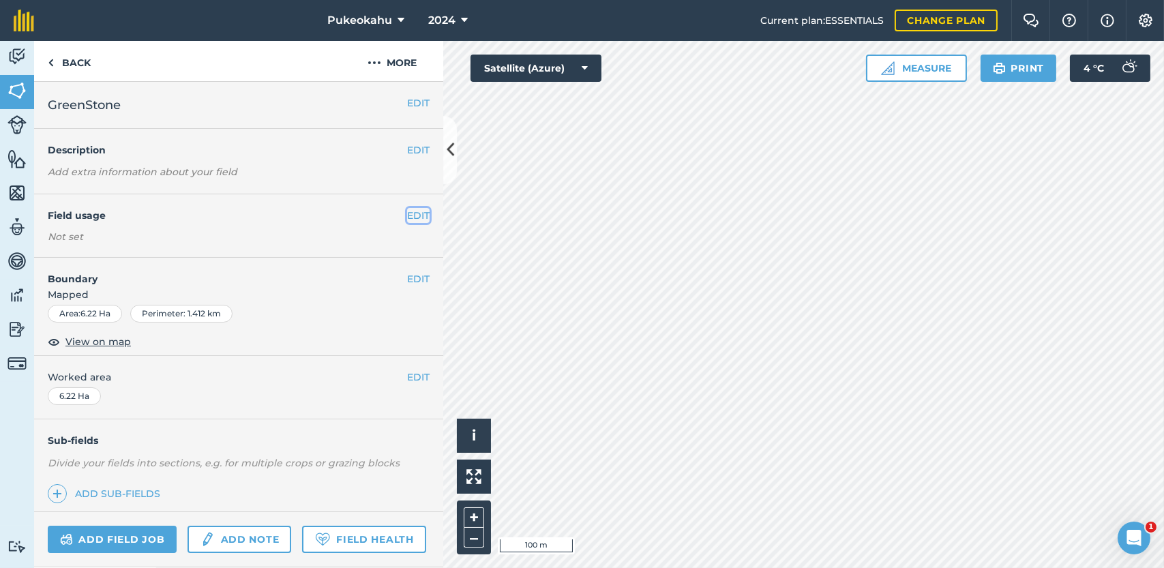
click at [407, 213] on button "EDIT" at bounding box center [418, 215] width 23 height 15
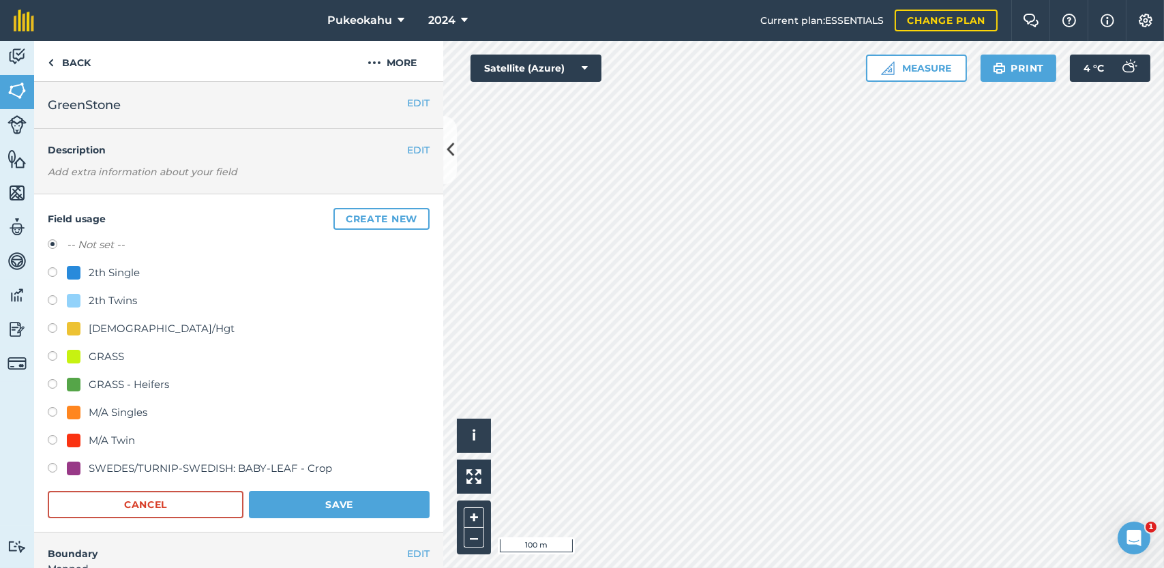
click at [112, 464] on div "SWEDES/TURNIP-SWEDISH: BABY-LEAF - Crop" at bounding box center [210, 468] width 243 height 16
radio input "true"
radio input "false"
click at [301, 500] on button "Save" at bounding box center [339, 504] width 181 height 27
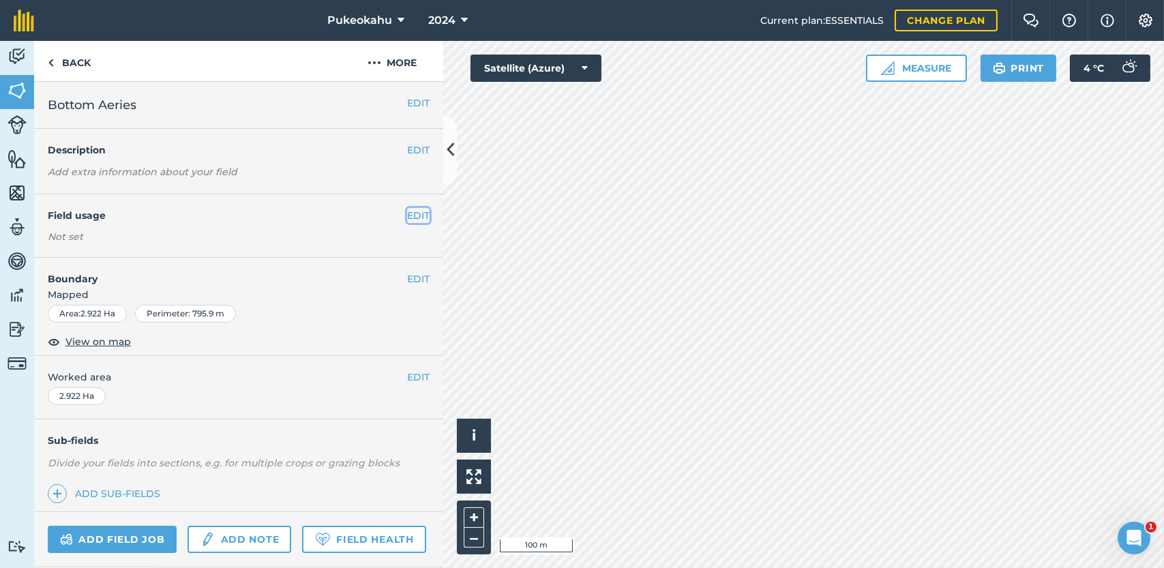
click at [411, 216] on button "EDIT" at bounding box center [418, 215] width 23 height 15
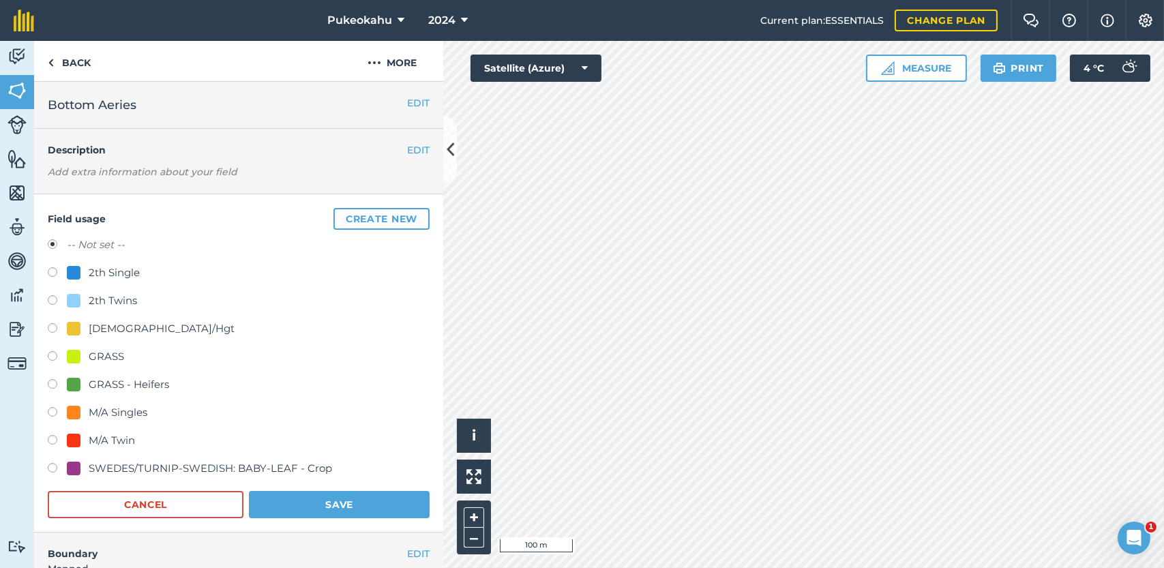
click at [119, 468] on div "SWEDES/TURNIP-SWEDISH: BABY-LEAF - Crop" at bounding box center [210, 468] width 243 height 16
radio input "true"
radio input "false"
click at [50, 355] on label at bounding box center [57, 358] width 19 height 14
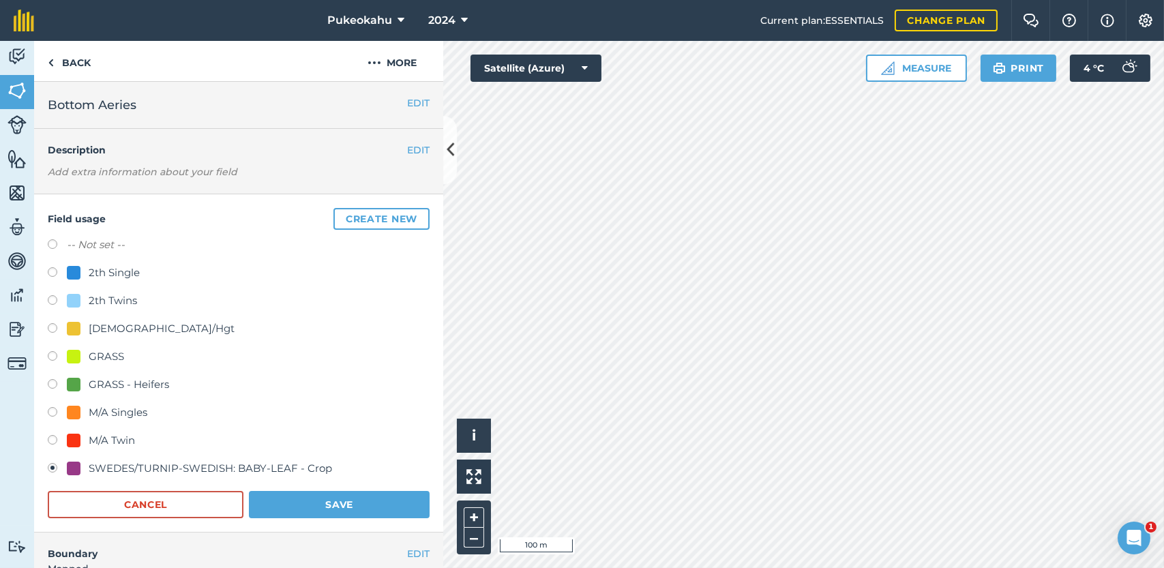
radio input "true"
click at [164, 462] on div "SWEDES/TURNIP-SWEDISH: BABY-LEAF - Crop" at bounding box center [210, 468] width 243 height 16
radio input "true"
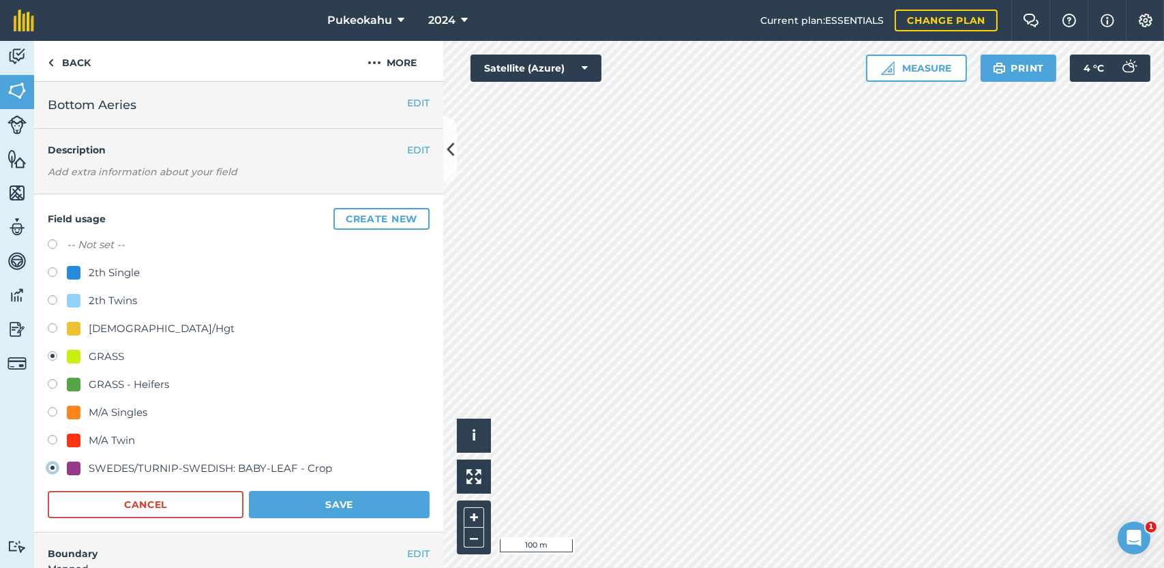
radio input "false"
click at [351, 508] on button "Save" at bounding box center [339, 504] width 181 height 27
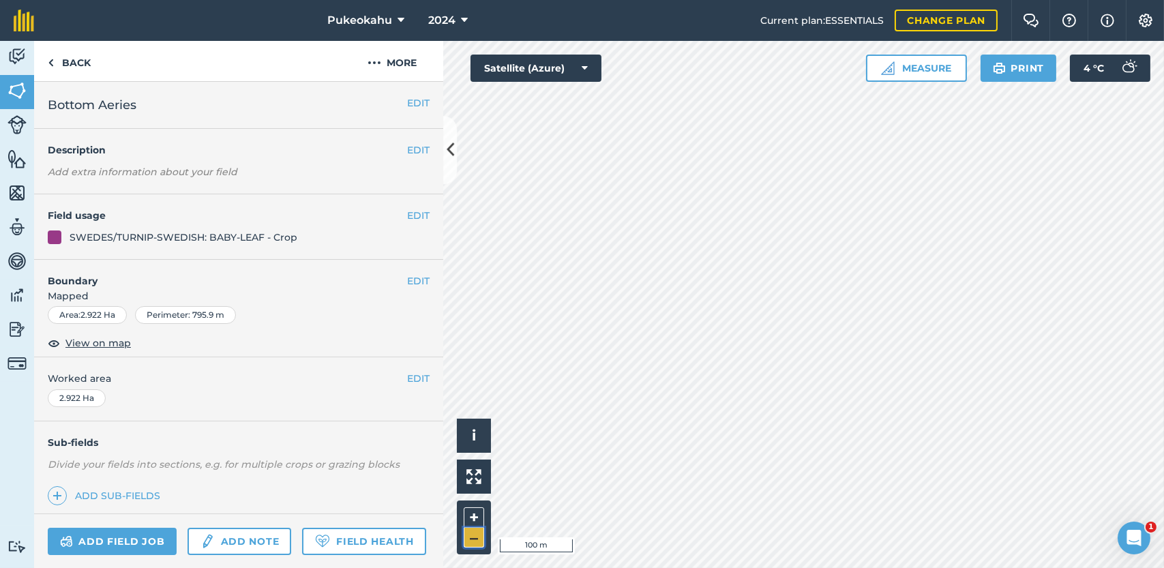
click at [476, 544] on button "–" at bounding box center [474, 538] width 20 height 20
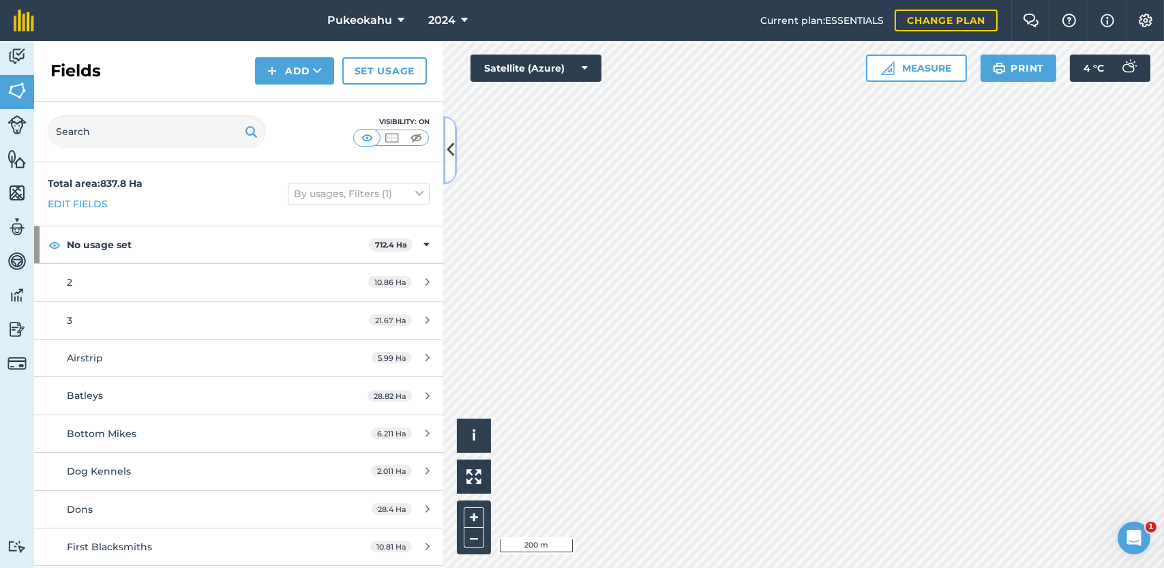
click at [450, 154] on icon at bounding box center [451, 150] width 8 height 24
